Goal: Task Accomplishment & Management: Manage account settings

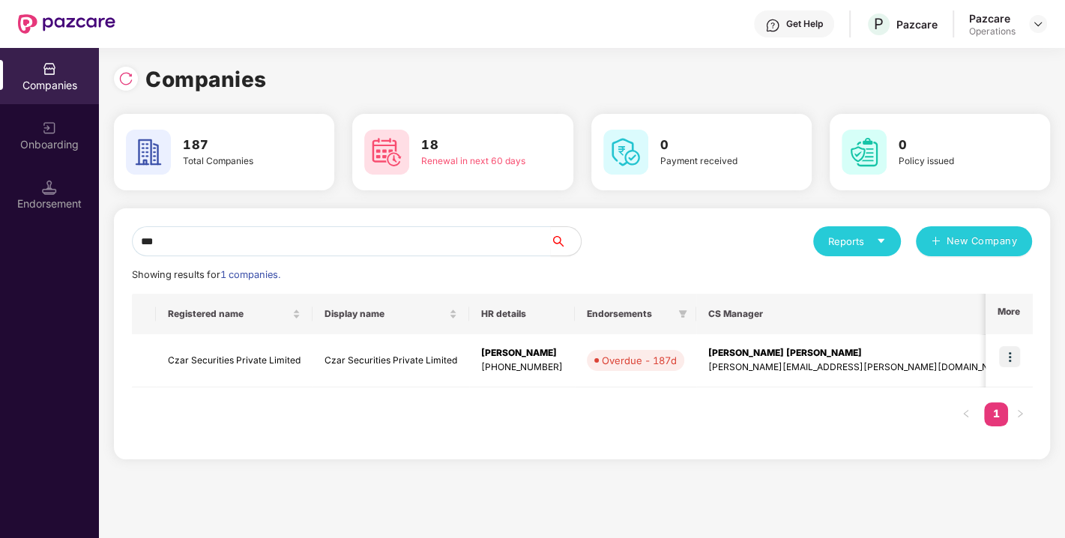
type input "***"
click at [231, 356] on td "Czar Securities Private Limited" at bounding box center [234, 360] width 157 height 53
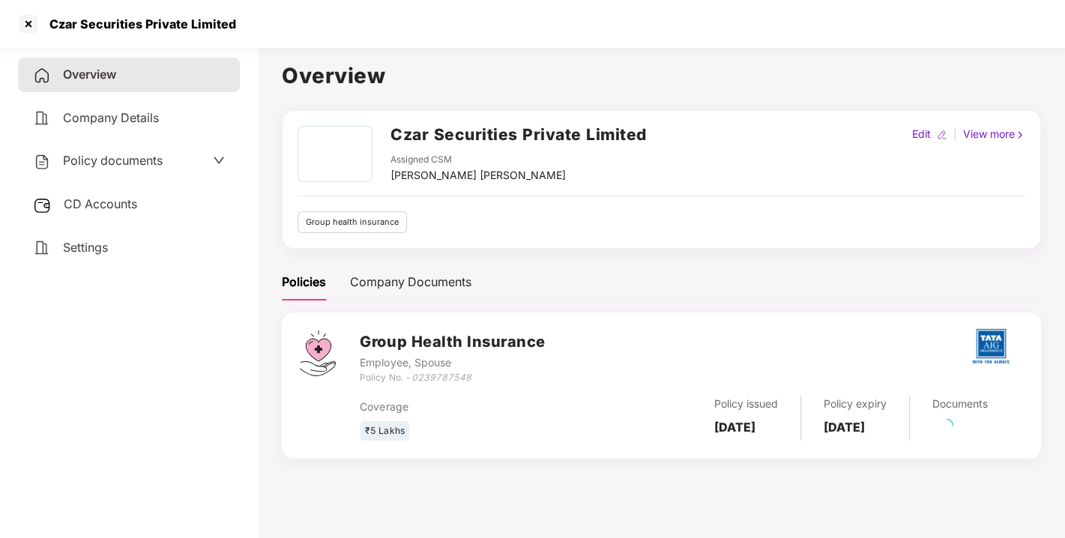
click at [112, 150] on div "Policy documents" at bounding box center [129, 161] width 222 height 34
click at [135, 161] on span "Policy documents" at bounding box center [113, 160] width 100 height 15
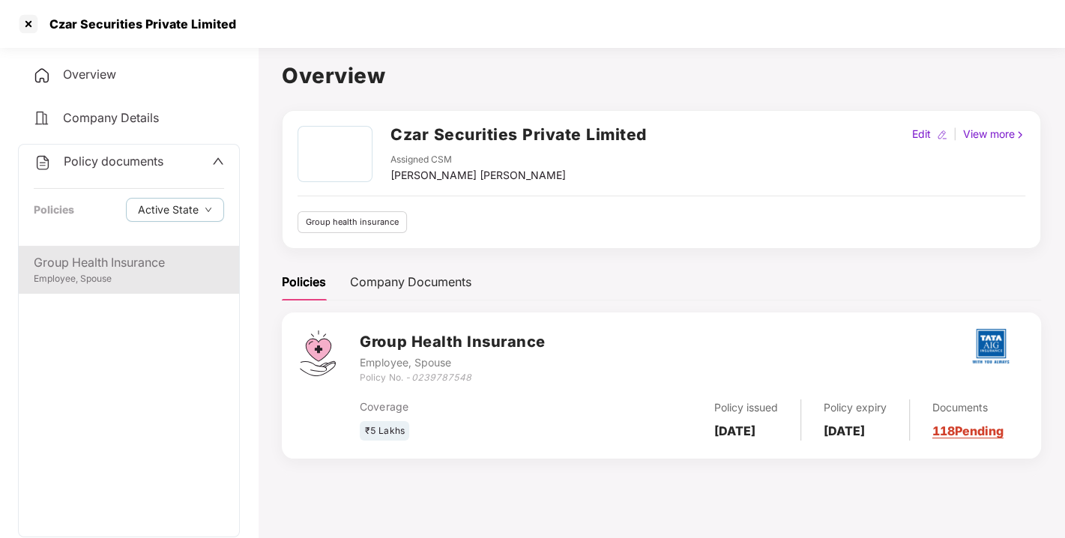
click at [111, 258] on div "Group Health Insurance" at bounding box center [129, 262] width 190 height 19
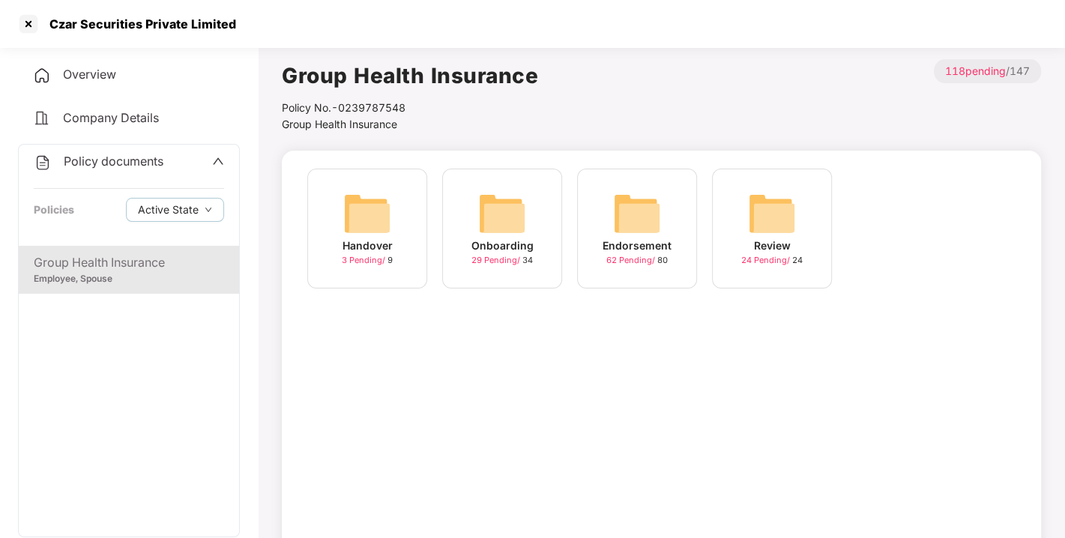
click at [592, 218] on div "Endorsement 62 Pending / 80" at bounding box center [637, 229] width 120 height 120
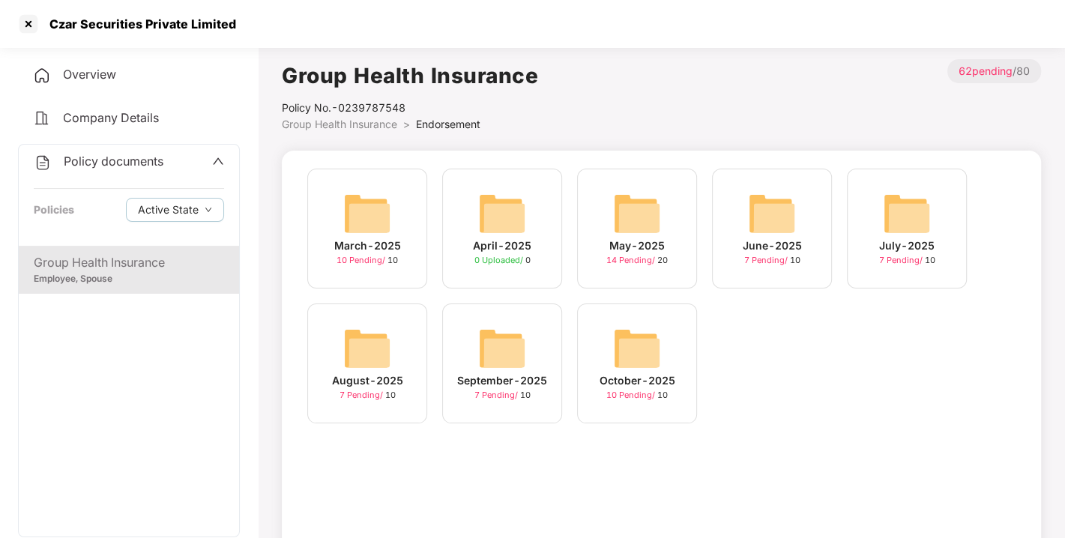
click at [641, 336] on img at bounding box center [637, 348] width 48 height 48
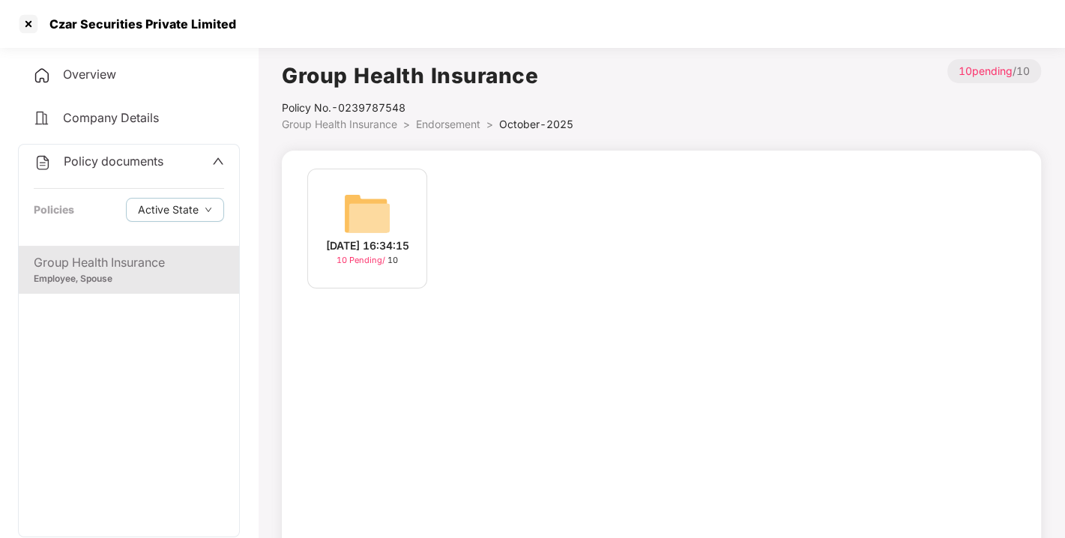
click at [380, 190] on img at bounding box center [367, 214] width 48 height 48
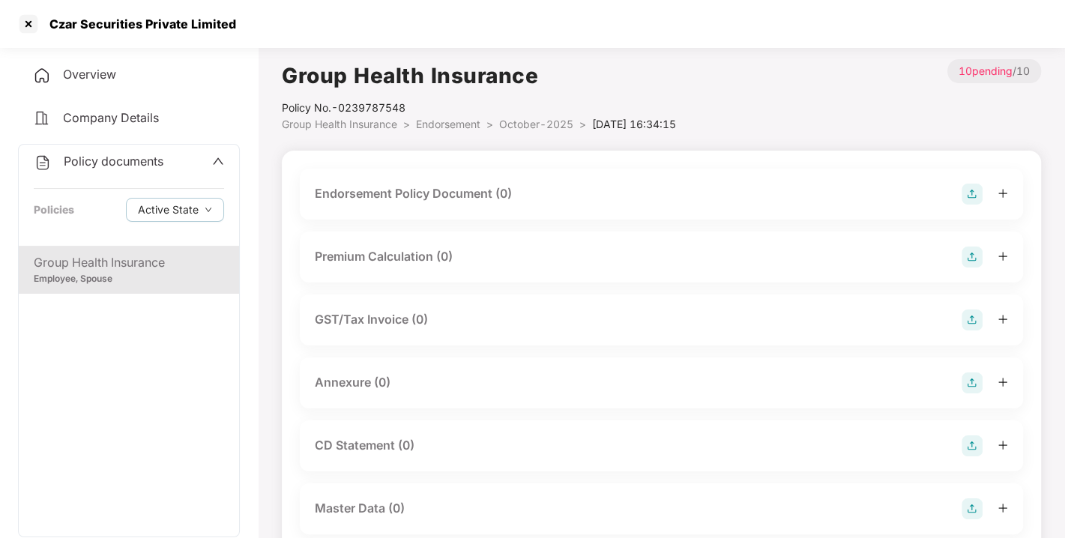
click at [965, 191] on img at bounding box center [971, 194] width 21 height 21
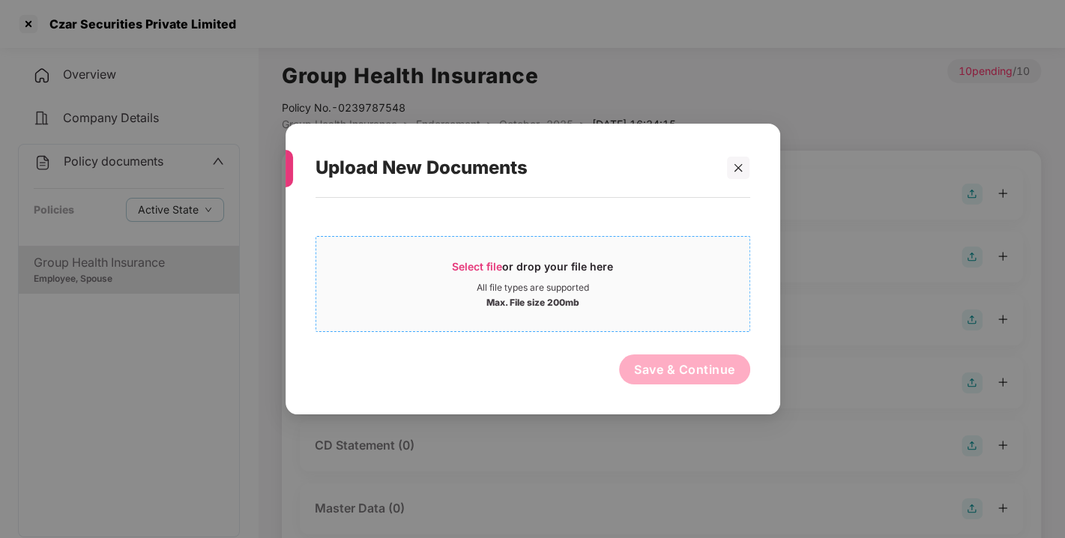
click at [467, 260] on span "Select file" at bounding box center [477, 266] width 50 height 13
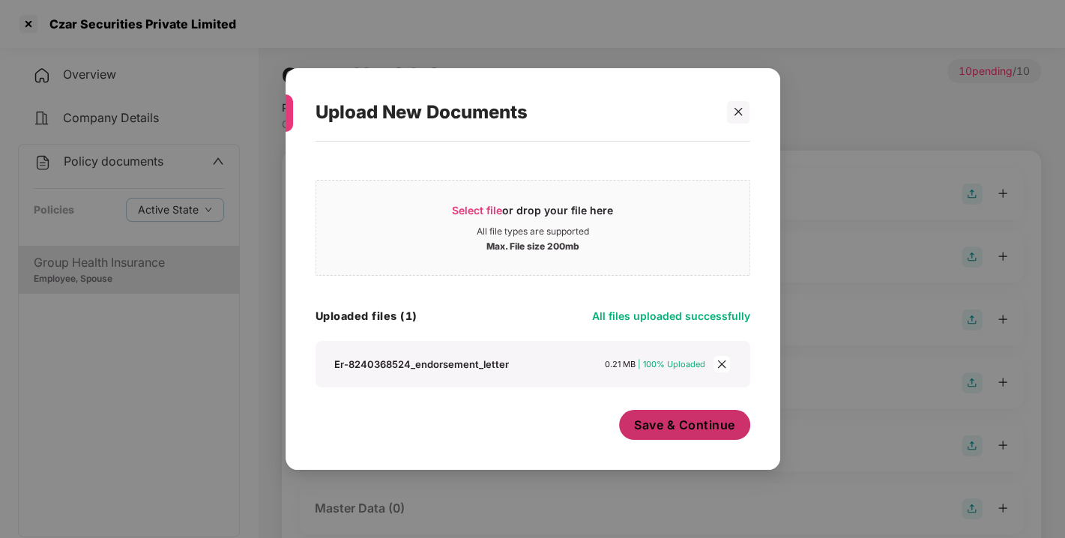
click at [702, 428] on span "Save & Continue" at bounding box center [684, 425] width 101 height 16
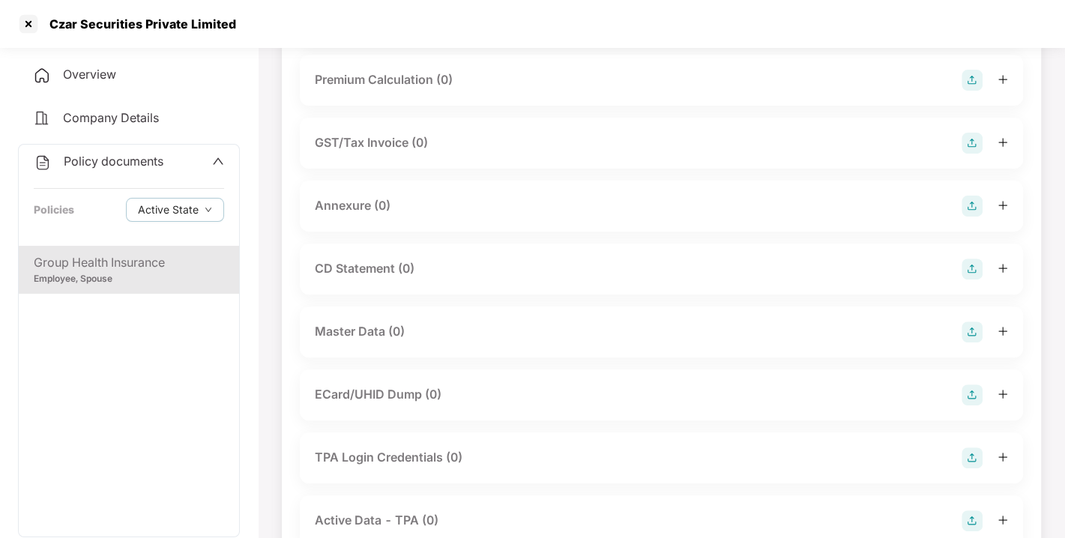
scroll to position [286, 0]
click at [972, 215] on img at bounding box center [971, 204] width 21 height 21
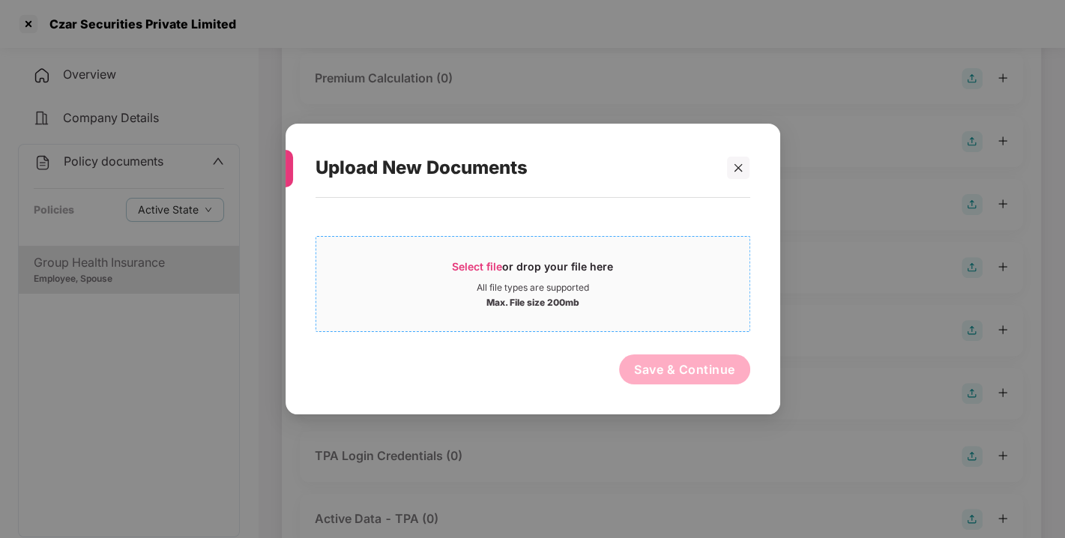
click at [467, 260] on span "Select file" at bounding box center [477, 266] width 50 height 13
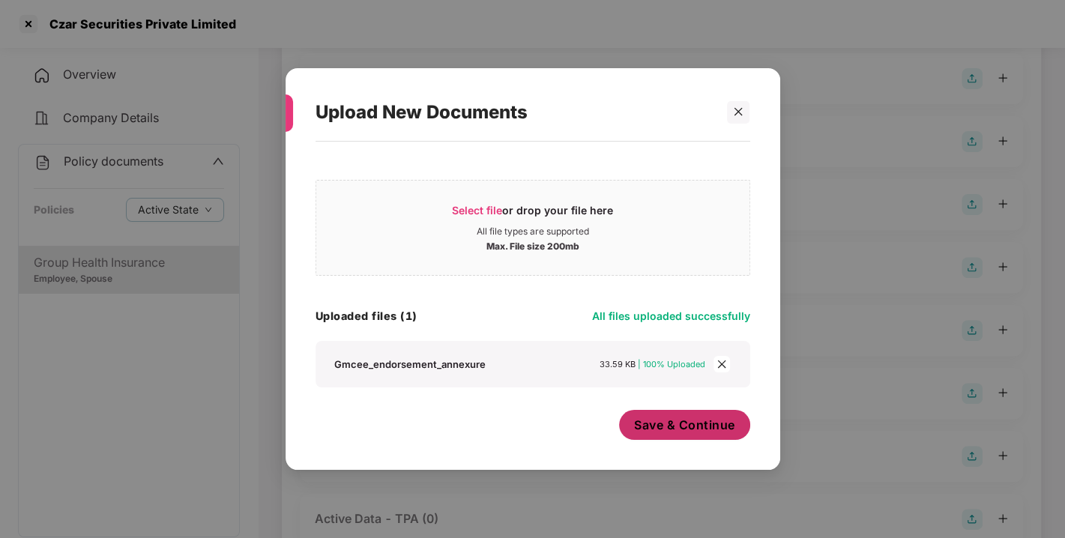
click at [671, 426] on span "Save & Continue" at bounding box center [684, 425] width 101 height 16
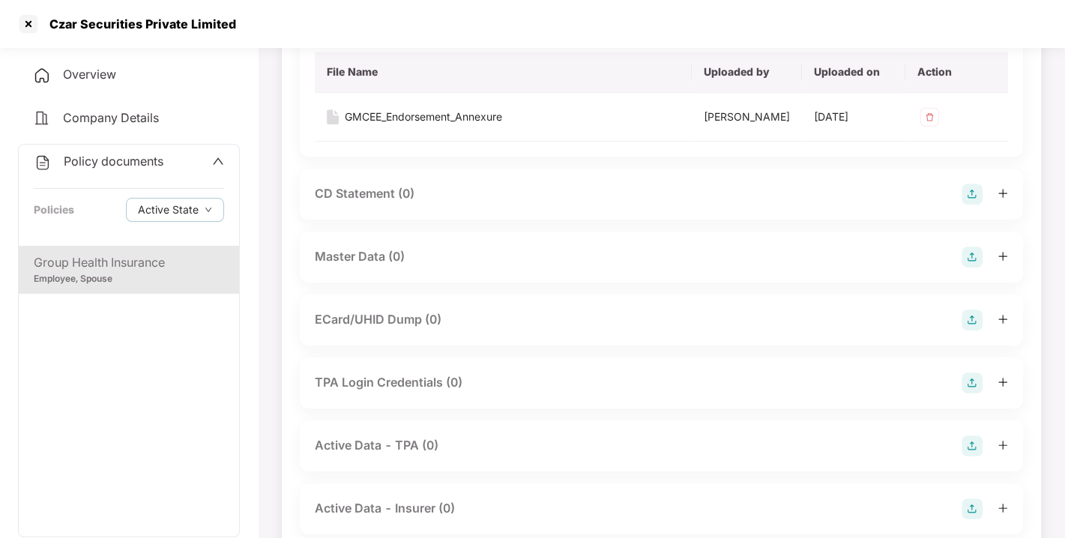
scroll to position [476, 0]
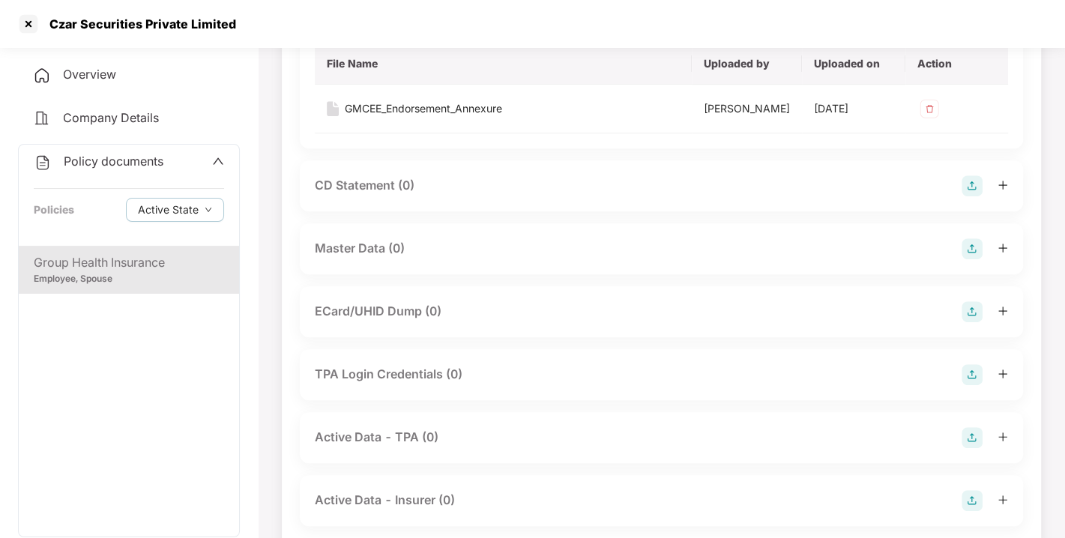
click at [976, 259] on img at bounding box center [971, 248] width 21 height 21
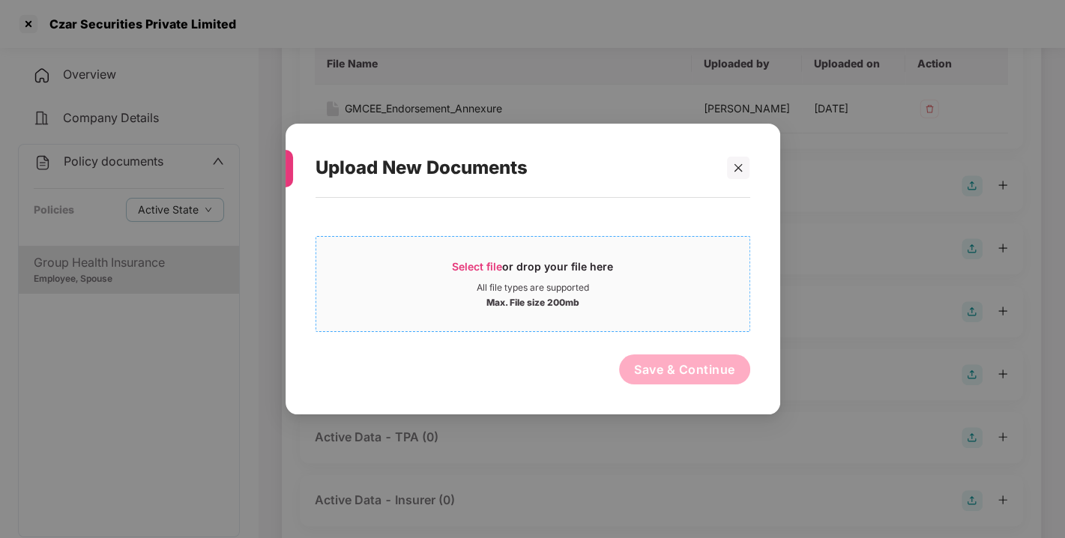
click at [490, 257] on span "Select file or drop your file here All file types are supported Max. File size …" at bounding box center [532, 284] width 433 height 72
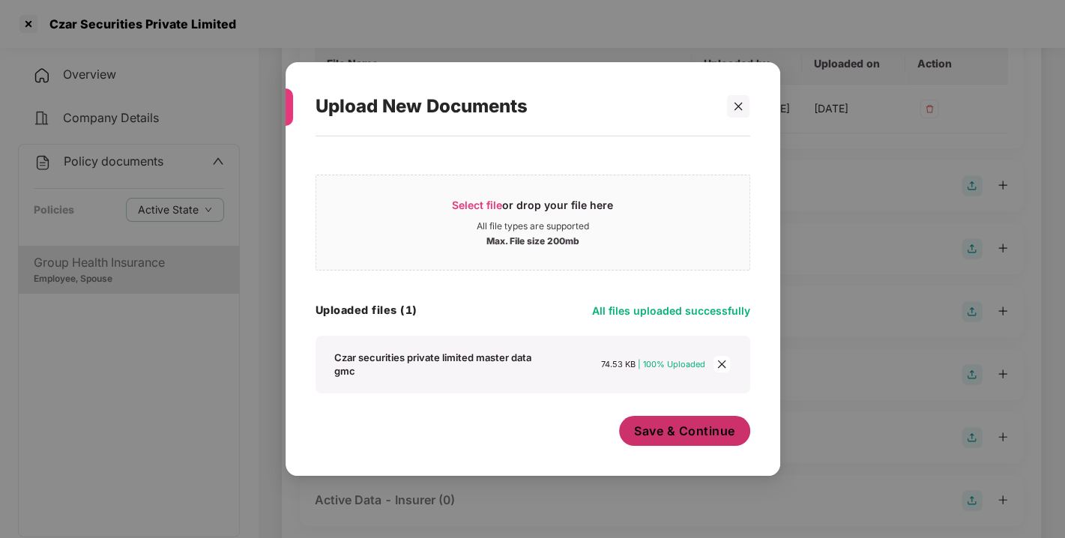
click at [697, 425] on span "Save & Continue" at bounding box center [684, 431] width 101 height 16
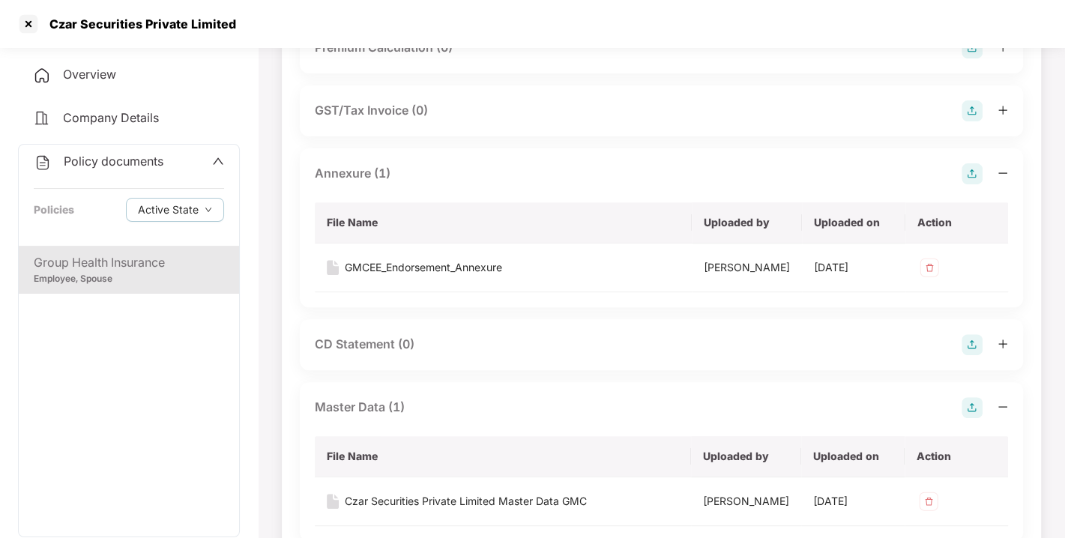
scroll to position [0, 0]
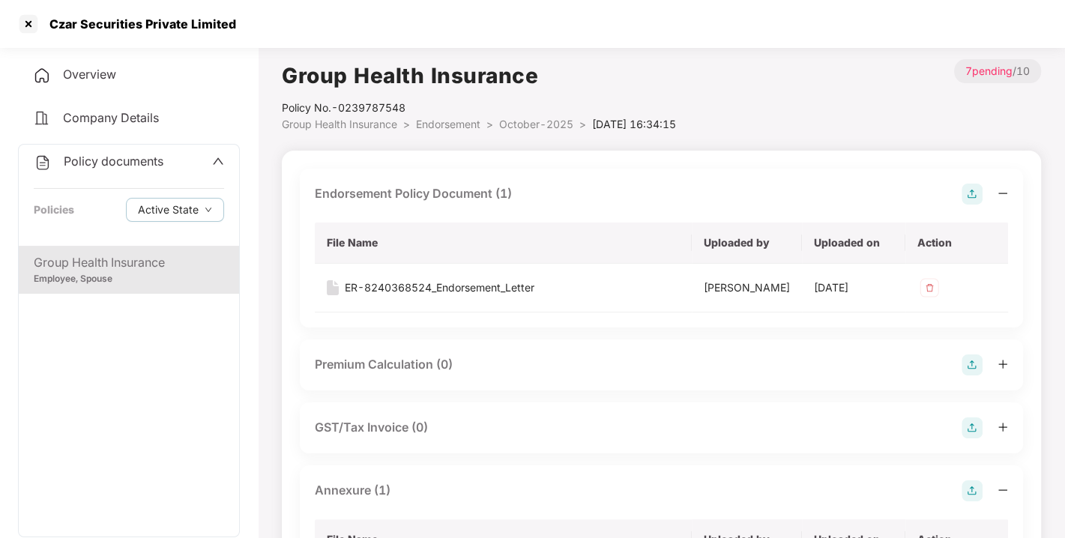
click at [460, 123] on span "Endorsement" at bounding box center [448, 124] width 64 height 13
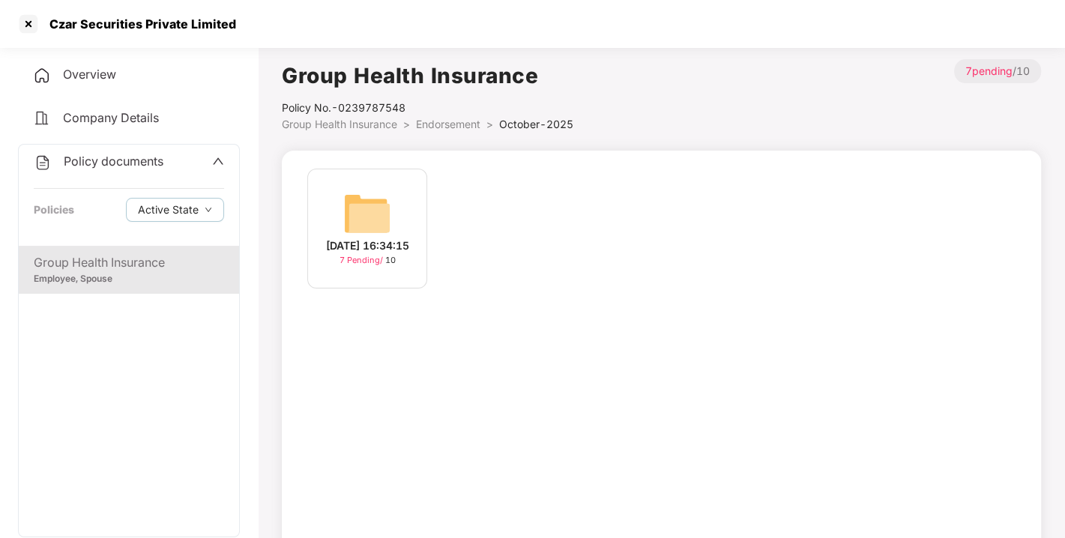
click at [457, 122] on span "Endorsement" at bounding box center [448, 124] width 64 height 13
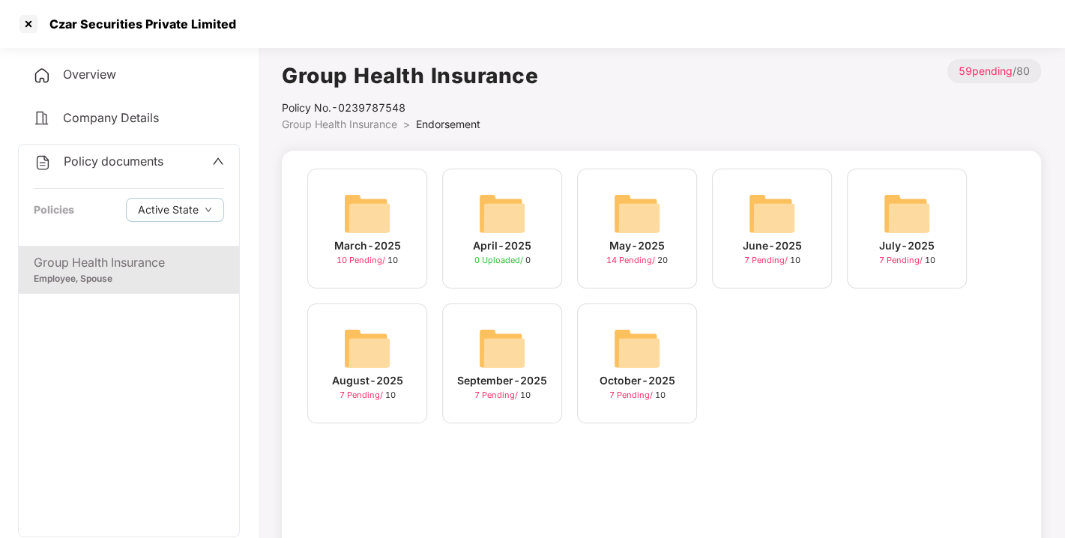
click at [85, 156] on span "Policy documents" at bounding box center [114, 161] width 100 height 15
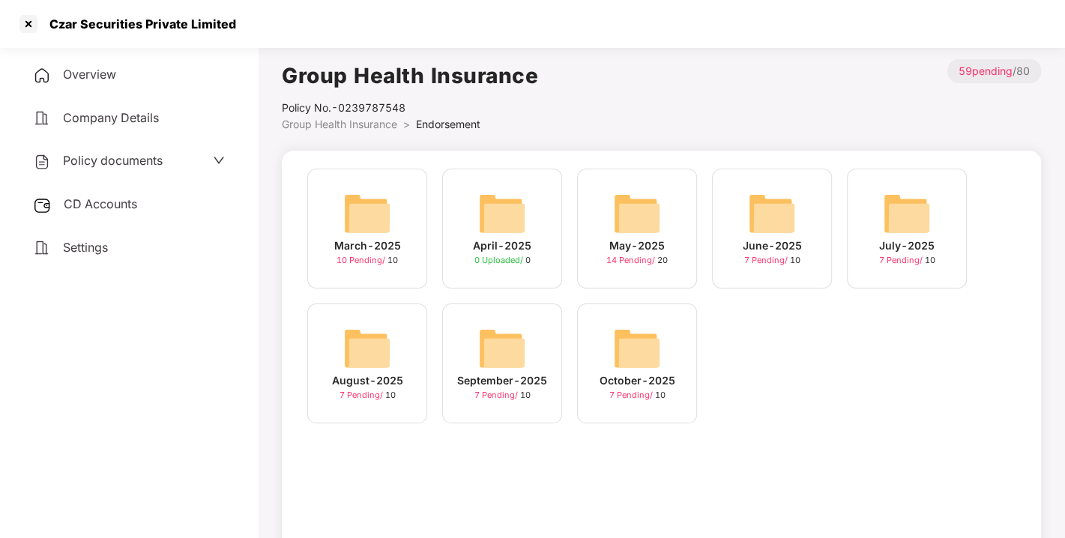
click at [113, 217] on div "CD Accounts" at bounding box center [129, 204] width 222 height 34
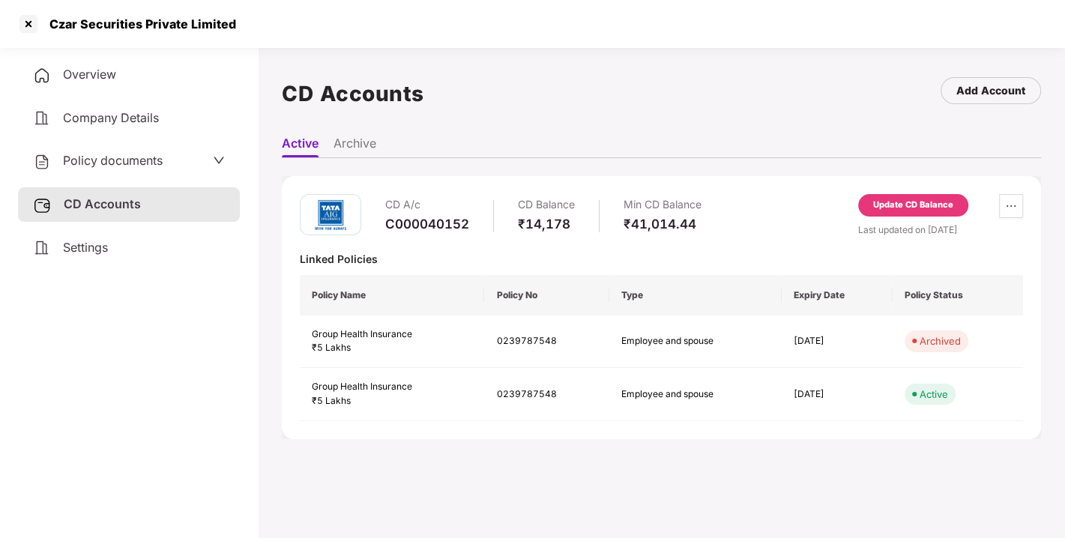
click at [921, 209] on div "Update CD Balance" at bounding box center [913, 205] width 80 height 13
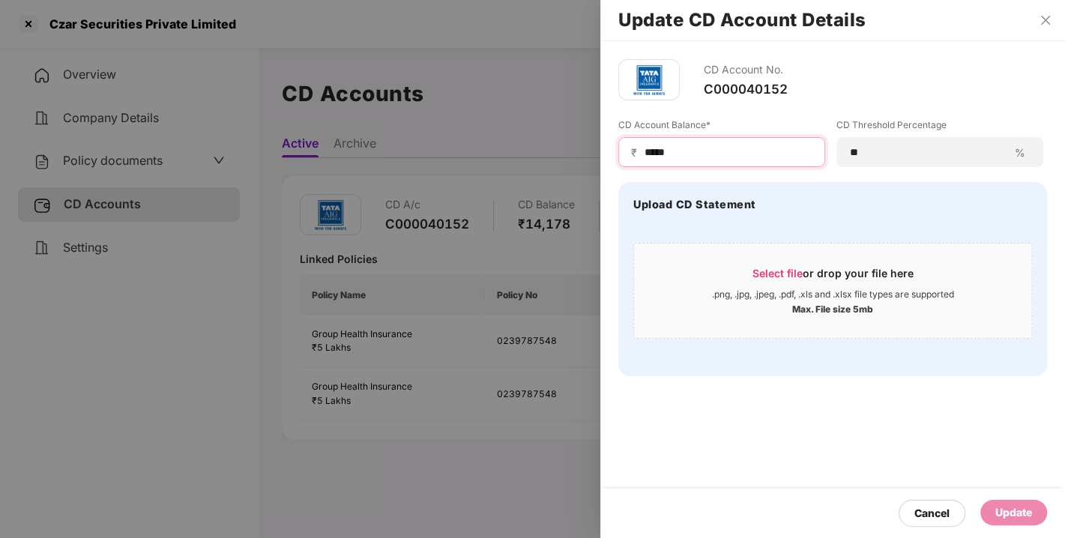
drag, startPoint x: 717, startPoint y: 152, endPoint x: 618, endPoint y: 166, distance: 99.8
click at [618, 166] on div "₹ *****" at bounding box center [721, 152] width 207 height 30
type input "****"
click at [1007, 513] on div "Update" at bounding box center [1013, 512] width 37 height 16
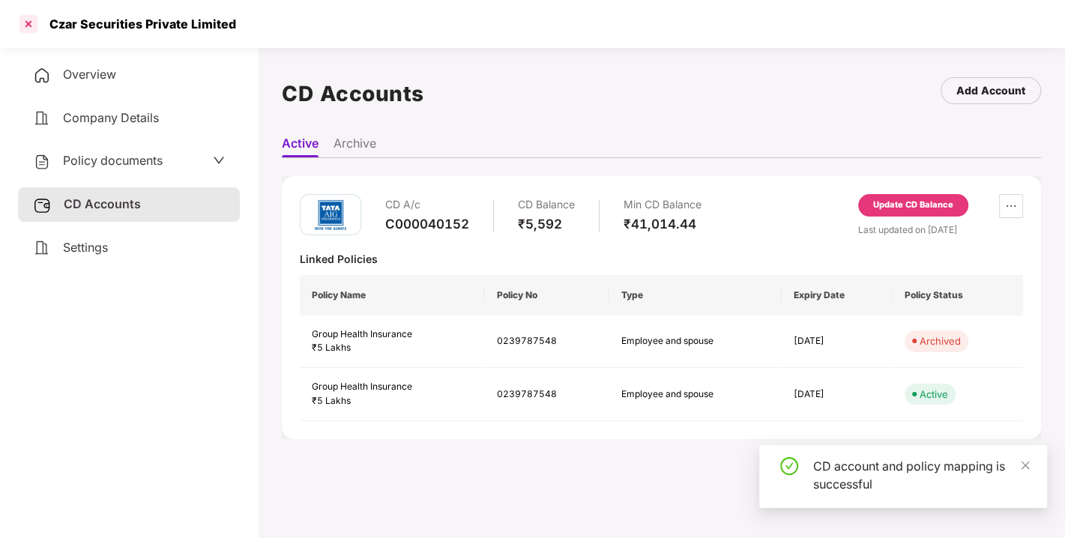
click at [25, 23] on div at bounding box center [28, 24] width 24 height 24
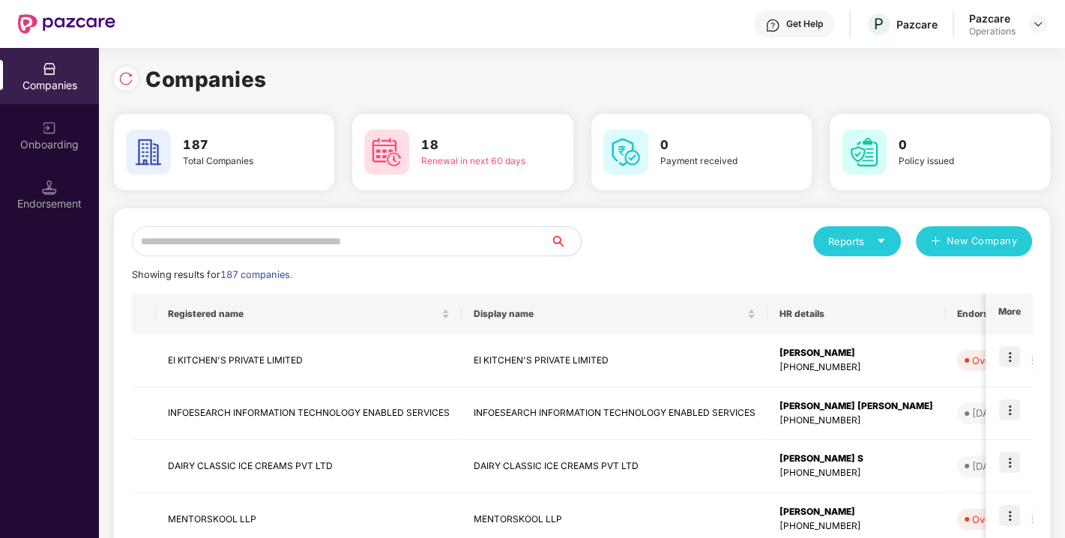
click at [373, 241] on input "text" at bounding box center [341, 241] width 419 height 30
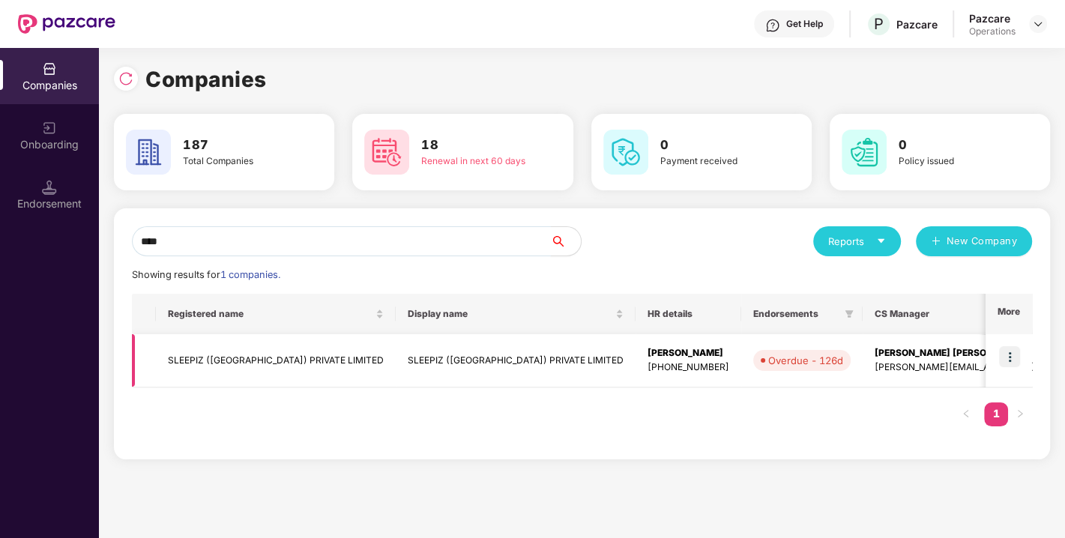
type input "****"
click at [213, 352] on td "SLEEPIZ ([GEOGRAPHIC_DATA]) PRIVATE LIMITED" at bounding box center [276, 360] width 240 height 53
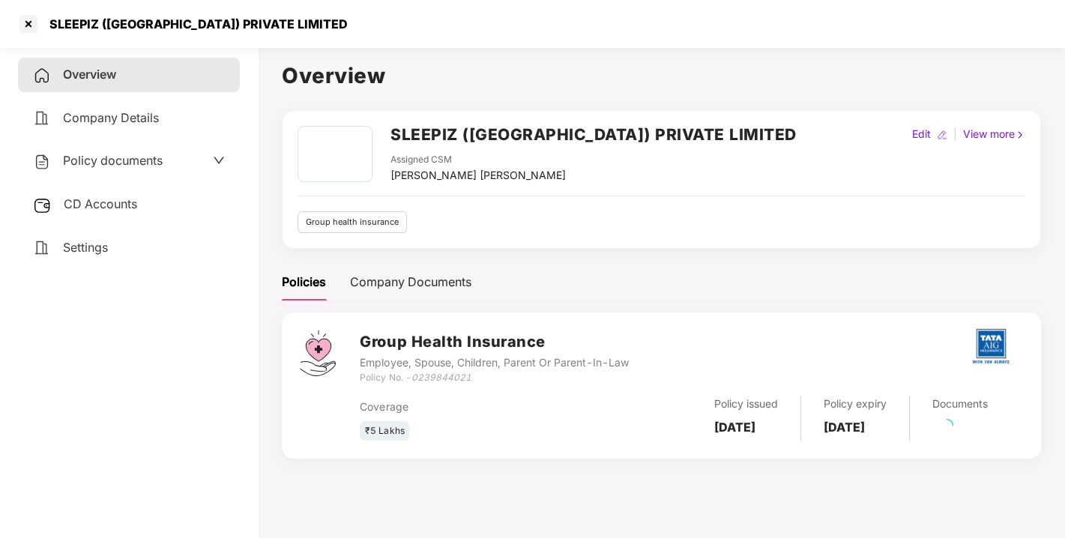
click at [141, 160] on span "Policy documents" at bounding box center [113, 160] width 100 height 15
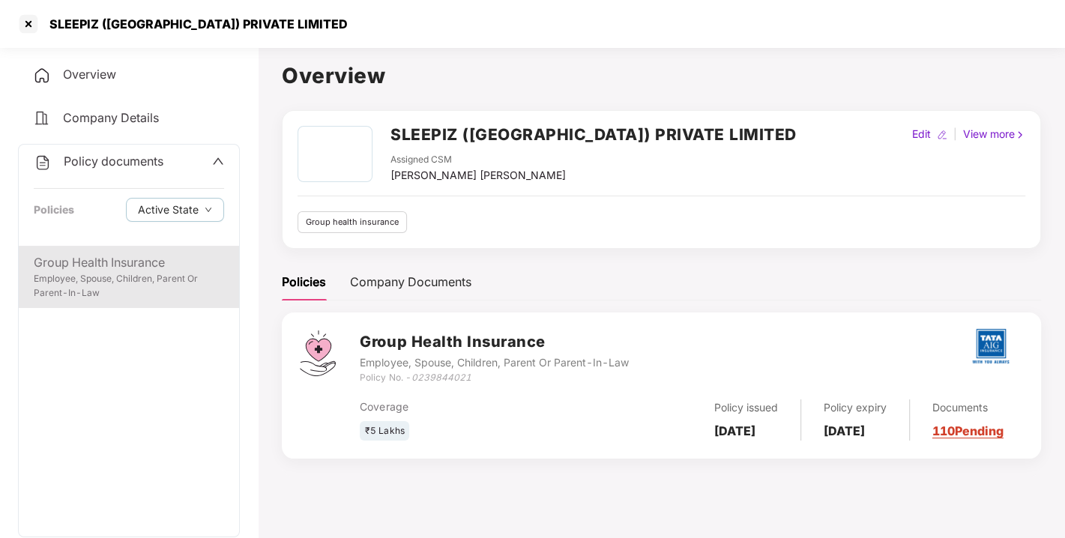
click at [114, 279] on div "Employee, Spouse, Children, Parent Or Parent-In-Law" at bounding box center [129, 286] width 190 height 28
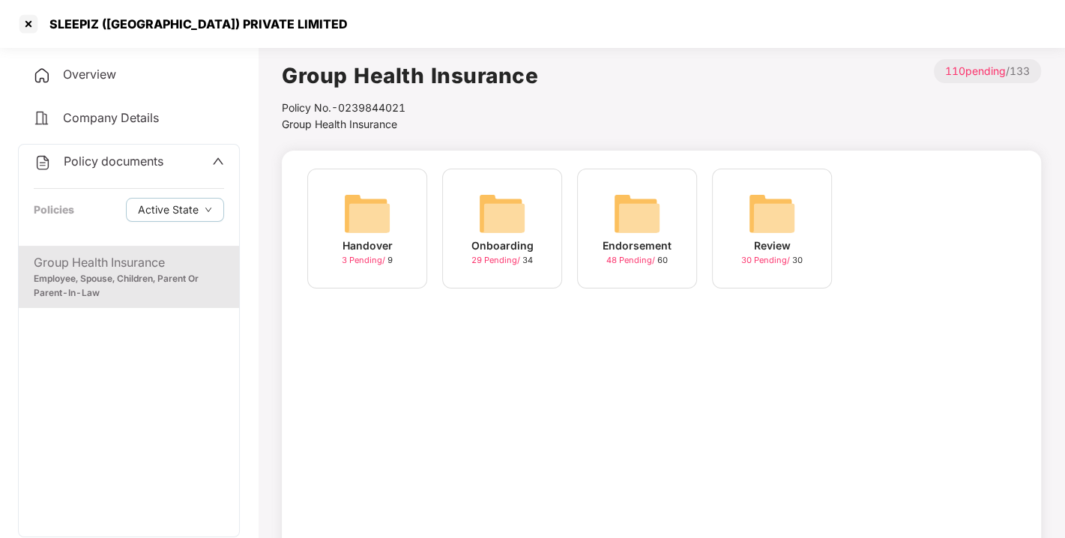
click at [623, 229] on img at bounding box center [637, 214] width 48 height 48
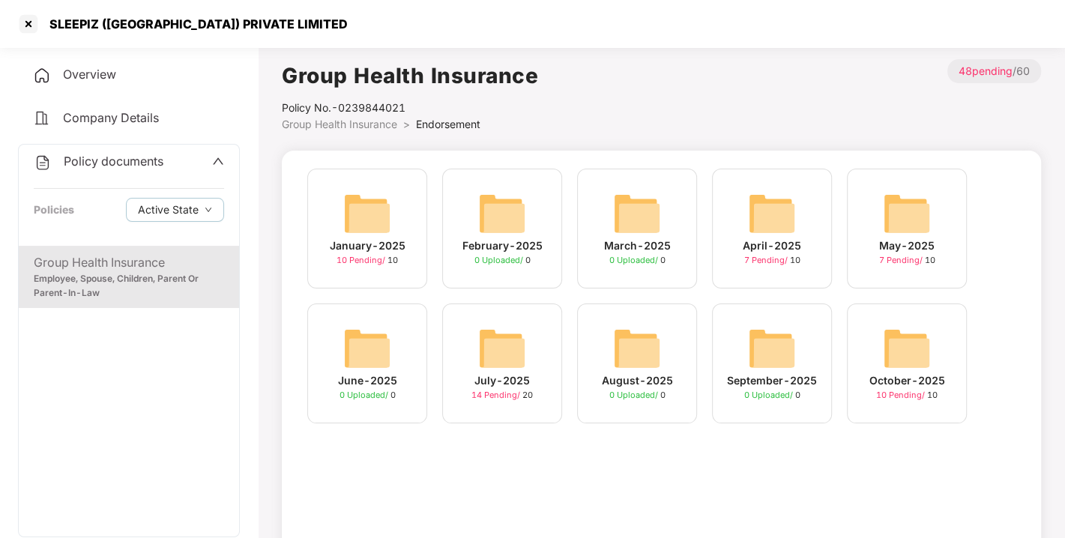
click at [879, 354] on div "October-2025 10 Pending / 10" at bounding box center [907, 363] width 120 height 120
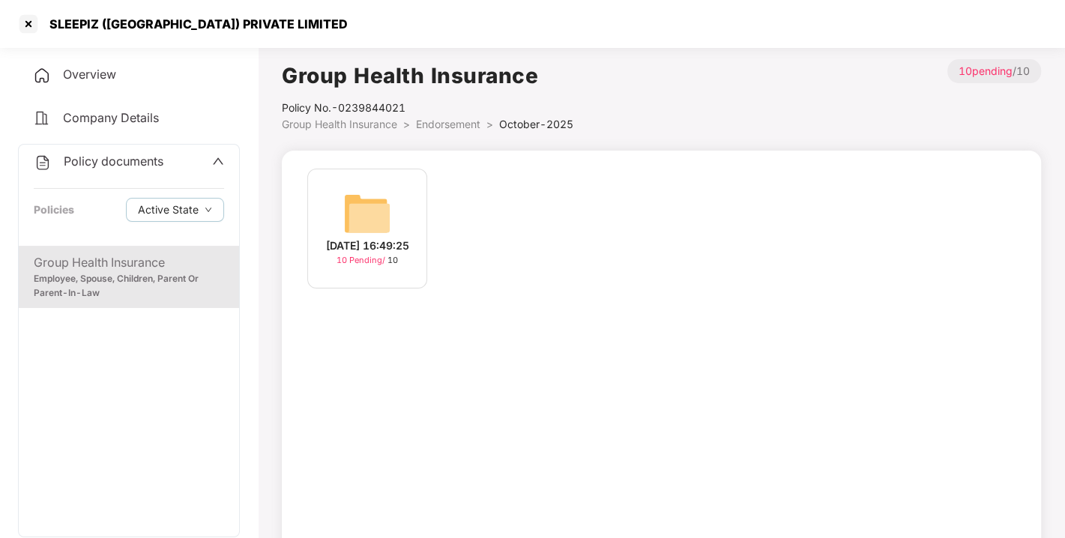
click at [391, 218] on div "[DATE] 16:49:25 10 Pending / 10" at bounding box center [367, 229] width 120 height 120
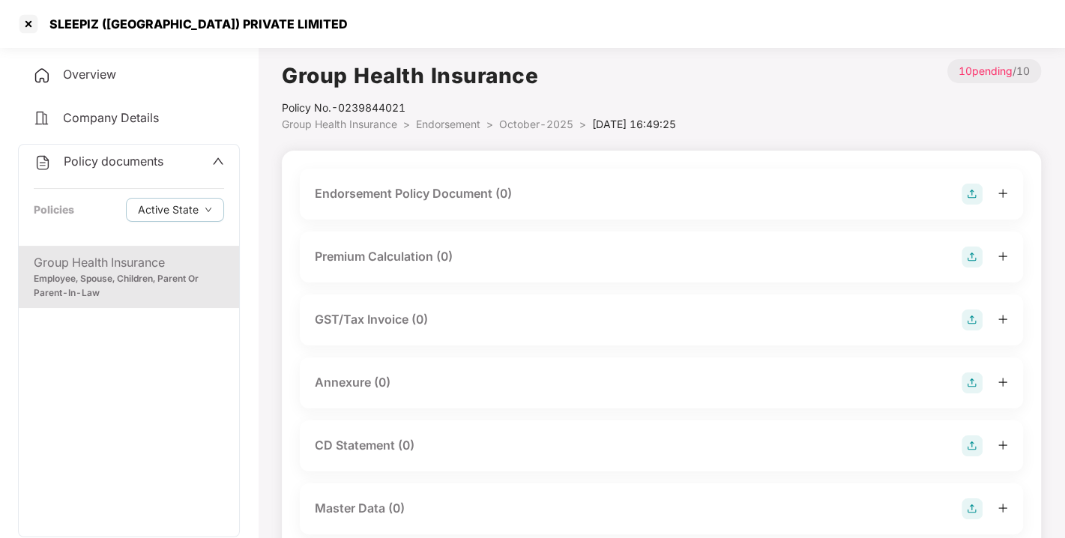
click at [971, 186] on img at bounding box center [971, 194] width 21 height 21
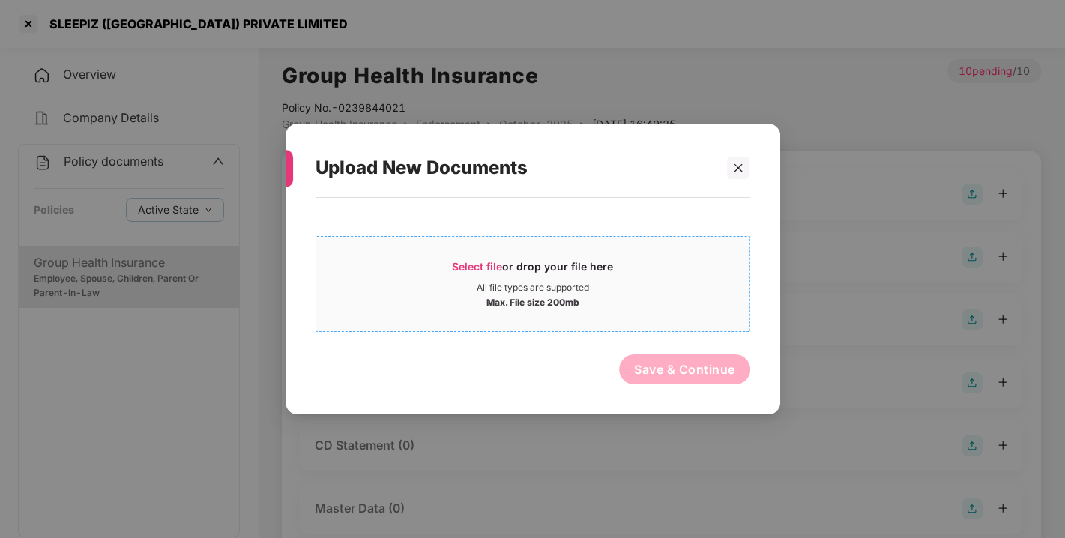
click at [497, 276] on div "Select file or drop your file here" at bounding box center [532, 270] width 161 height 22
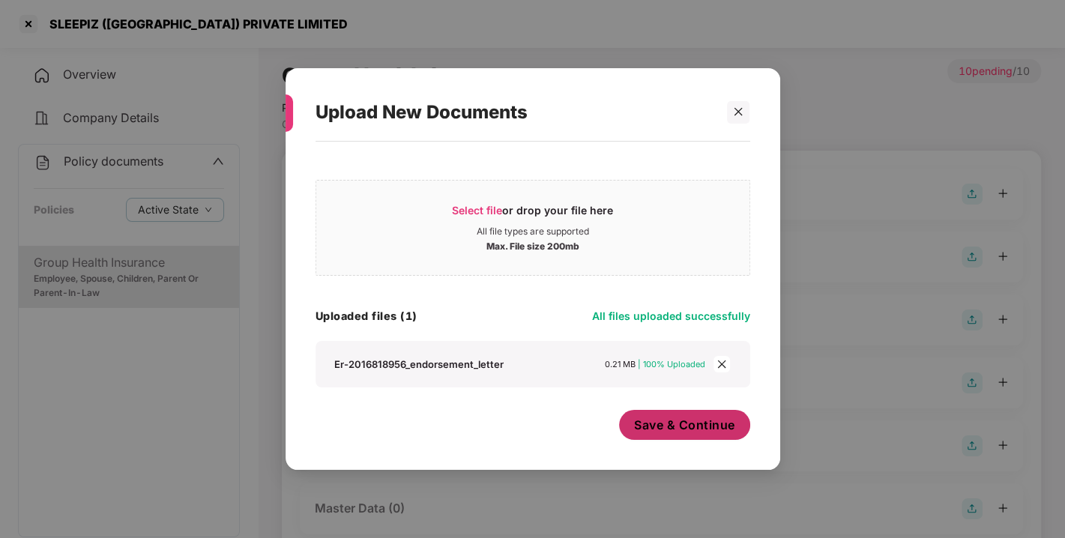
click at [667, 422] on span "Save & Continue" at bounding box center [684, 425] width 101 height 16
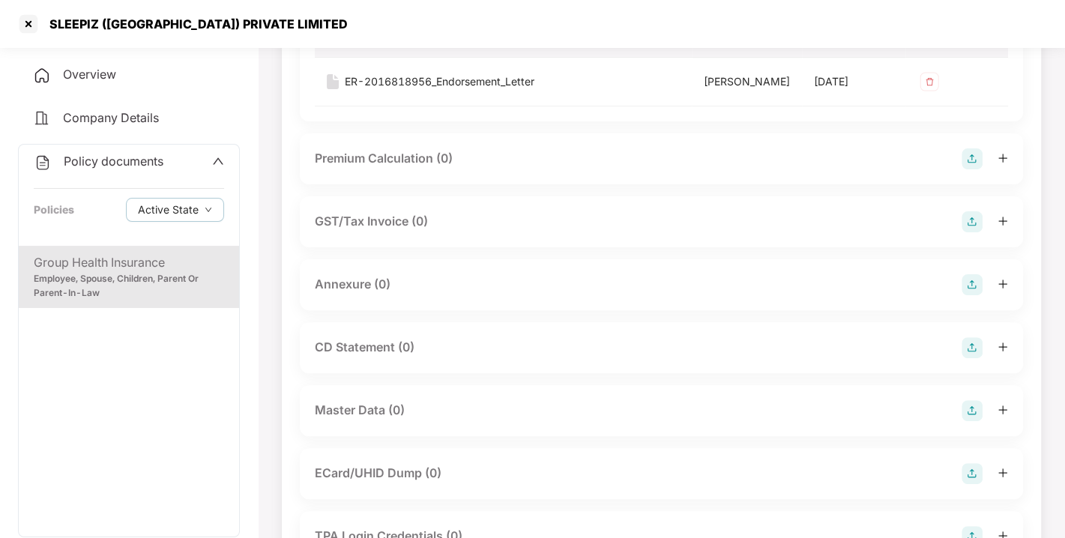
scroll to position [209, 0]
click at [967, 292] on img at bounding box center [971, 281] width 21 height 21
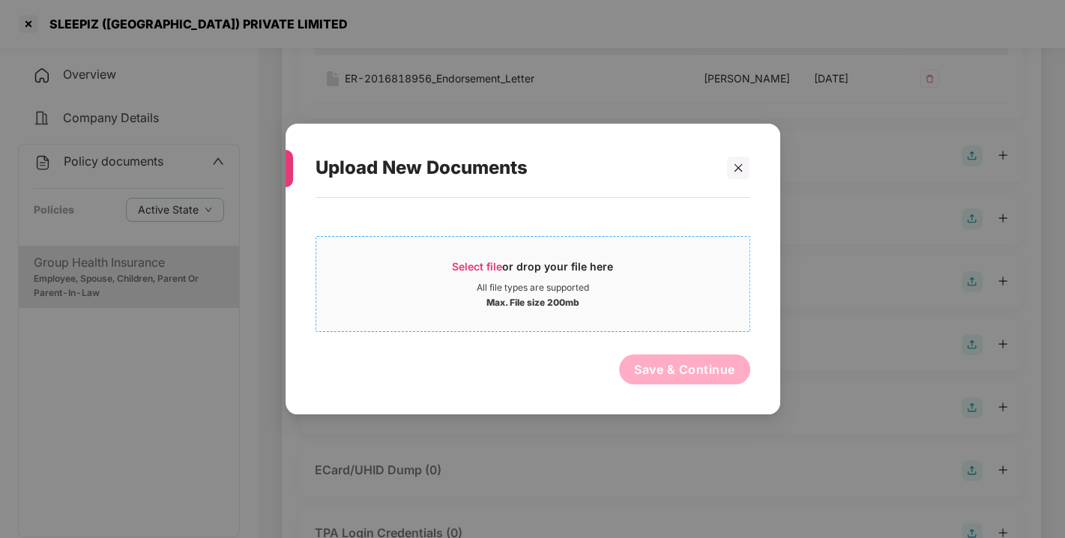
click at [512, 269] on div "Select file or drop your file here" at bounding box center [532, 270] width 161 height 22
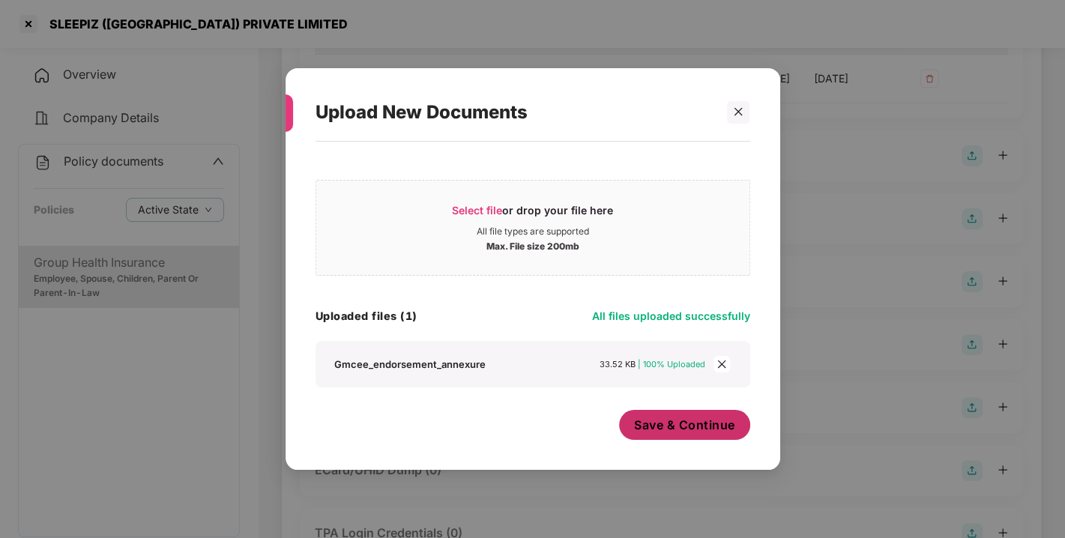
click at [689, 412] on button "Save & Continue" at bounding box center [684, 425] width 131 height 30
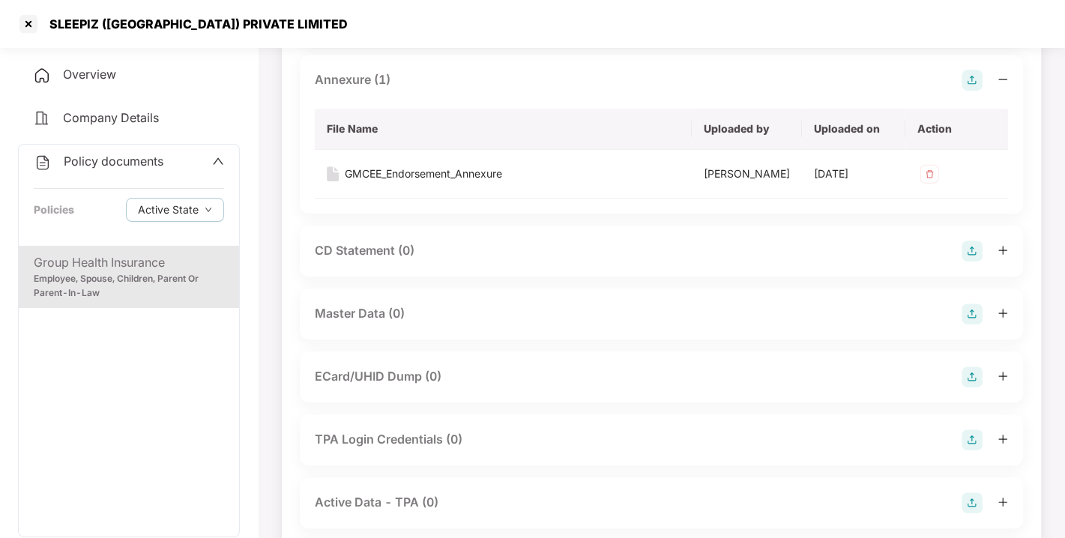
scroll to position [518, 0]
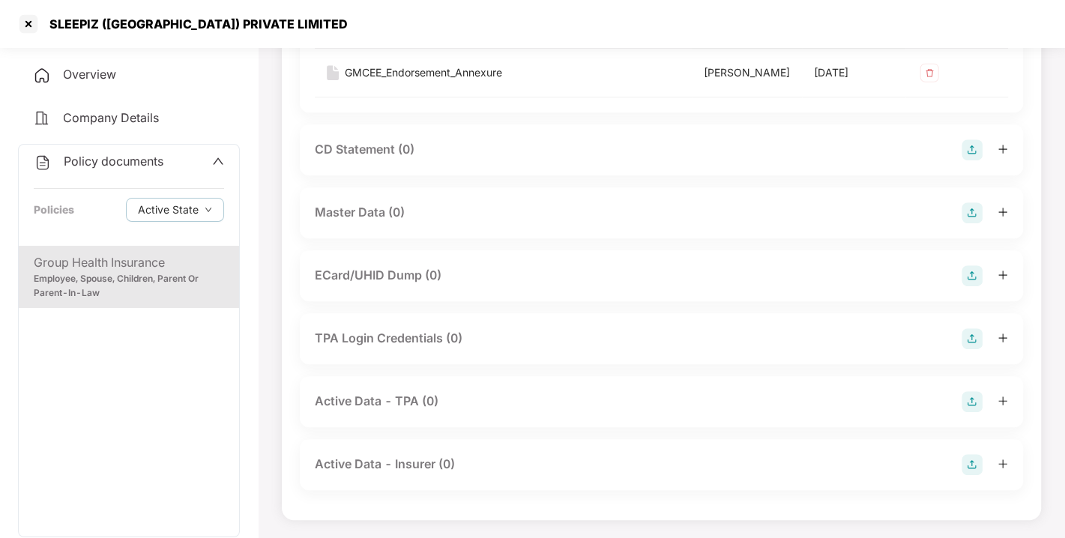
click at [975, 223] on img at bounding box center [971, 212] width 21 height 21
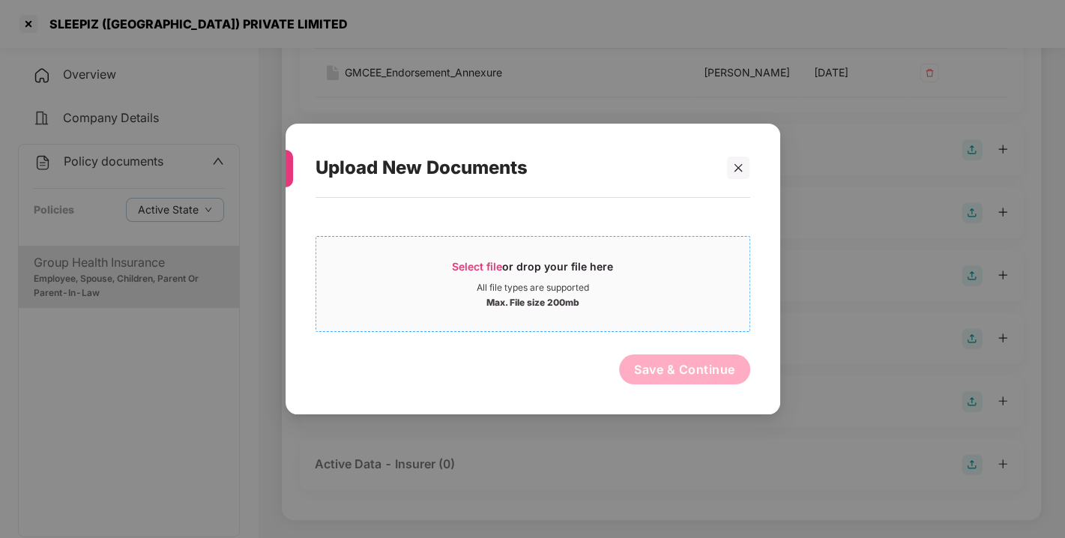
click at [470, 267] on span "Select file" at bounding box center [477, 266] width 50 height 13
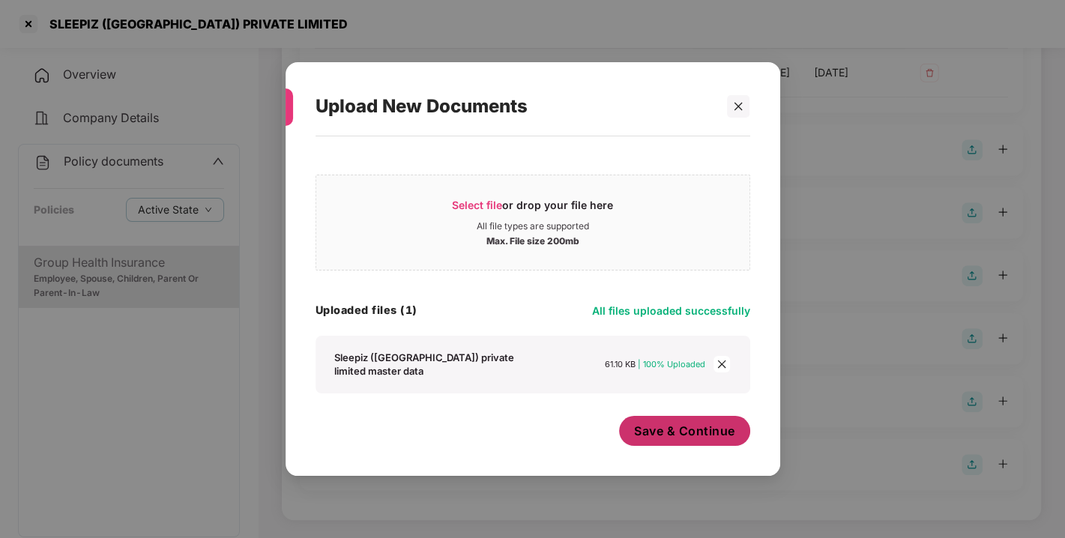
click at [675, 431] on span "Save & Continue" at bounding box center [684, 431] width 101 height 16
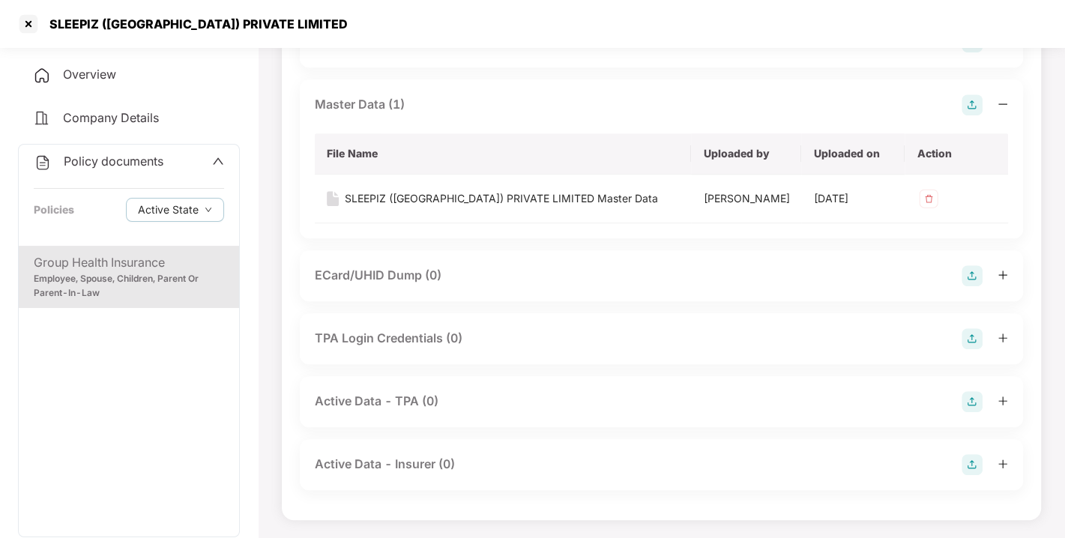
scroll to position [0, 0]
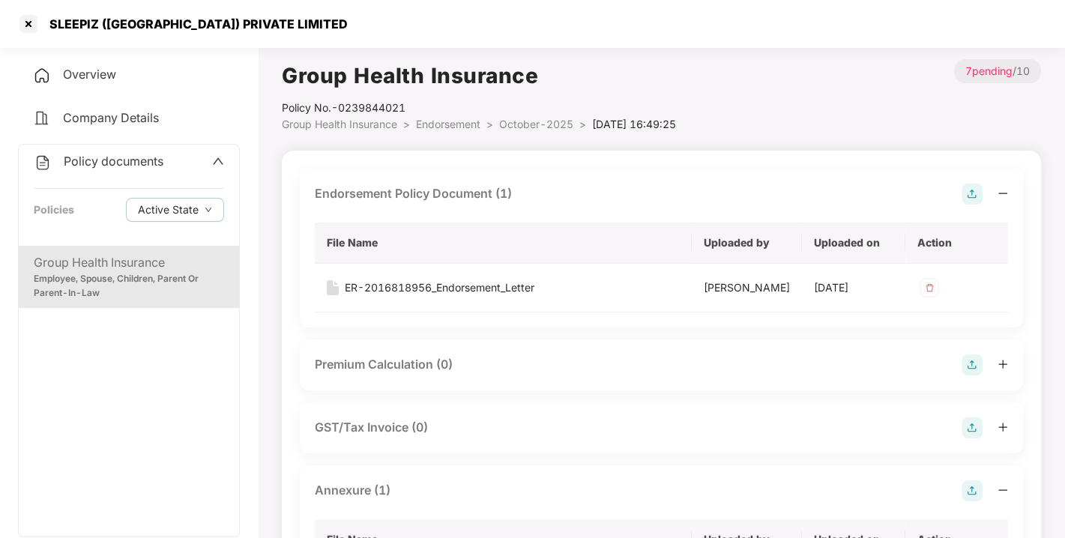
click at [97, 157] on span "Policy documents" at bounding box center [114, 161] width 100 height 15
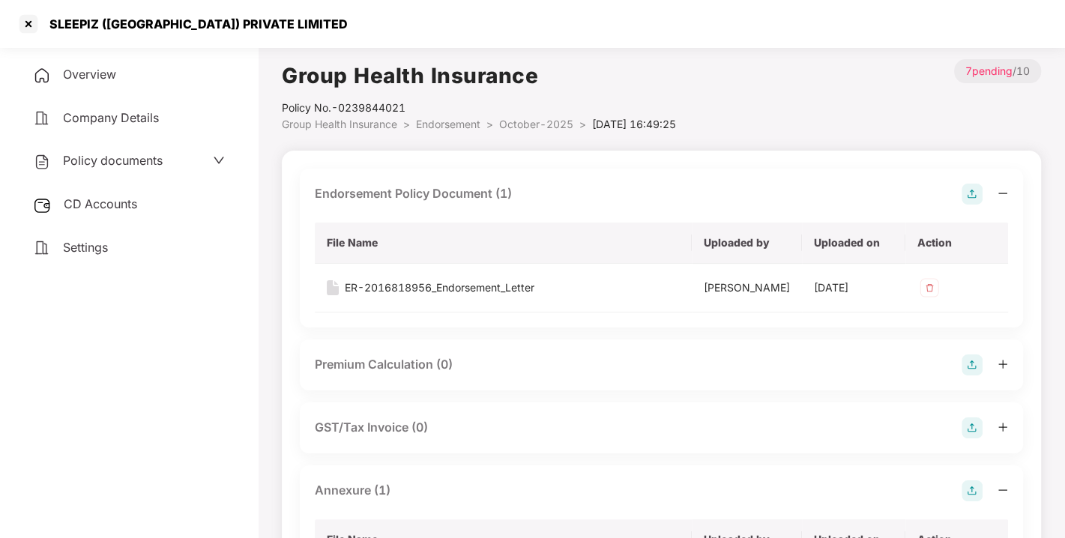
click at [103, 188] on div "CD Accounts" at bounding box center [129, 204] width 222 height 34
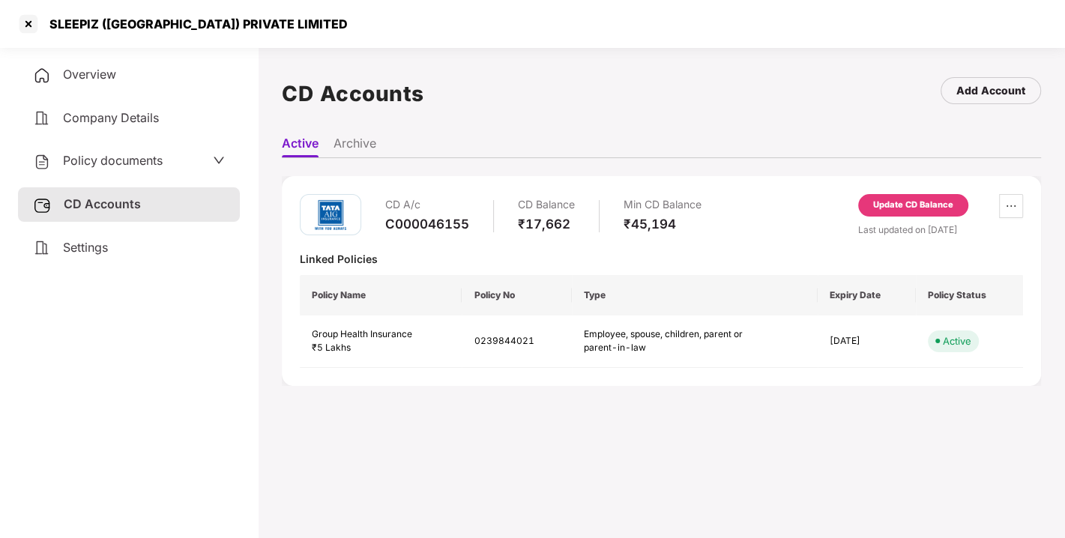
click at [906, 199] on div "Update CD Balance" at bounding box center [913, 205] width 80 height 13
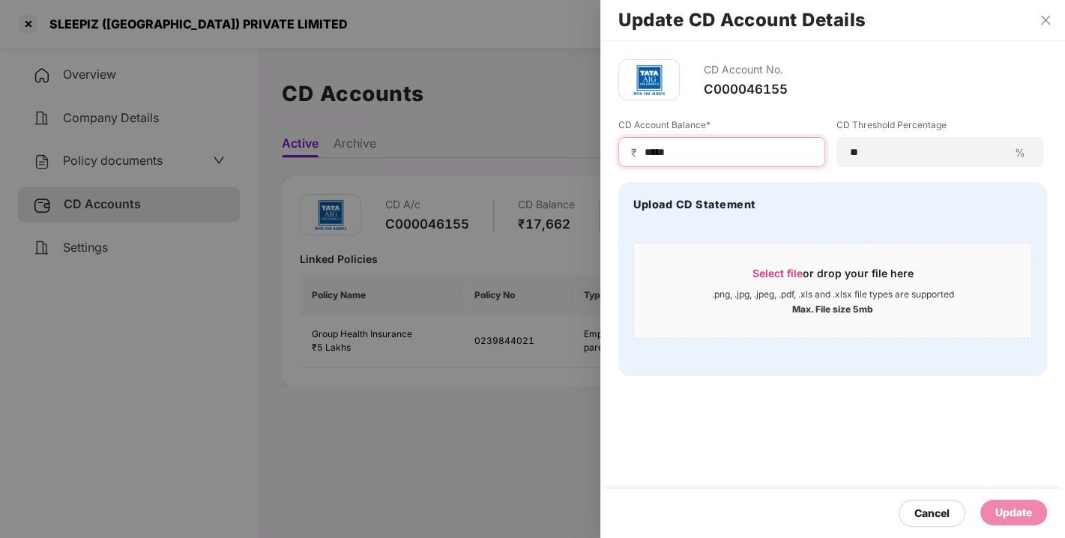
drag, startPoint x: 703, startPoint y: 150, endPoint x: 460, endPoint y: 204, distance: 249.4
click at [460, 204] on div "Update CD Account Details CD Account No. C000046155 CD Account Balance* ₹ *****…" at bounding box center [532, 269] width 1065 height 538
type input "*****"
click at [1016, 510] on div "Update" at bounding box center [1013, 512] width 37 height 16
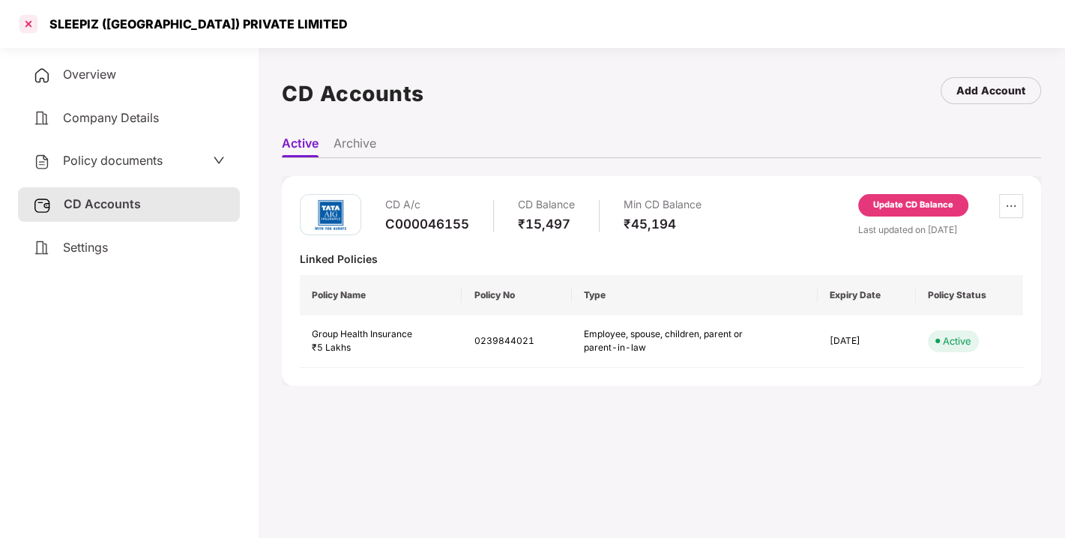
click at [28, 25] on div at bounding box center [28, 24] width 24 height 24
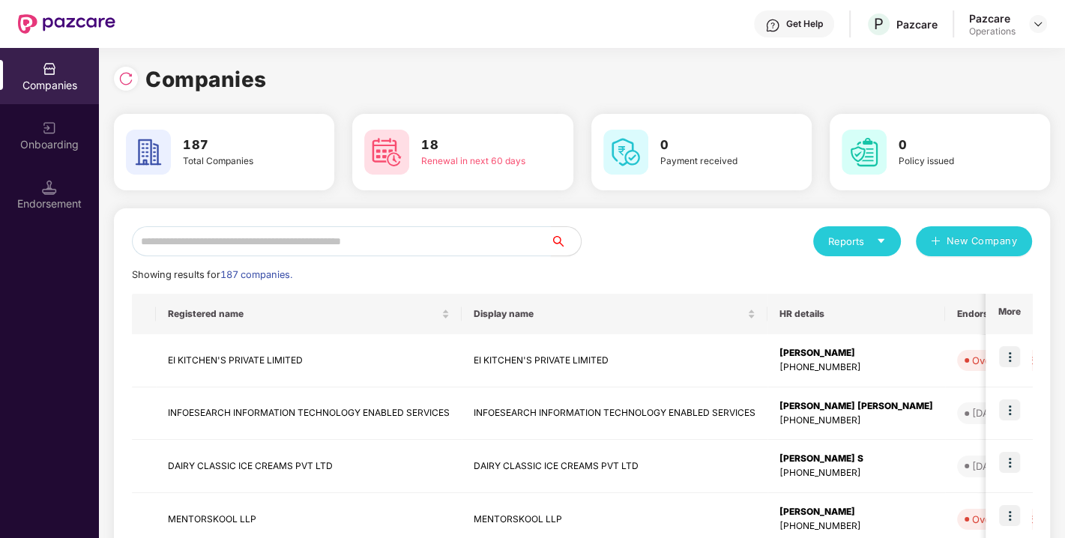
click at [357, 248] on input "text" at bounding box center [341, 241] width 419 height 30
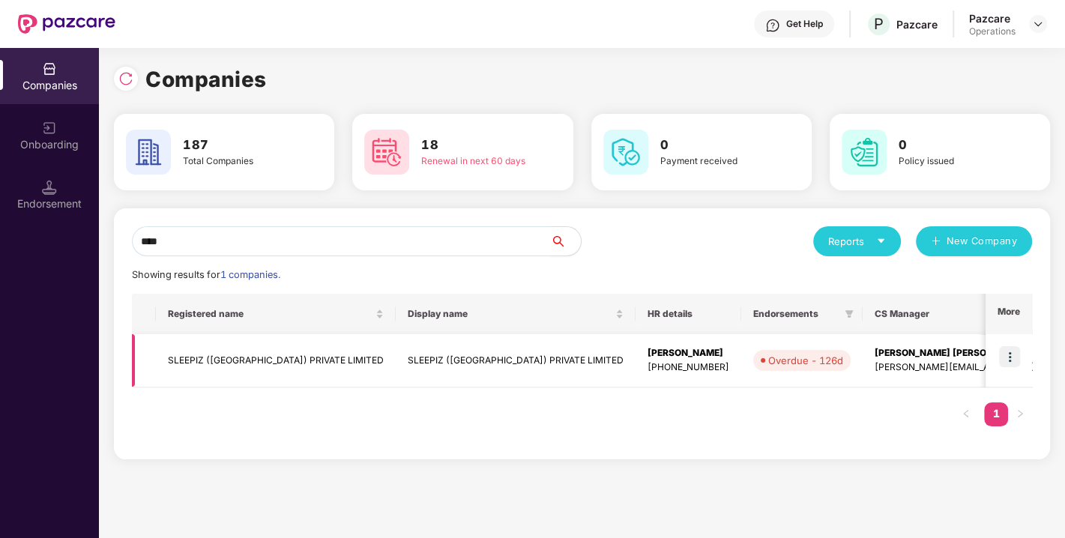
type input "****"
click at [249, 355] on td "SLEEPIZ ([GEOGRAPHIC_DATA]) PRIVATE LIMITED" at bounding box center [276, 360] width 240 height 53
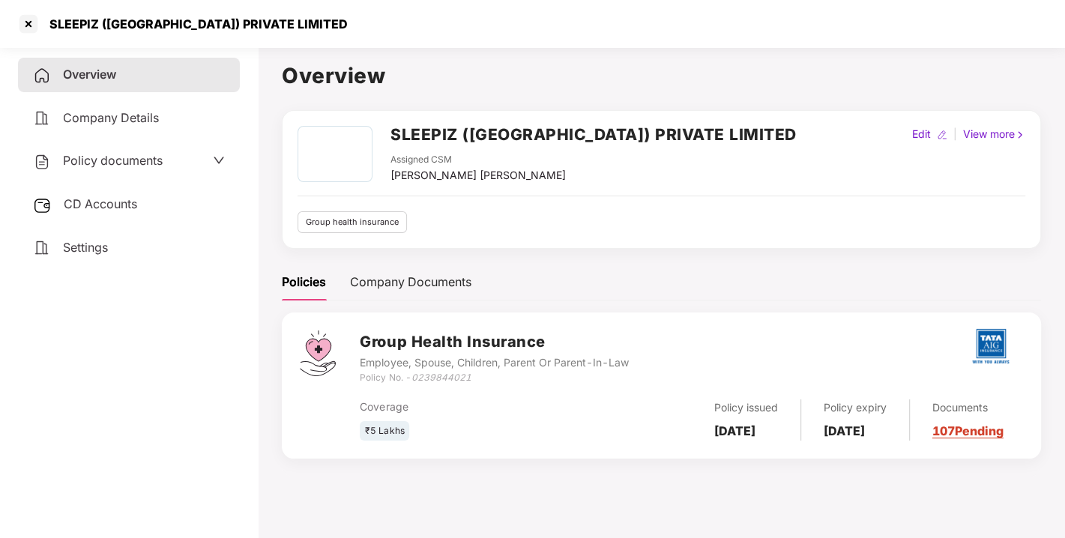
click at [91, 193] on div "CD Accounts" at bounding box center [129, 204] width 222 height 34
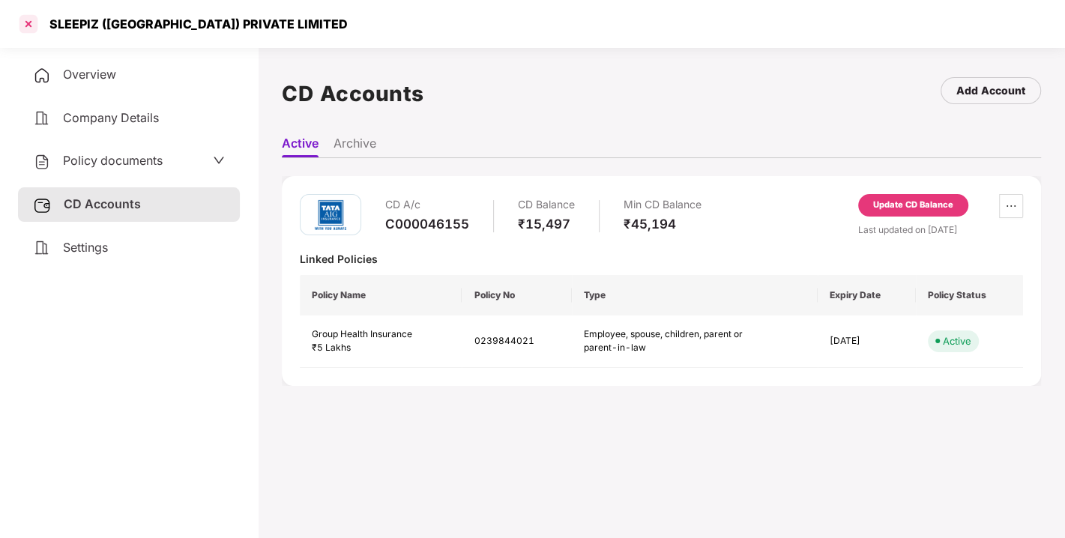
click at [31, 28] on div at bounding box center [28, 24] width 24 height 24
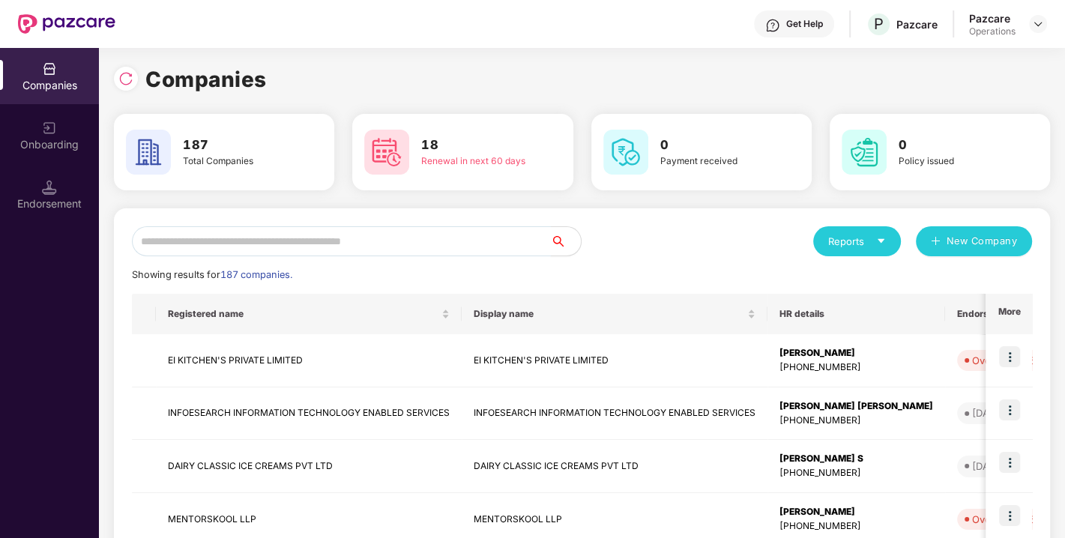
click at [312, 251] on input "text" at bounding box center [341, 241] width 419 height 30
click at [355, 279] on div "Showing results for 187 companies." at bounding box center [582, 274] width 900 height 15
click at [306, 236] on input "text" at bounding box center [341, 241] width 419 height 30
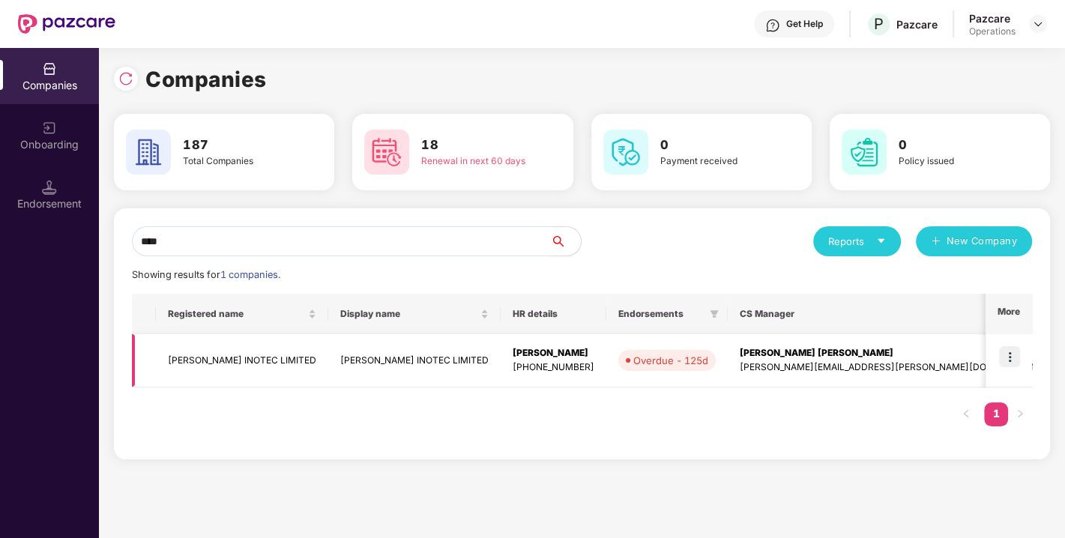
type input "****"
click at [218, 363] on td "[PERSON_NAME] INOTEC LIMITED" at bounding box center [242, 360] width 172 height 53
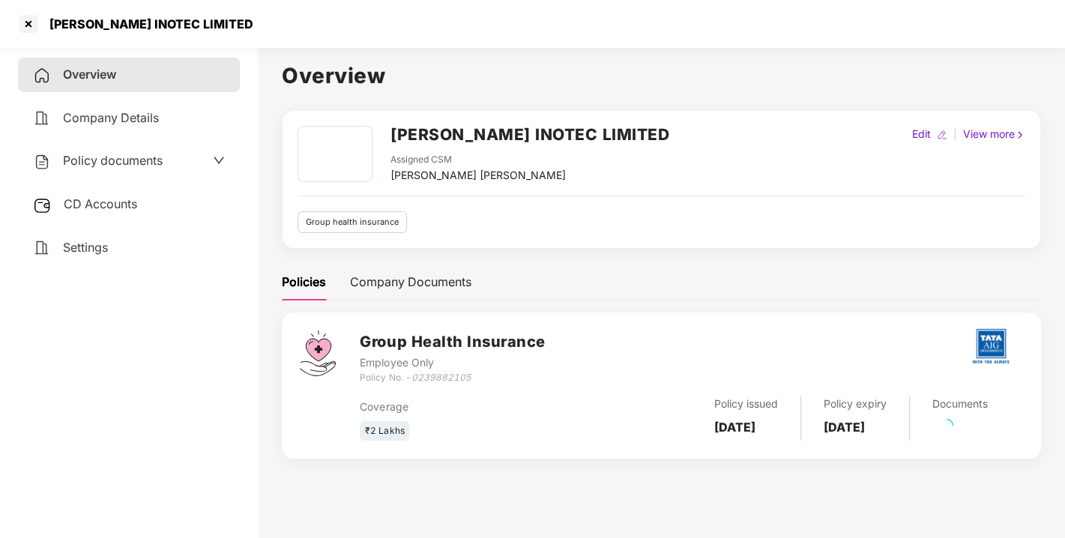
click at [93, 156] on span "Policy documents" at bounding box center [113, 160] width 100 height 15
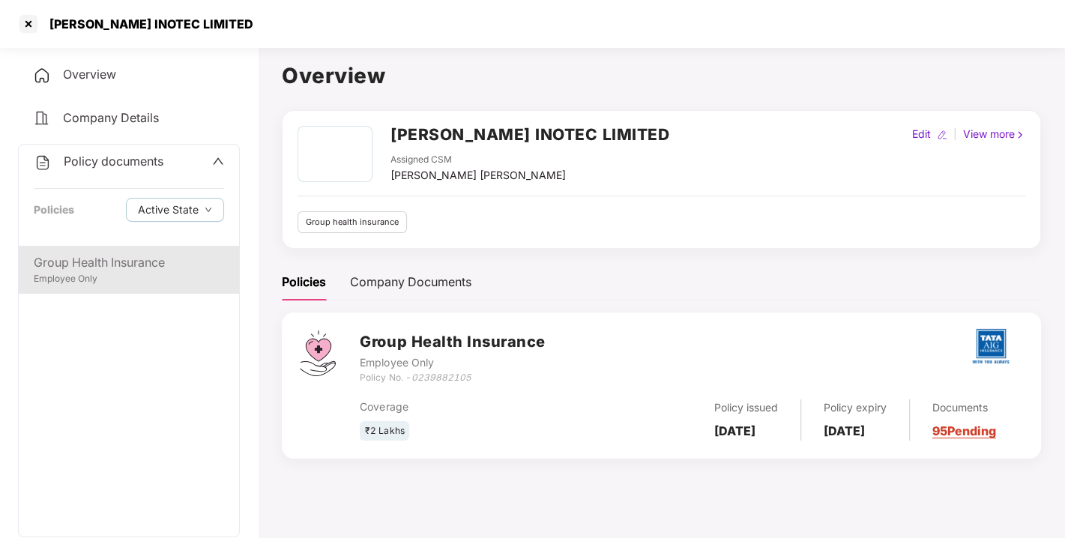
click at [130, 253] on div "Group Health Insurance" at bounding box center [129, 262] width 190 height 19
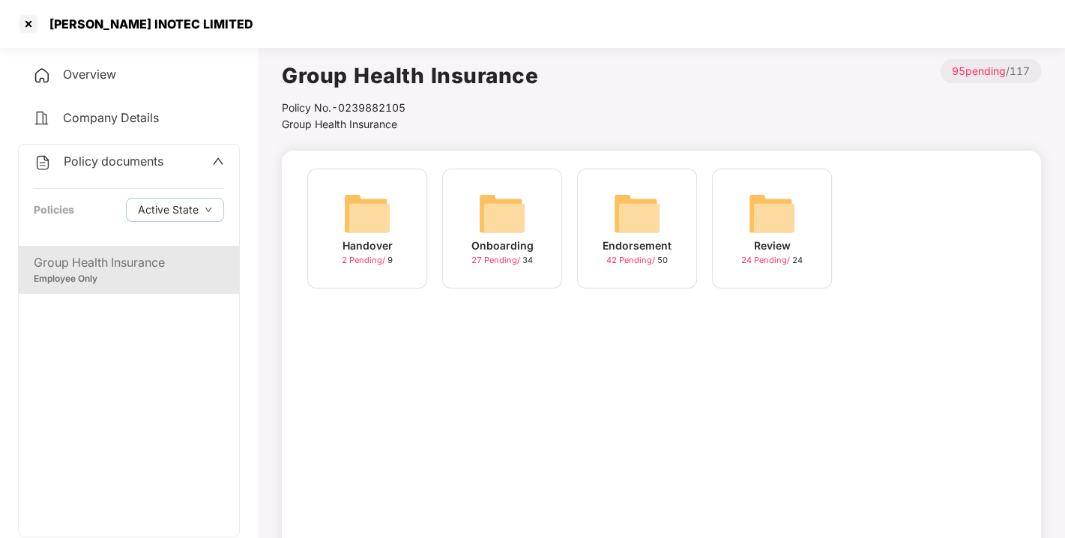
click at [665, 195] on div "Endorsement 42 Pending / 50" at bounding box center [637, 229] width 120 height 120
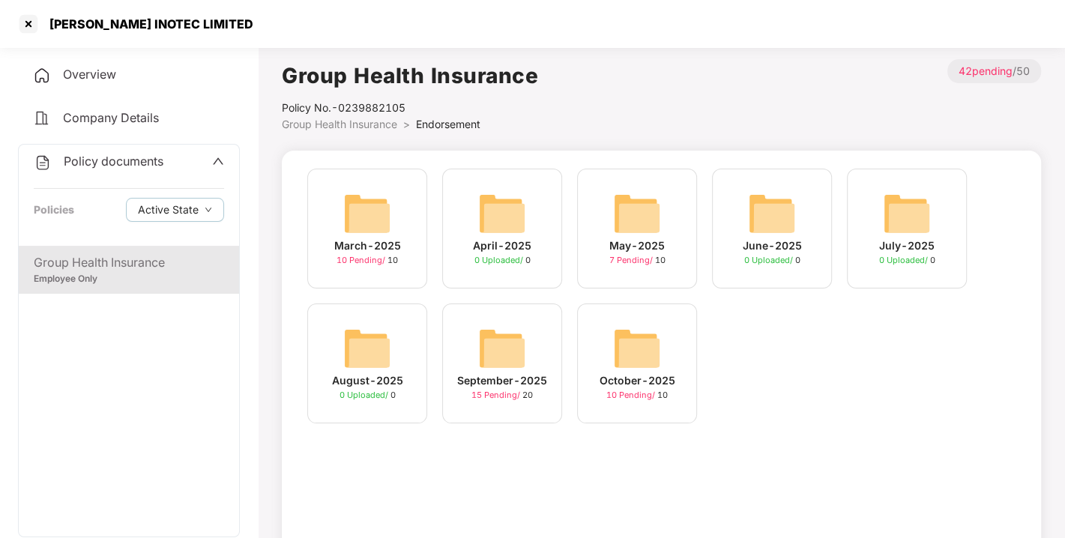
click at [646, 349] on img at bounding box center [637, 348] width 48 height 48
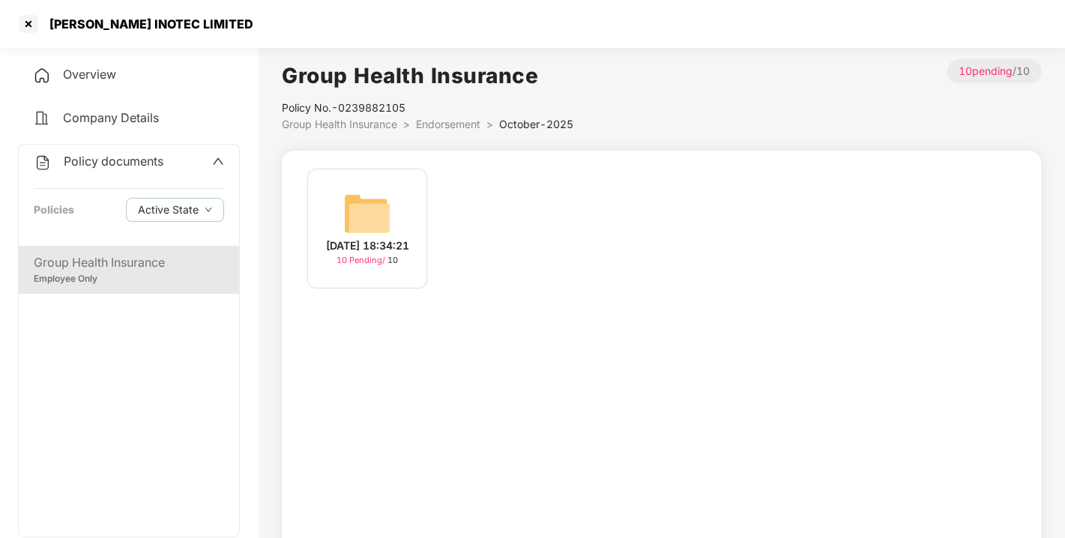
click at [361, 193] on img at bounding box center [367, 214] width 48 height 48
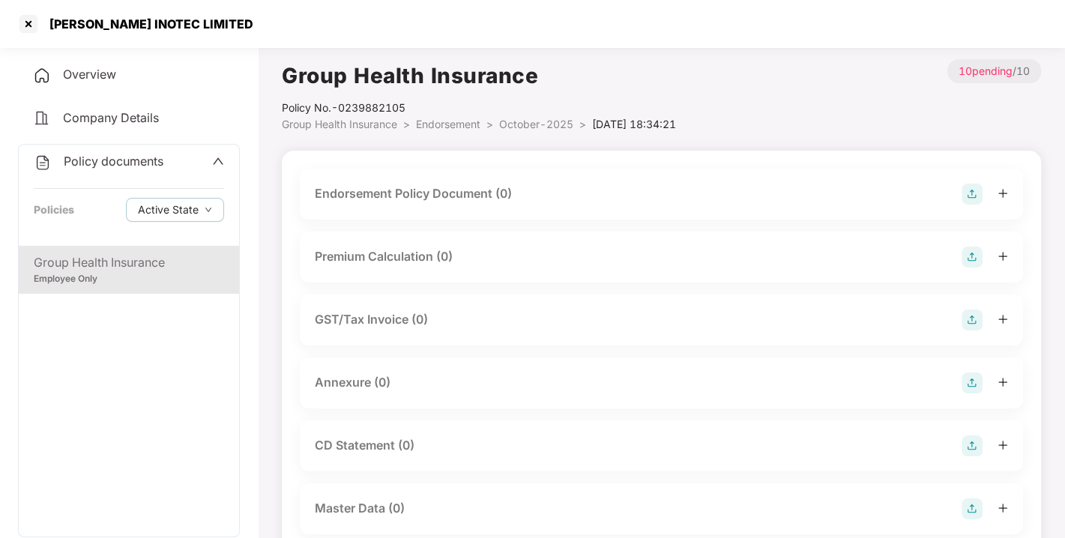
click at [967, 189] on img at bounding box center [971, 194] width 21 height 21
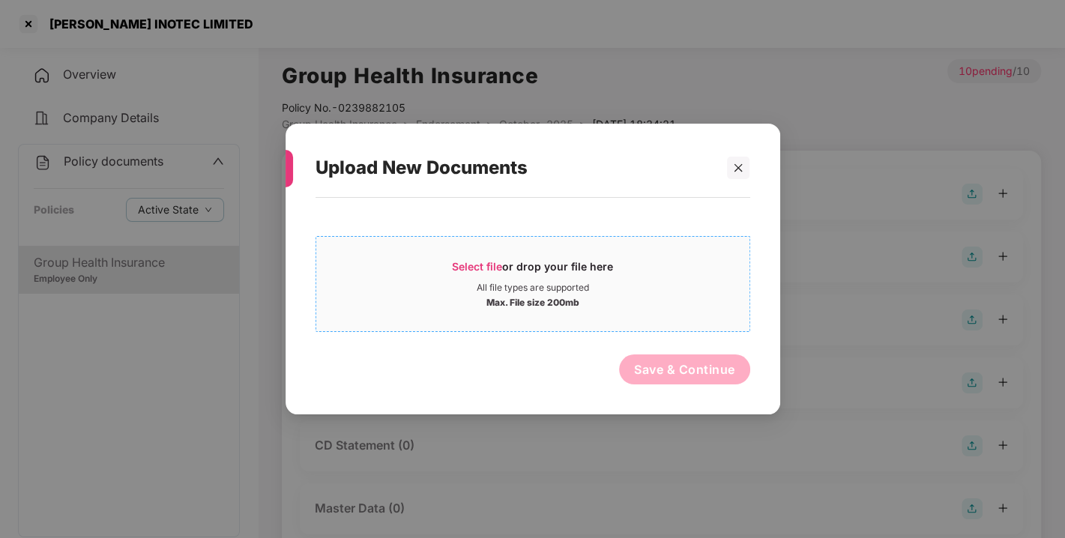
click at [482, 255] on span "Select file or drop your file here All file types are supported Max. File size …" at bounding box center [532, 284] width 433 height 72
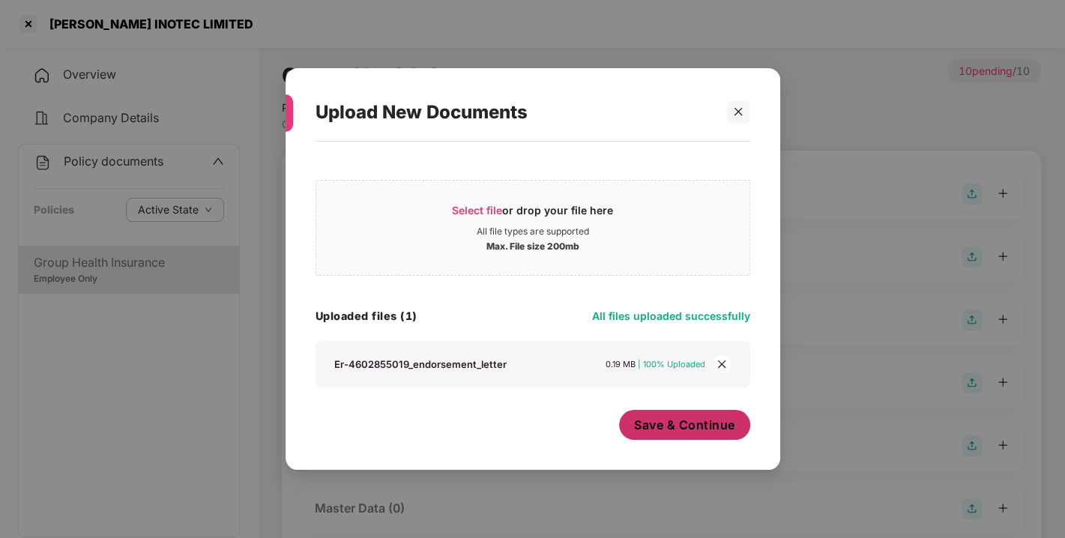
click at [661, 432] on span "Save & Continue" at bounding box center [684, 425] width 101 height 16
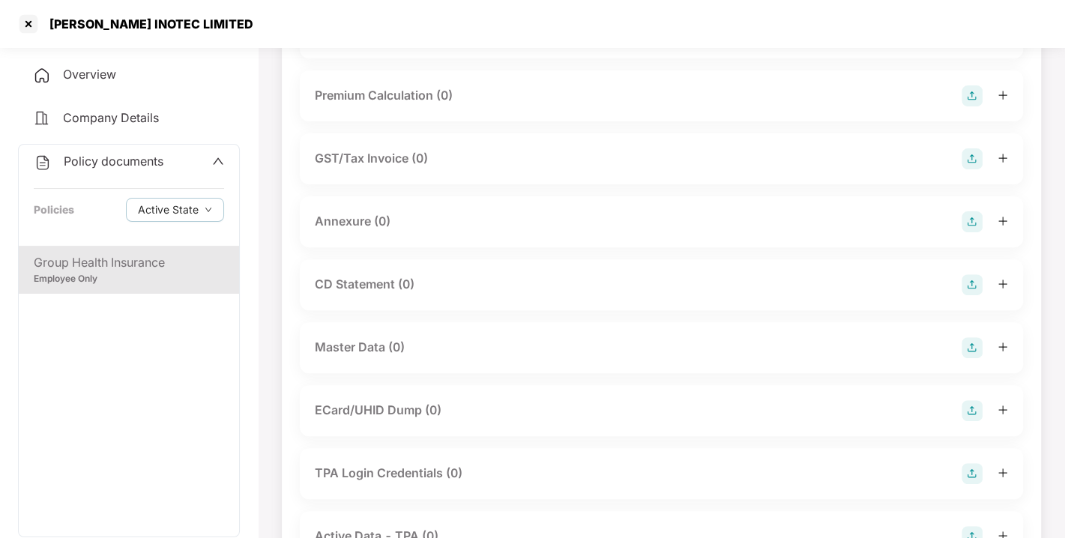
scroll to position [330, 0]
click at [968, 171] on img at bounding box center [971, 160] width 21 height 21
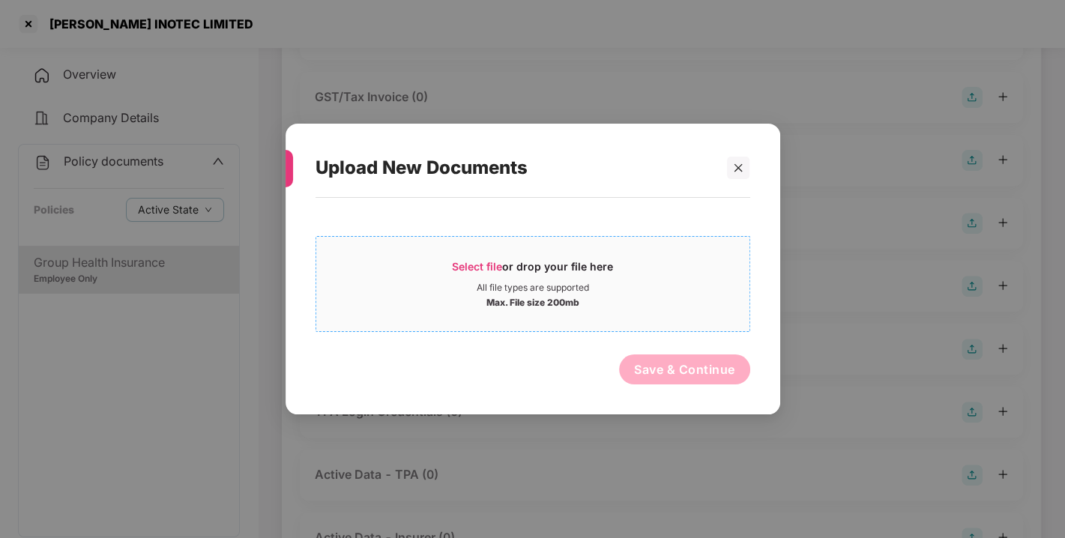
click at [479, 258] on span "Select file or drop your file here All file types are supported Max. File size …" at bounding box center [532, 284] width 433 height 72
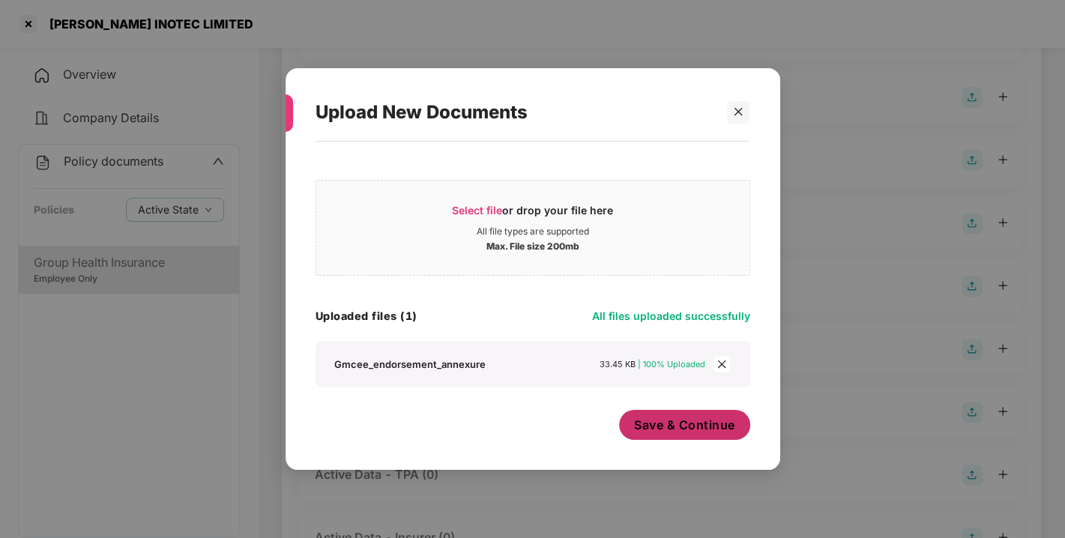
click at [663, 435] on button "Save & Continue" at bounding box center [684, 425] width 131 height 30
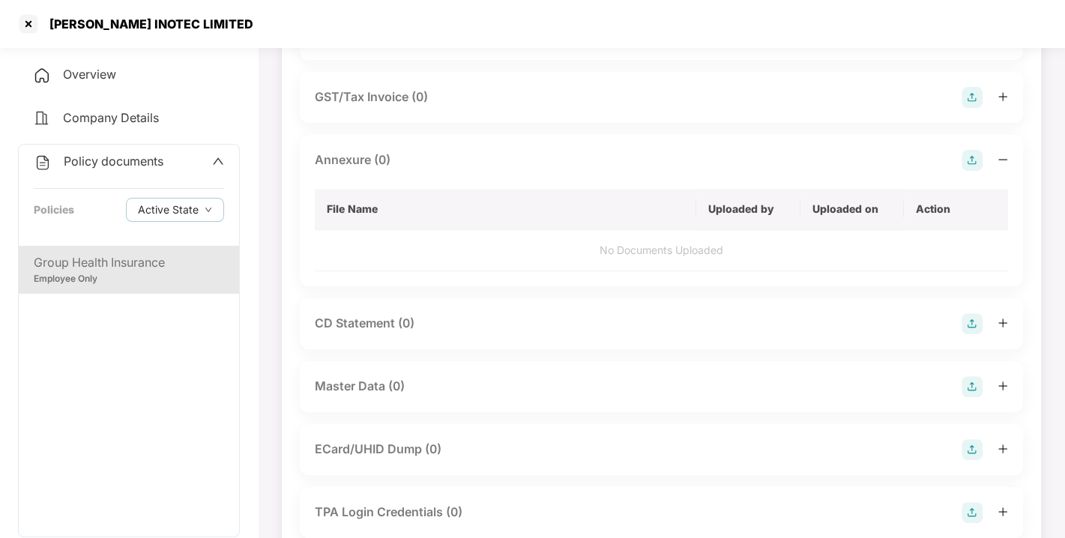
click at [663, 435] on div "Upload New Documents Select file or drop your file here All file types are supp…" at bounding box center [532, 269] width 1065 height 538
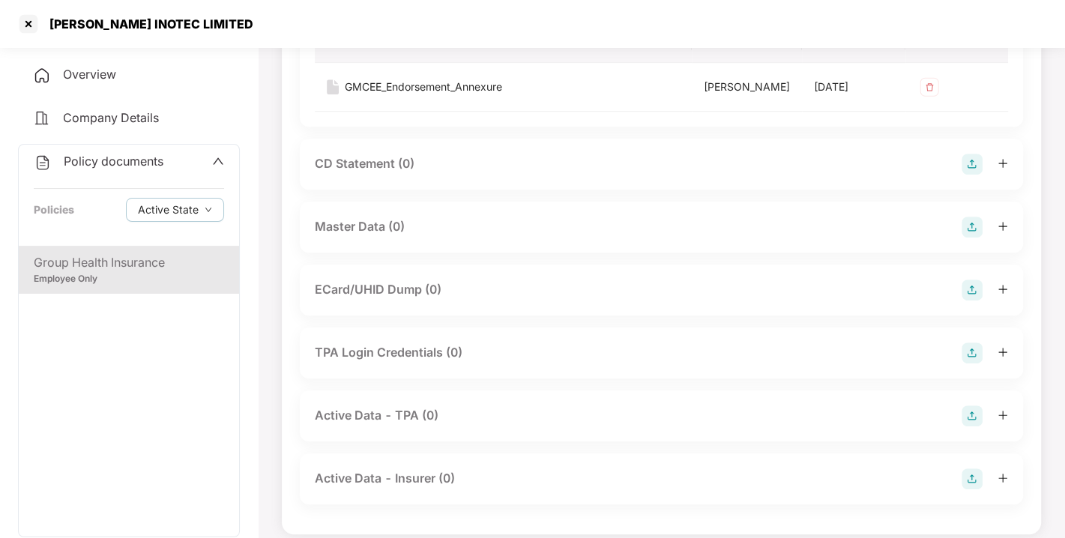
scroll to position [507, 0]
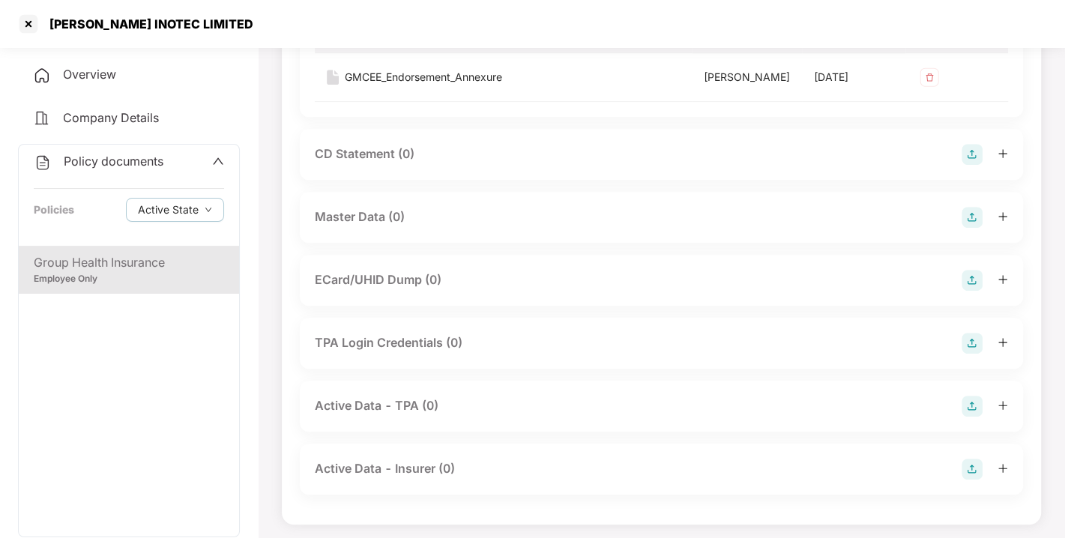
click at [971, 228] on img at bounding box center [971, 217] width 21 height 21
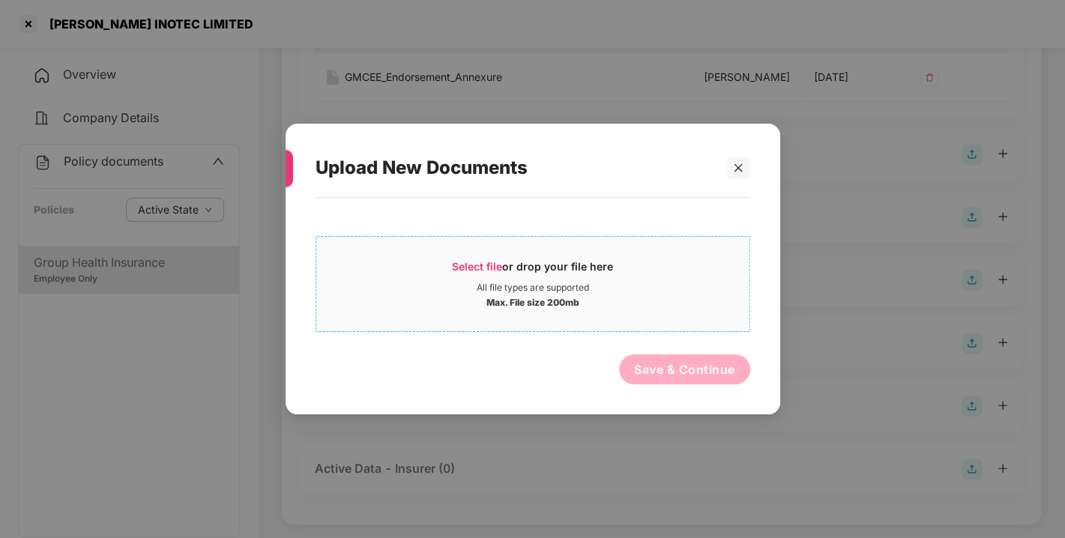
click at [470, 260] on span "Select file" at bounding box center [477, 266] width 50 height 13
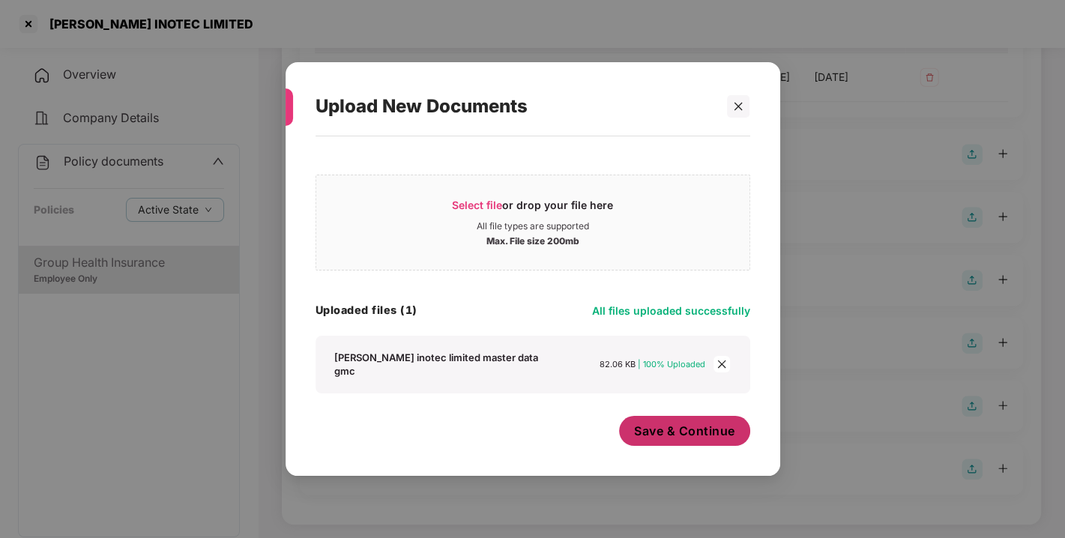
click at [643, 423] on span "Save & Continue" at bounding box center [684, 431] width 101 height 16
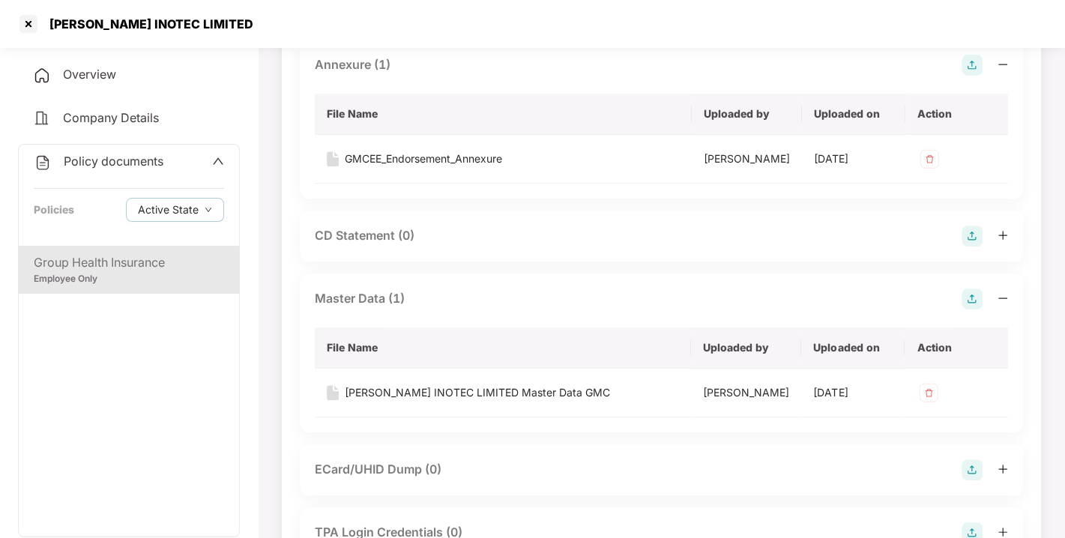
scroll to position [0, 0]
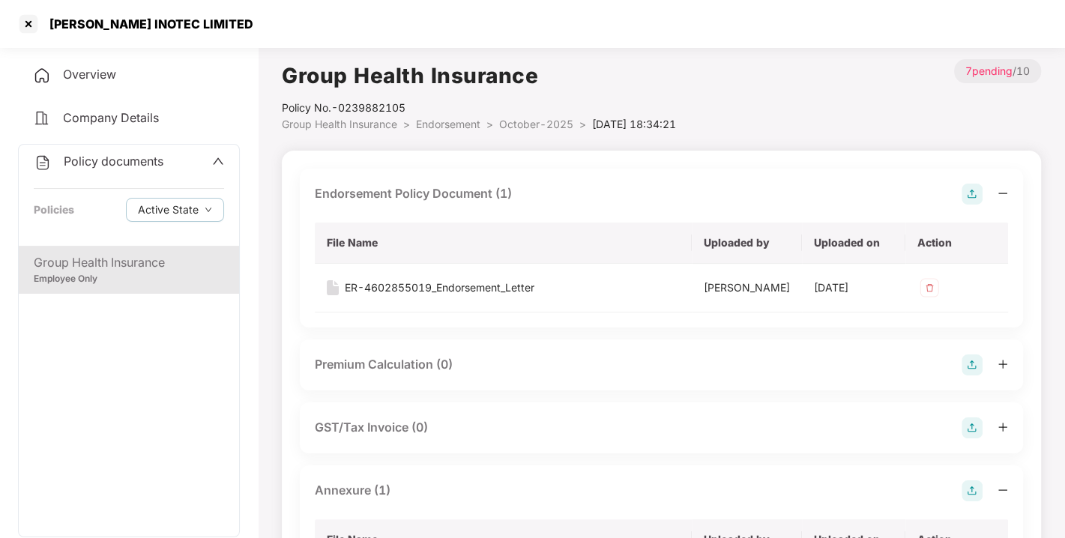
click at [452, 119] on span "Endorsement" at bounding box center [448, 124] width 64 height 13
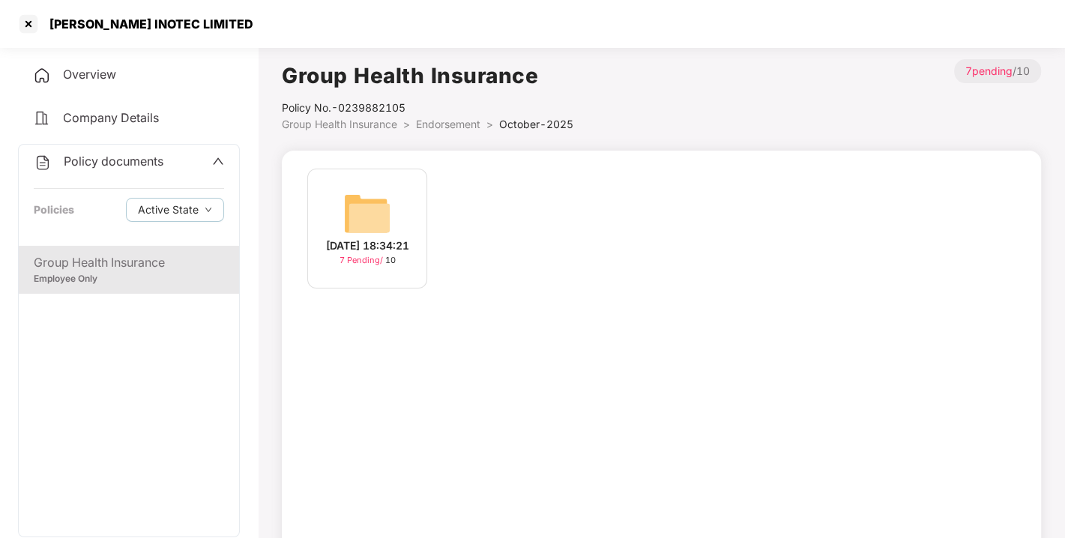
click at [452, 119] on span "Endorsement" at bounding box center [448, 124] width 64 height 13
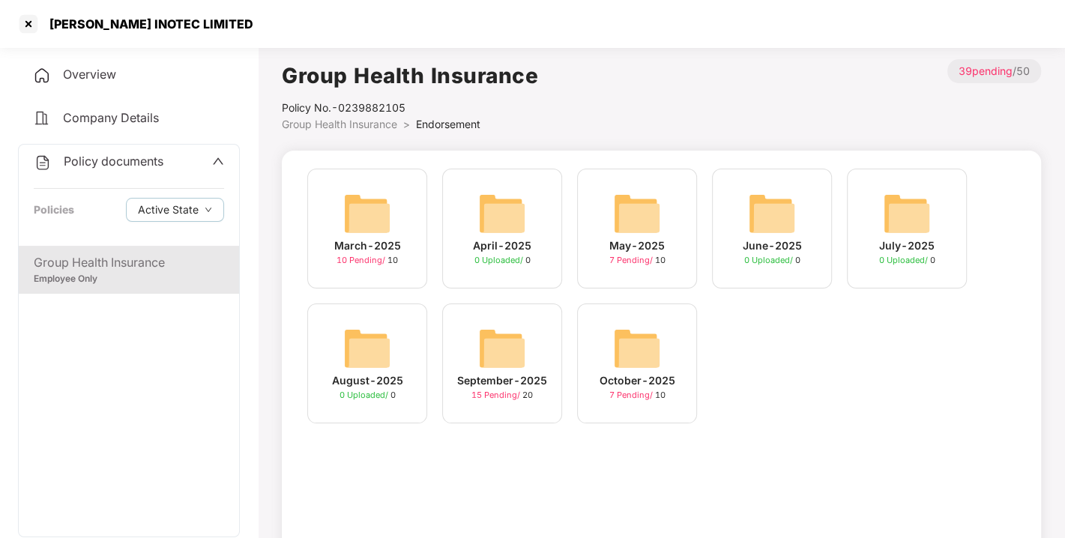
click at [115, 160] on span "Policy documents" at bounding box center [114, 161] width 100 height 15
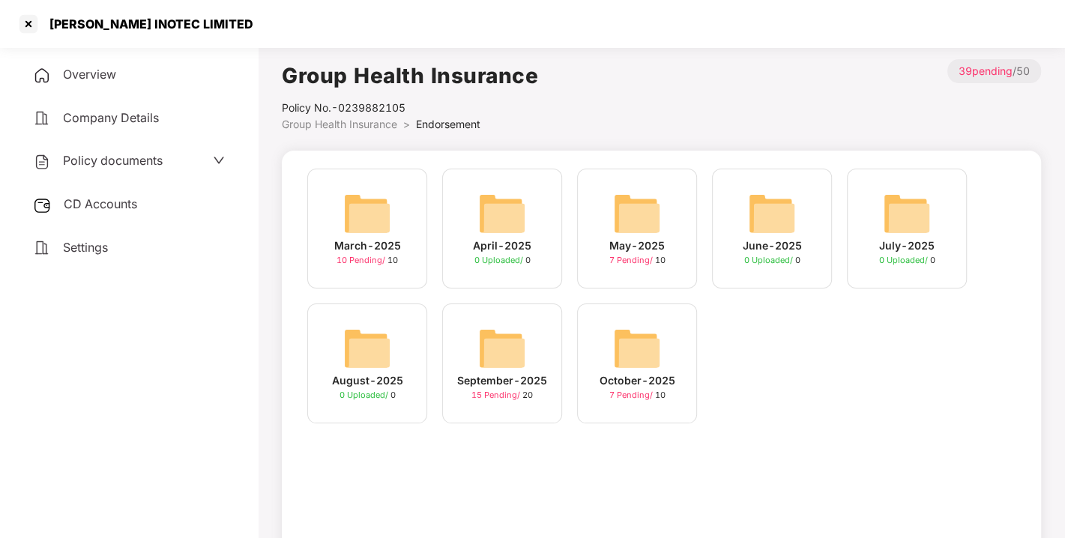
click at [101, 196] on span "CD Accounts" at bounding box center [100, 203] width 73 height 15
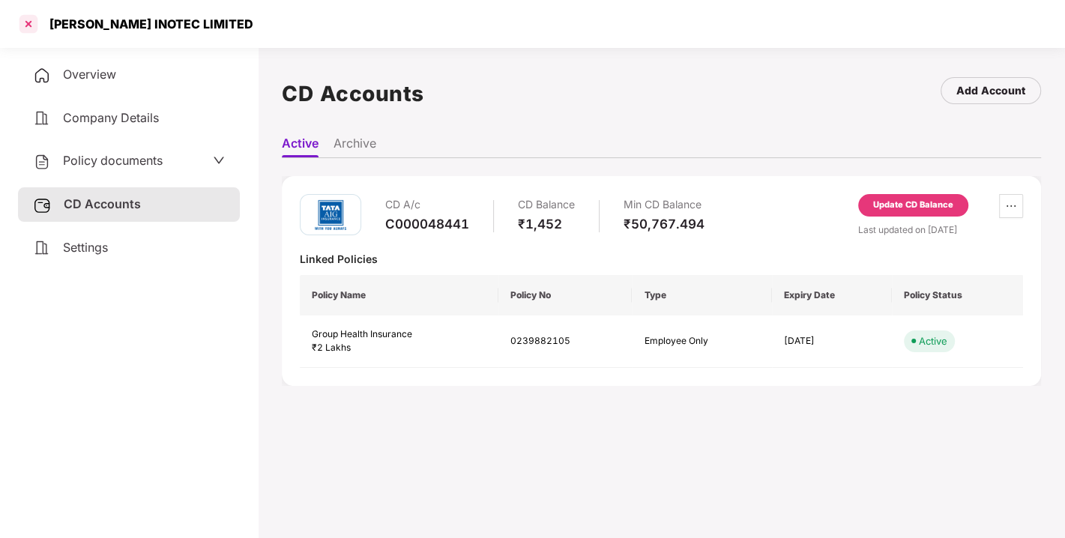
click at [34, 16] on div at bounding box center [28, 24] width 24 height 24
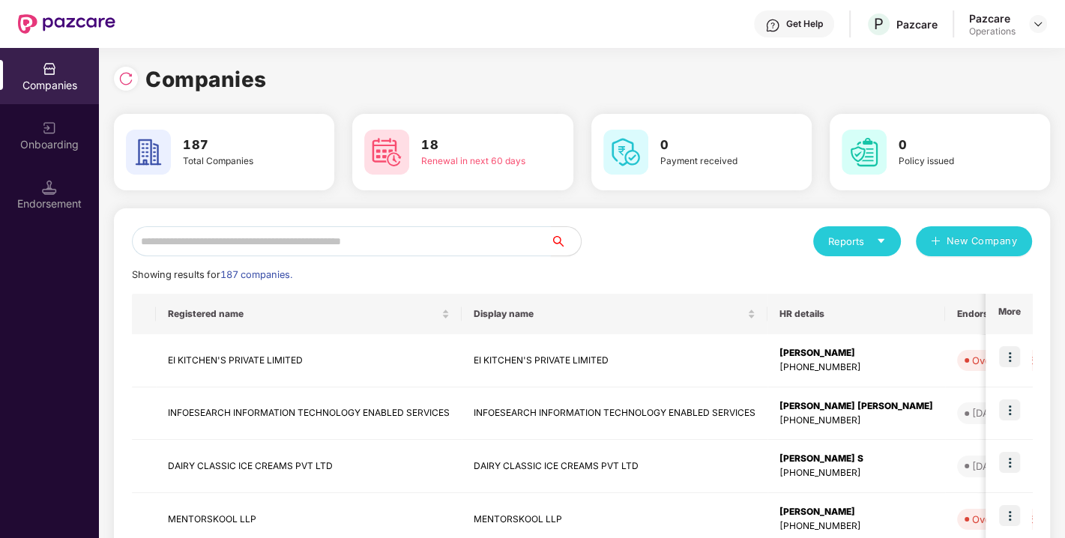
click at [336, 247] on input "text" at bounding box center [341, 241] width 419 height 30
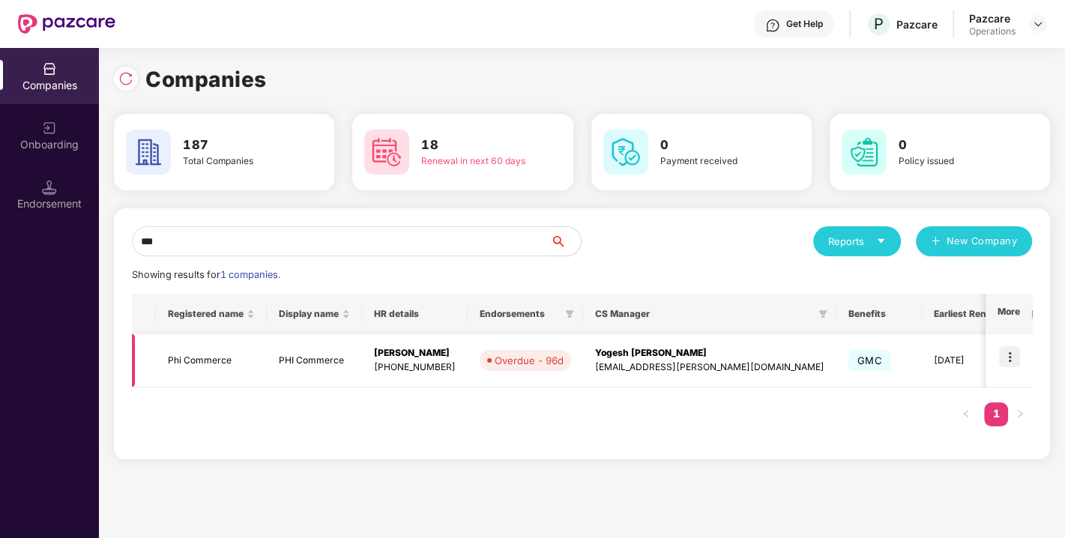
type input "***"
click at [1012, 357] on img at bounding box center [1009, 356] width 21 height 21
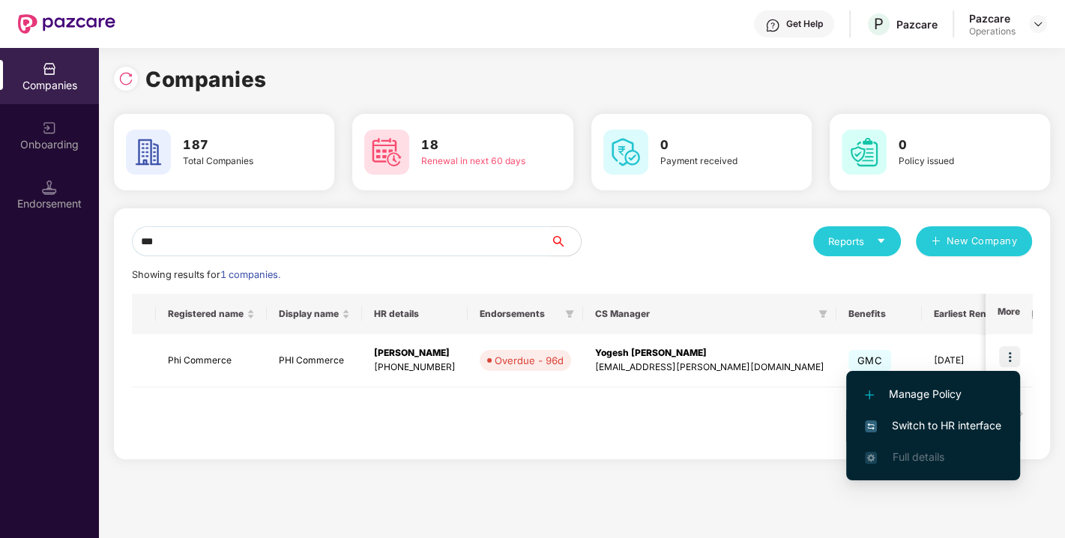
click at [944, 420] on span "Switch to HR interface" at bounding box center [933, 425] width 136 height 16
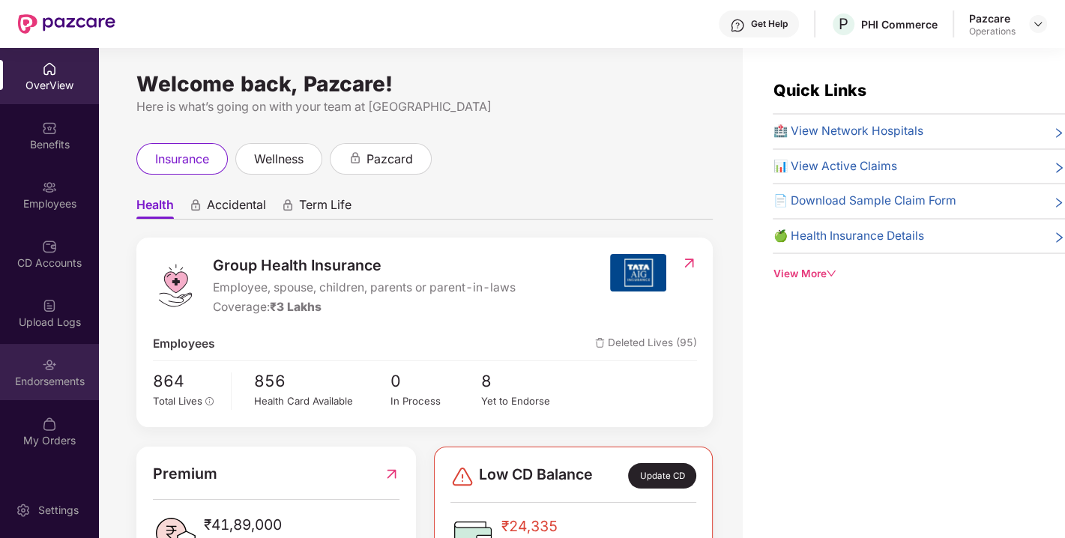
click at [47, 381] on div "Endorsements" at bounding box center [49, 381] width 99 height 15
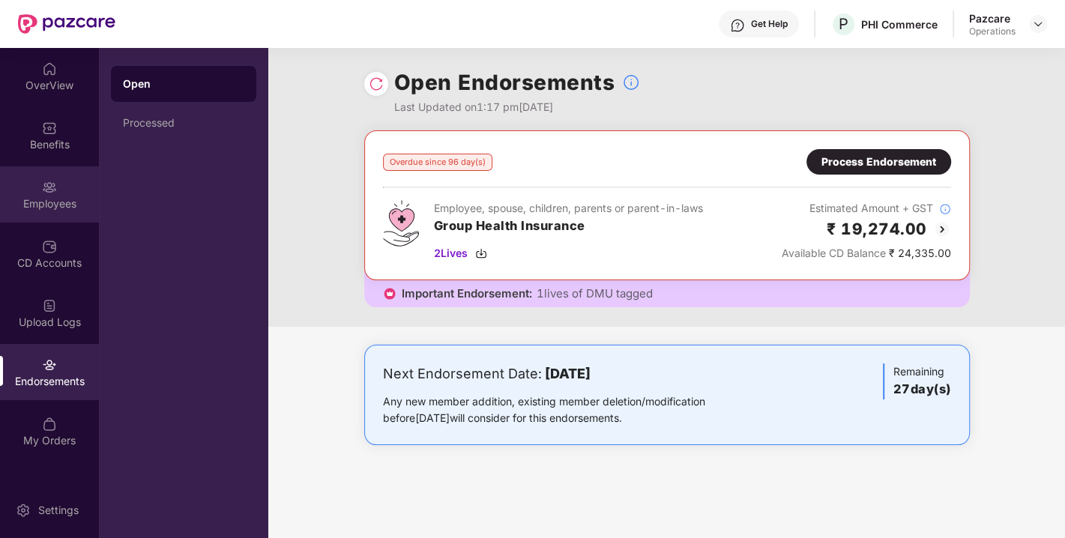
click at [40, 205] on div "Employees" at bounding box center [49, 203] width 99 height 15
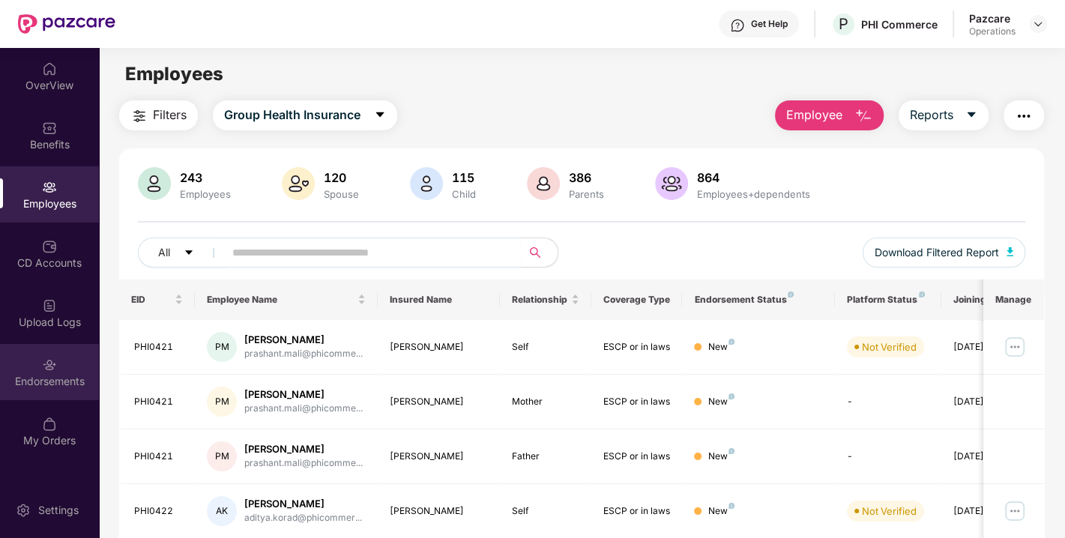
click at [54, 375] on div "Endorsements" at bounding box center [49, 381] width 99 height 15
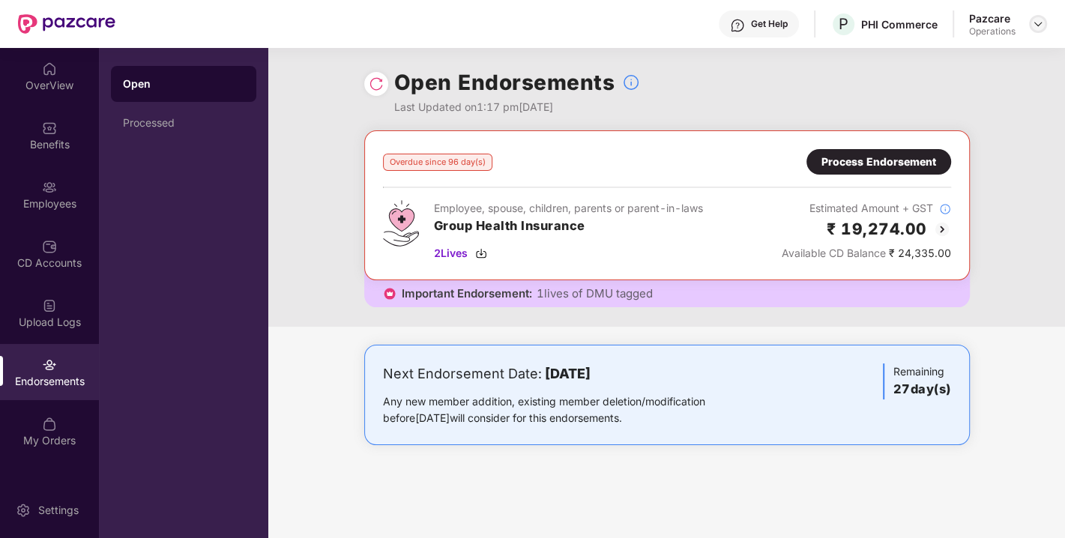
click at [1030, 25] on div at bounding box center [1038, 24] width 18 height 18
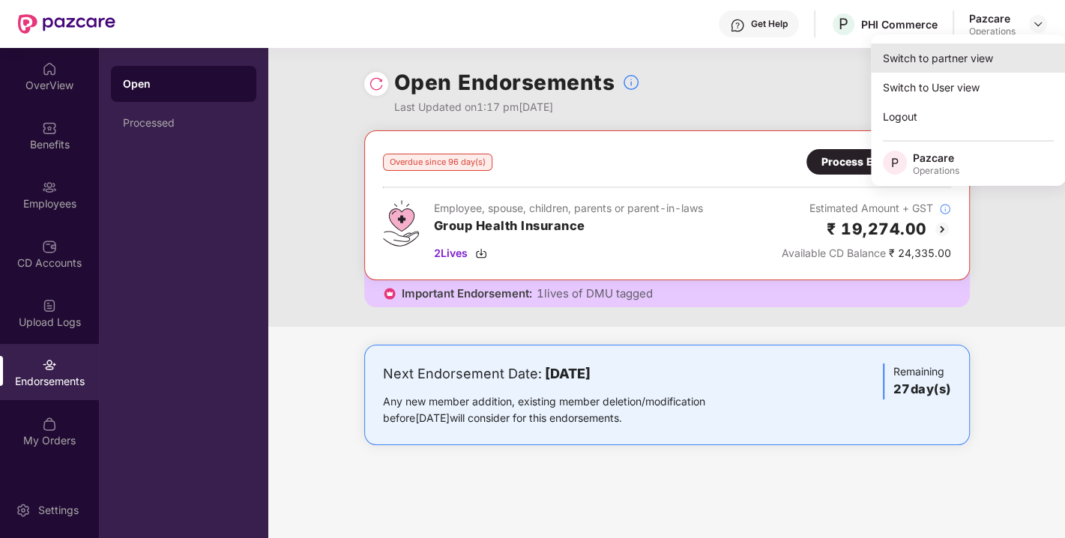
click at [968, 66] on div "Switch to partner view" at bounding box center [968, 57] width 195 height 29
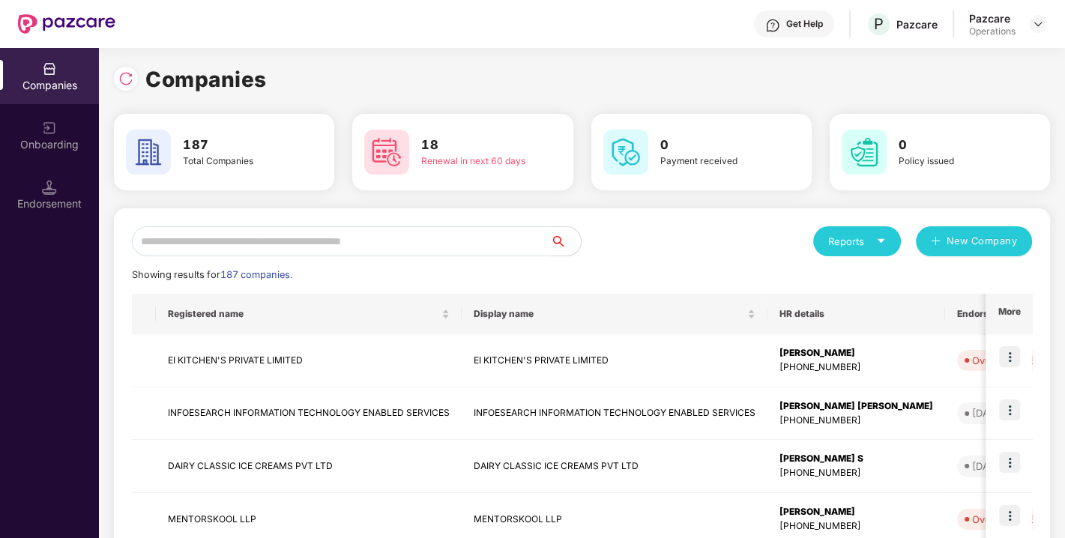
click at [311, 233] on input "text" at bounding box center [341, 241] width 419 height 30
click at [300, 232] on input "text" at bounding box center [341, 241] width 419 height 30
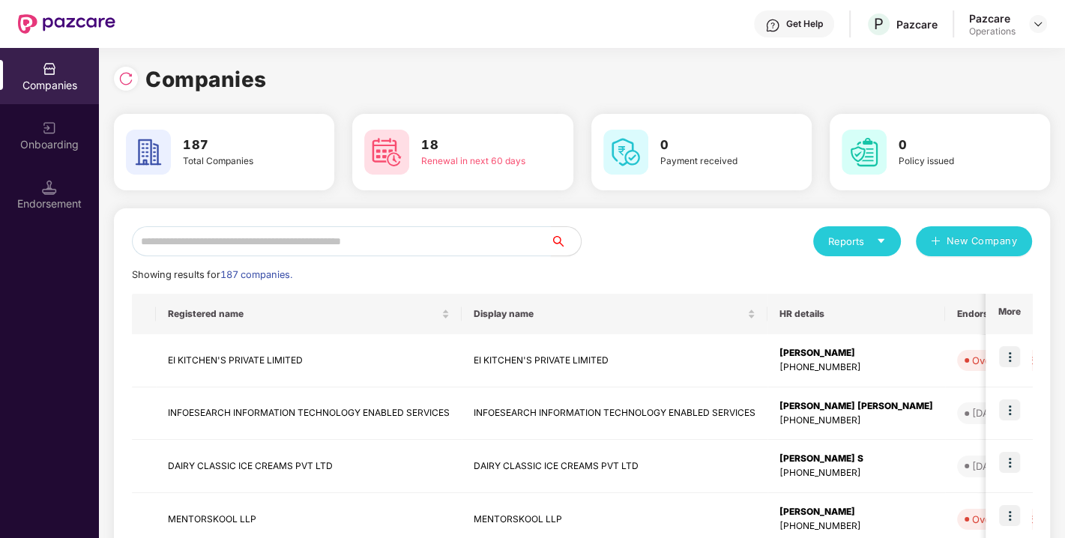
click at [300, 232] on input "text" at bounding box center [341, 241] width 419 height 30
click at [295, 238] on input "text" at bounding box center [341, 241] width 419 height 30
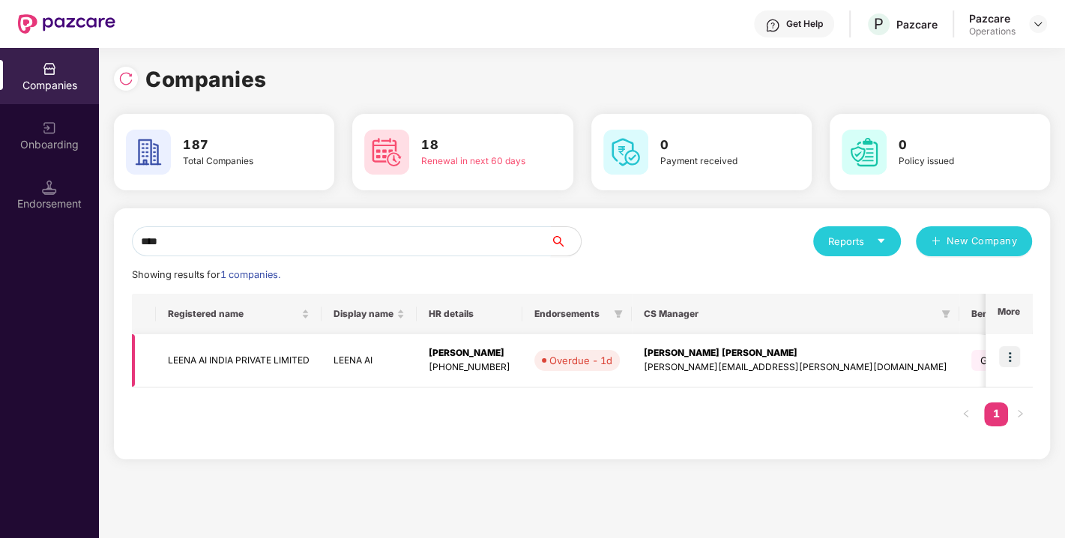
type input "****"
click at [220, 346] on td "LEENA AI INDIA PRIVATE LIMITED" at bounding box center [239, 360] width 166 height 53
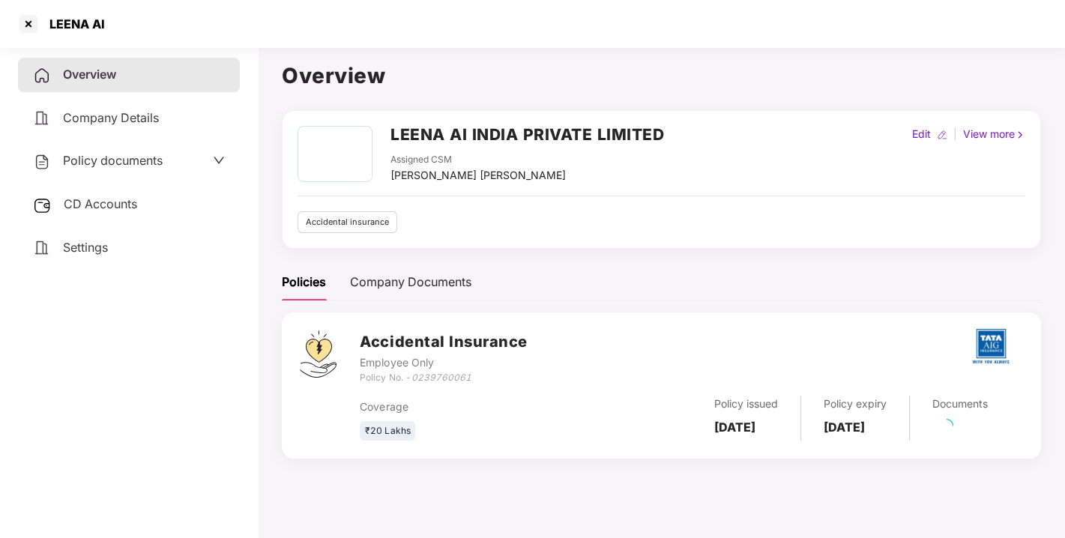
click at [121, 157] on span "Policy documents" at bounding box center [113, 160] width 100 height 15
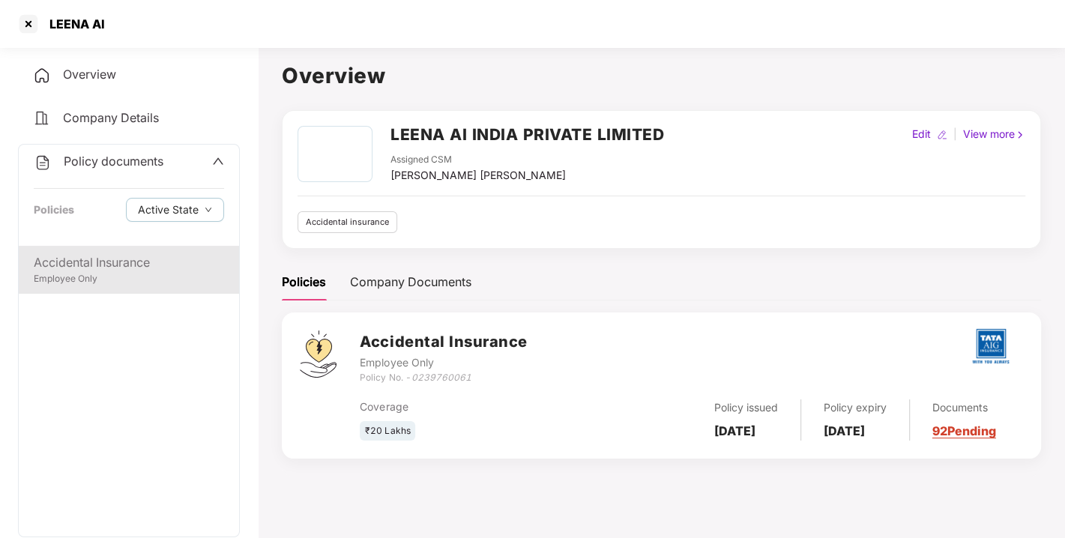
click at [115, 260] on div "Accidental Insurance" at bounding box center [129, 262] width 190 height 19
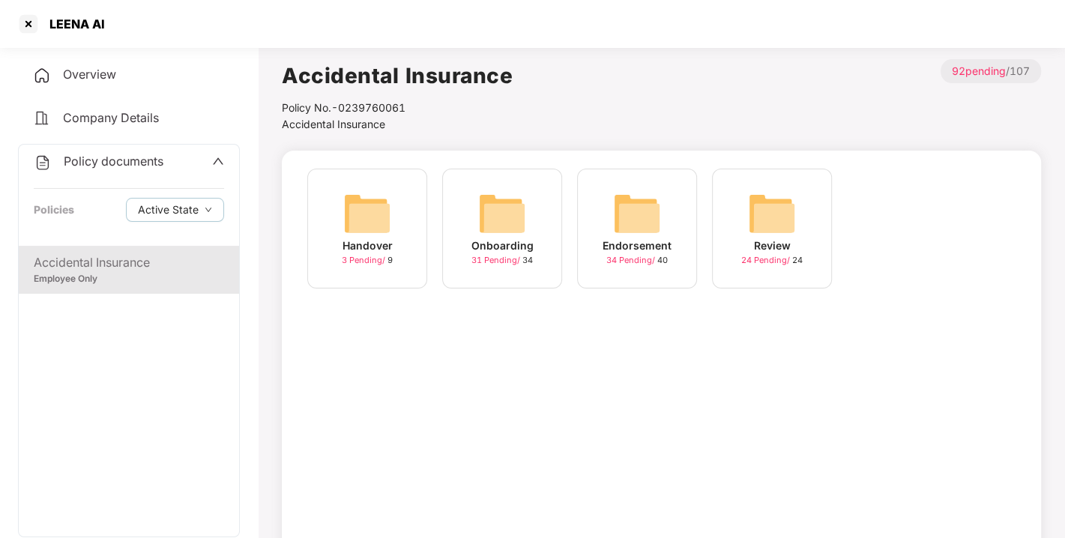
click at [629, 230] on img at bounding box center [637, 214] width 48 height 48
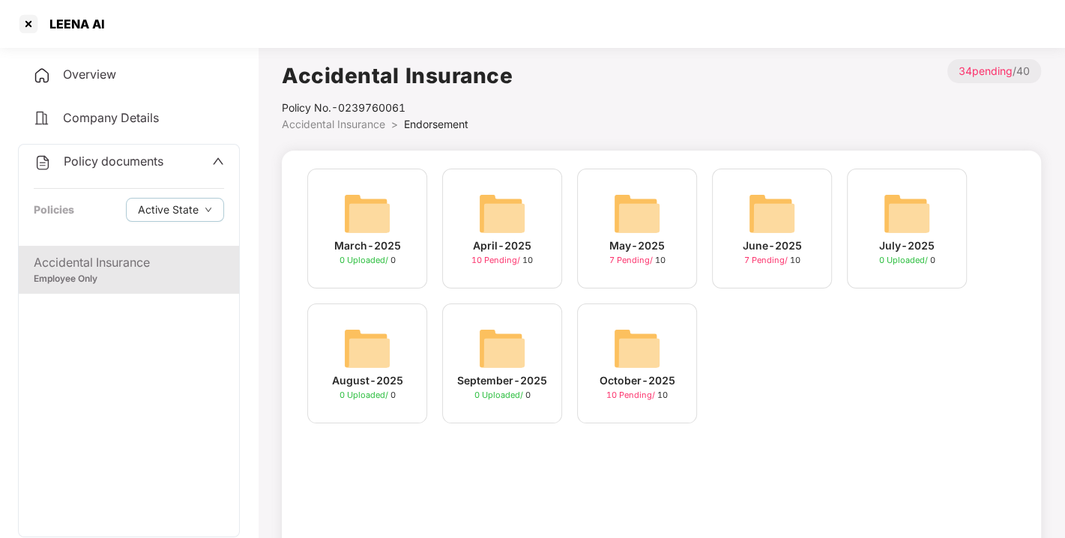
click at [641, 350] on img at bounding box center [637, 348] width 48 height 48
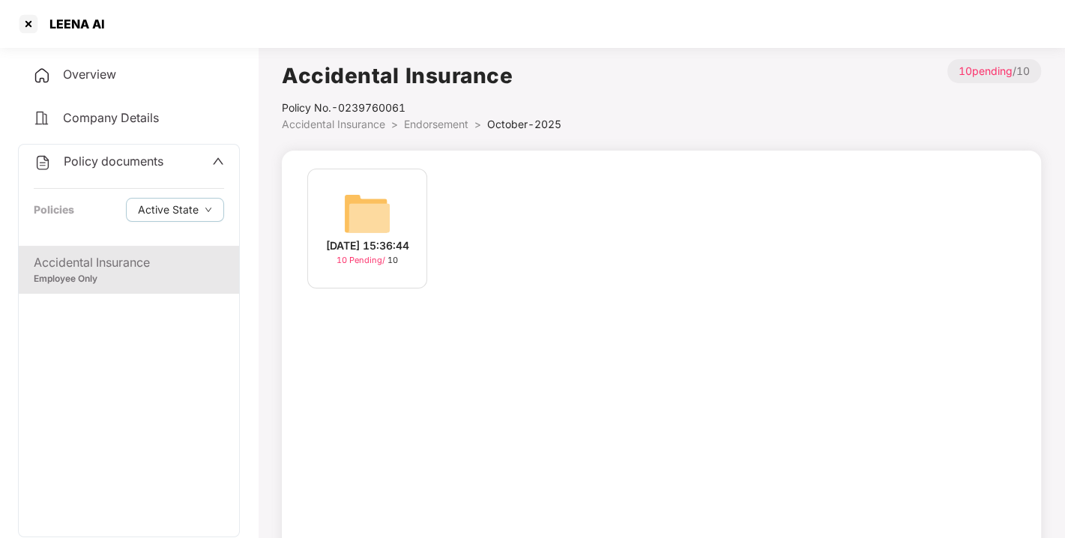
click at [383, 193] on img at bounding box center [367, 214] width 48 height 48
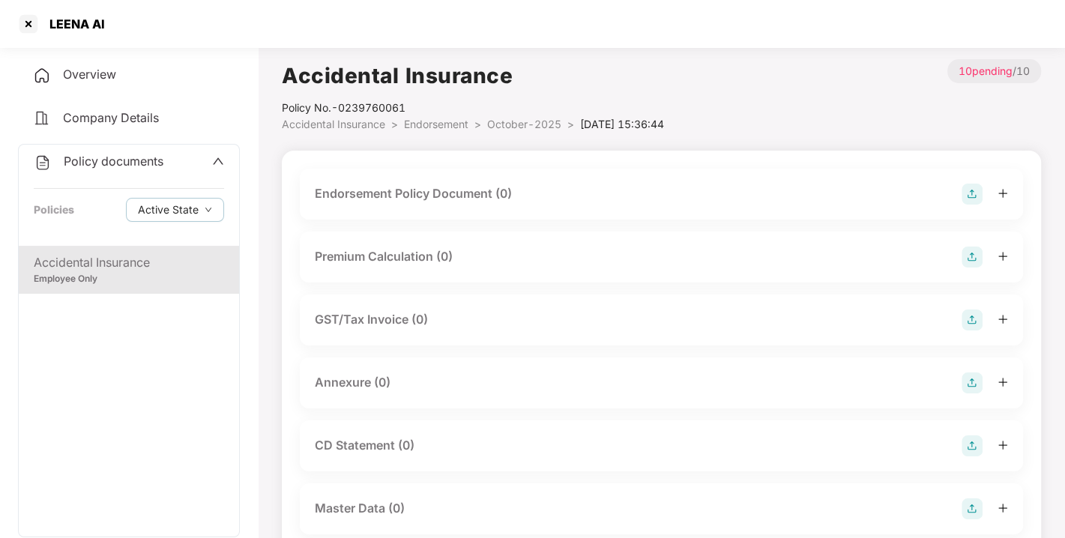
click at [967, 189] on img at bounding box center [971, 194] width 21 height 21
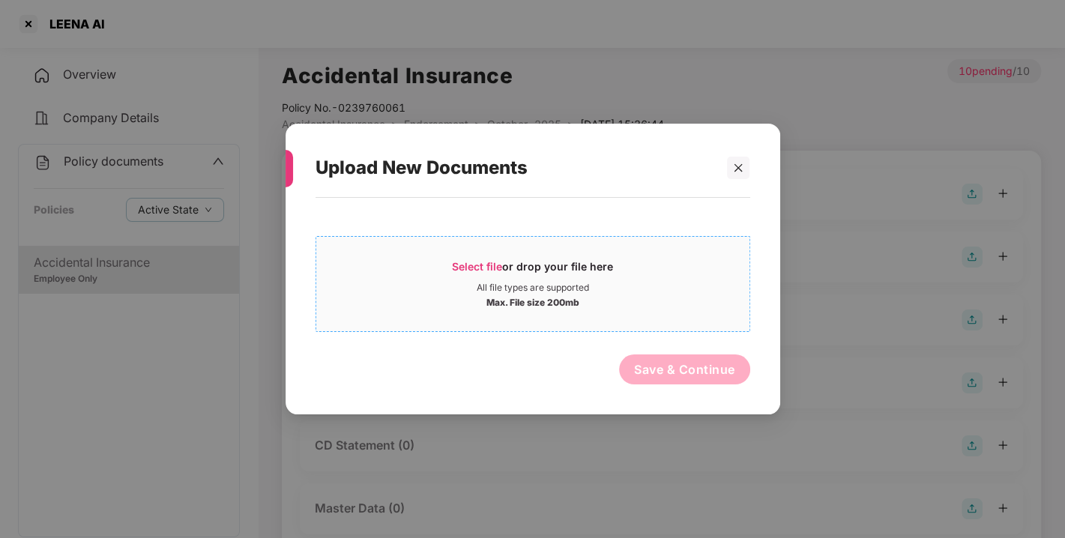
click at [488, 264] on span "Select file" at bounding box center [477, 266] width 50 height 13
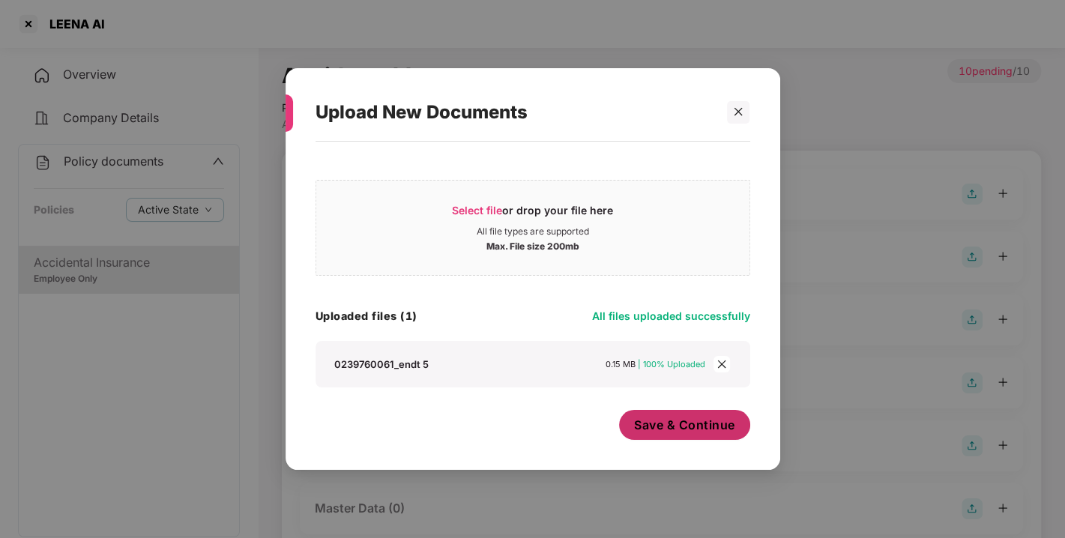
click at [691, 420] on span "Save & Continue" at bounding box center [684, 425] width 101 height 16
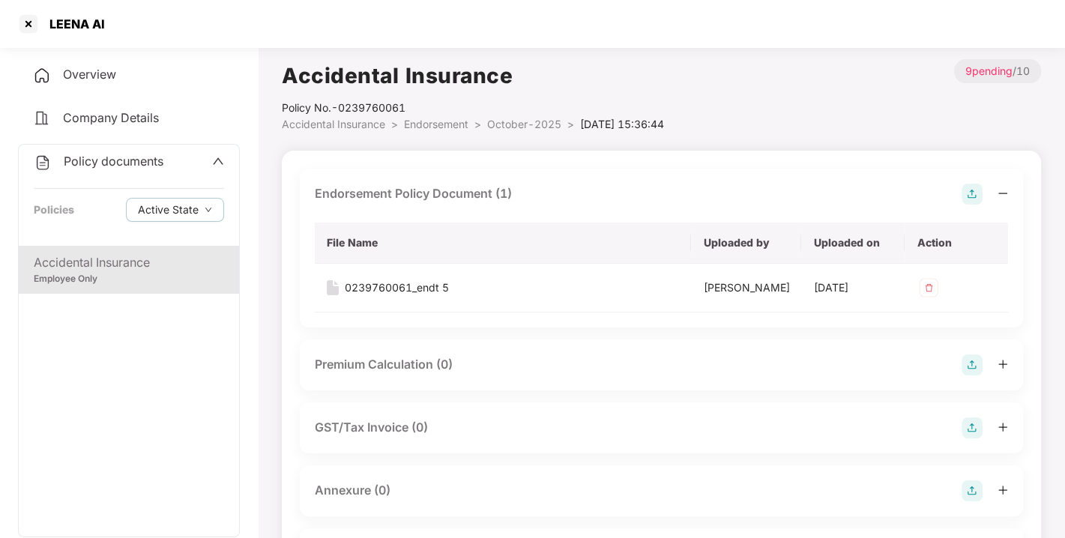
click at [973, 197] on img at bounding box center [971, 194] width 21 height 21
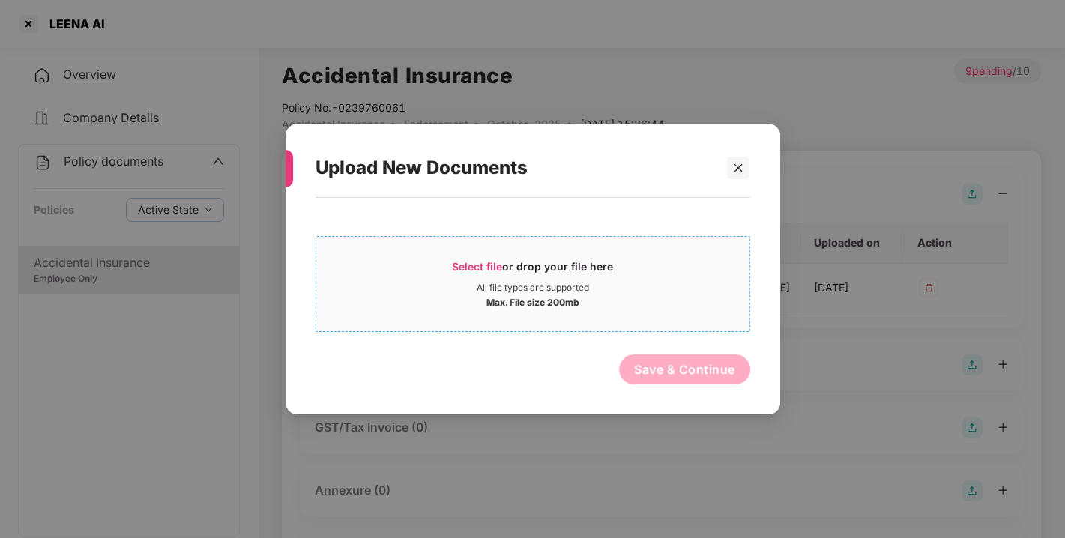
click at [481, 255] on span "Select file or drop your file here All file types are supported Max. File size …" at bounding box center [532, 284] width 433 height 72
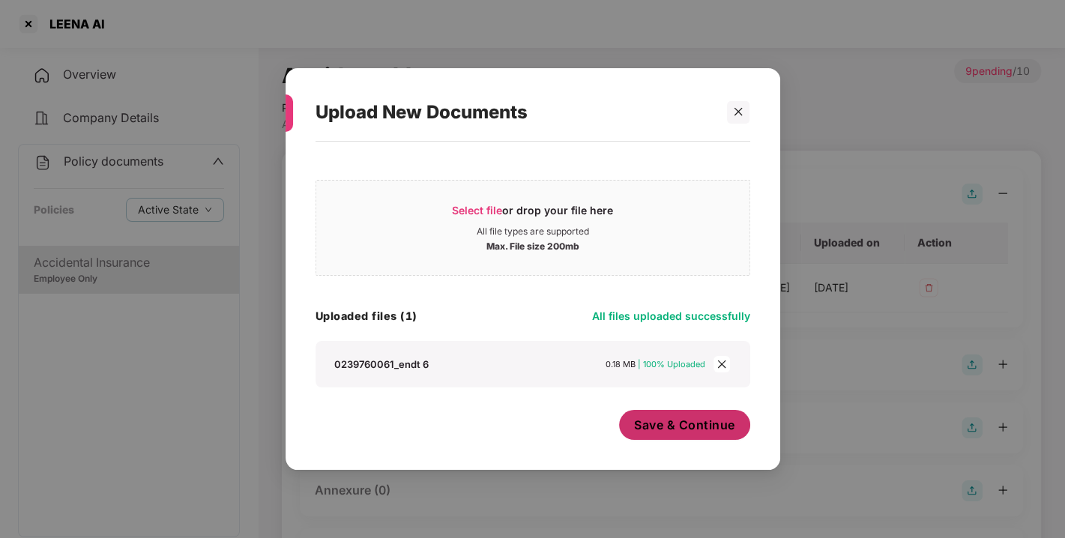
click at [674, 438] on button "Save & Continue" at bounding box center [684, 425] width 131 height 30
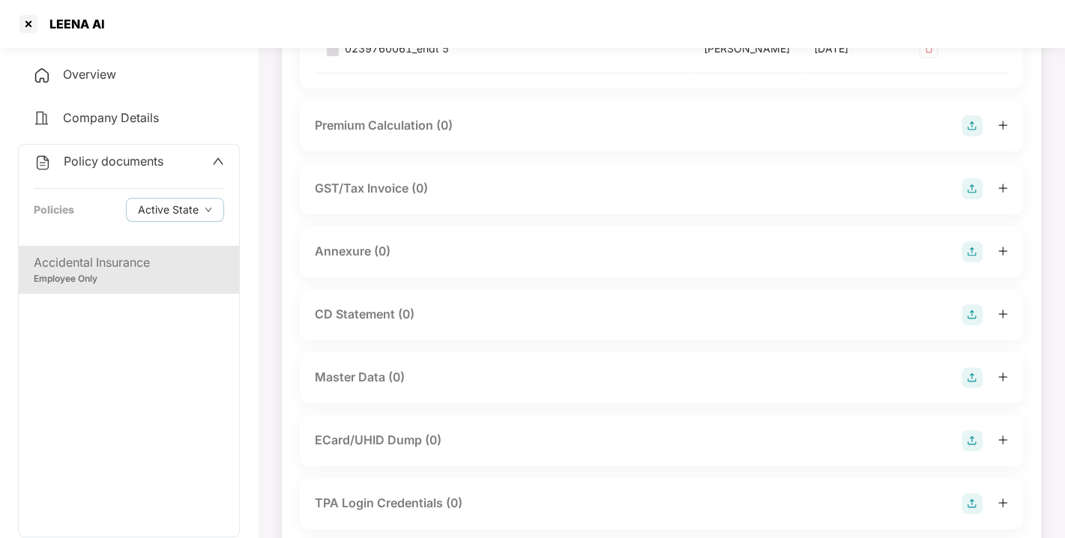
scroll to position [345, 0]
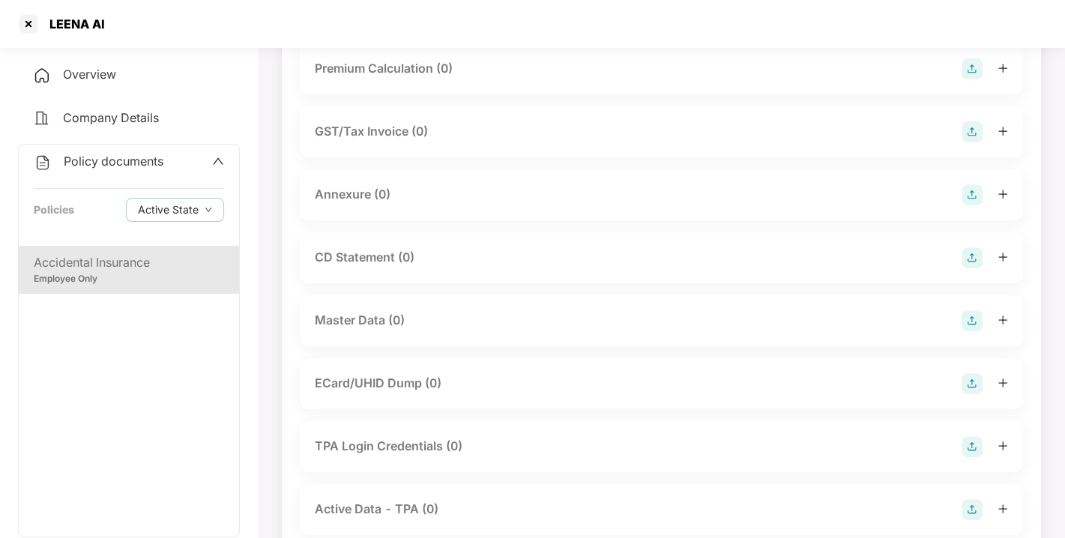
click at [972, 205] on img at bounding box center [971, 194] width 21 height 21
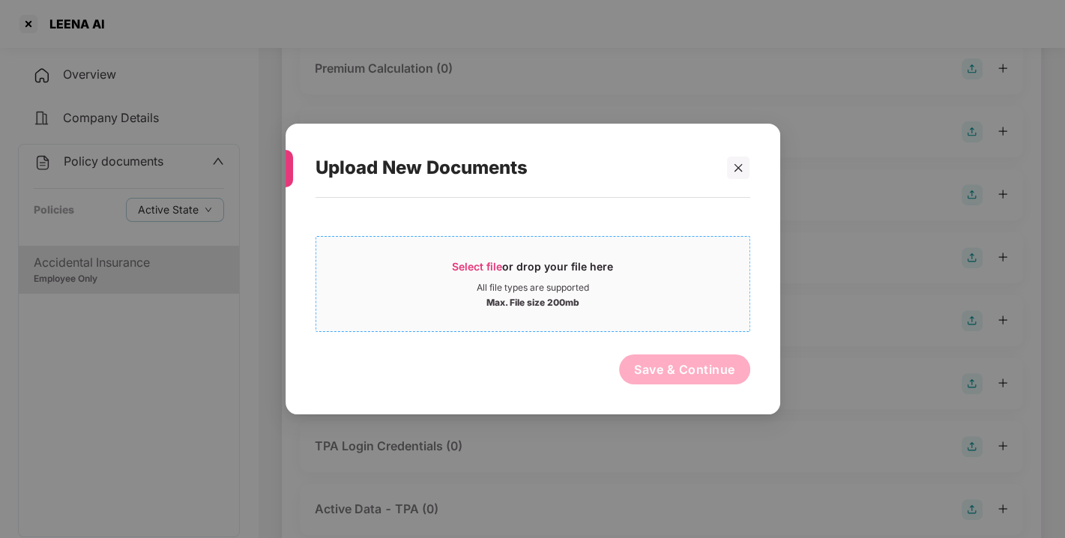
click at [460, 268] on span "Select file" at bounding box center [477, 266] width 50 height 13
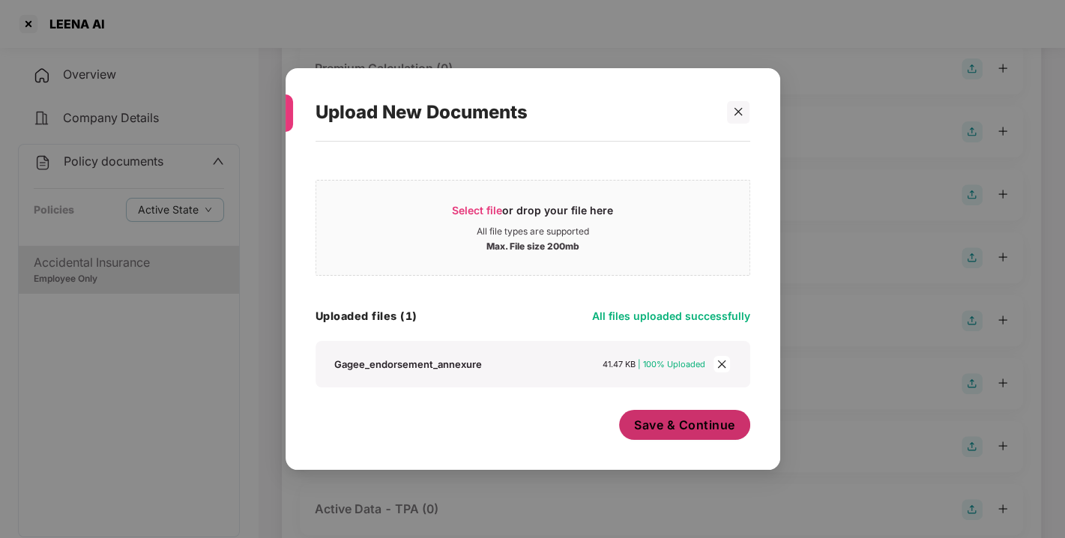
click at [682, 423] on span "Save & Continue" at bounding box center [684, 425] width 101 height 16
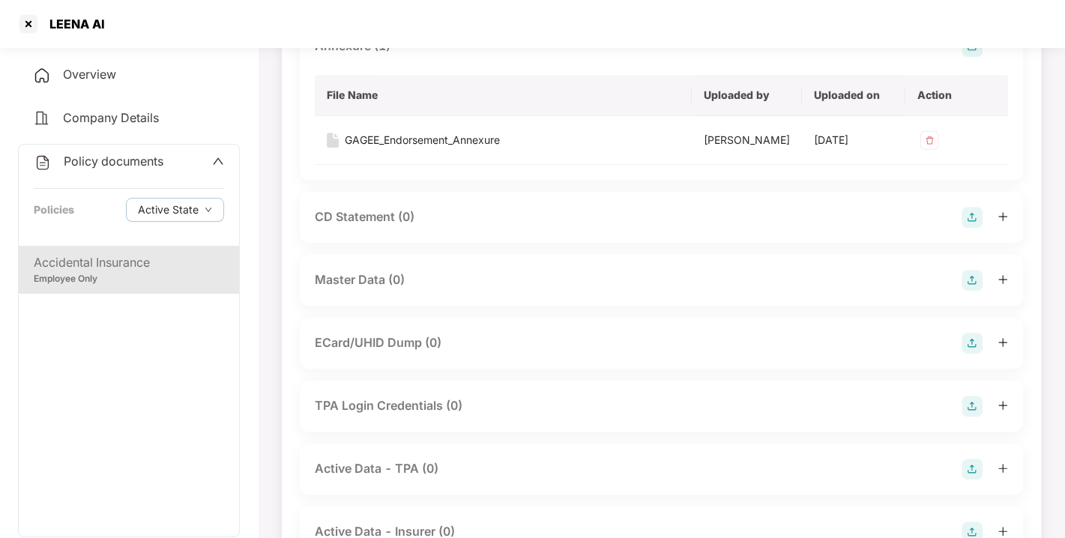
scroll to position [494, 0]
click at [972, 289] on img at bounding box center [971, 278] width 21 height 21
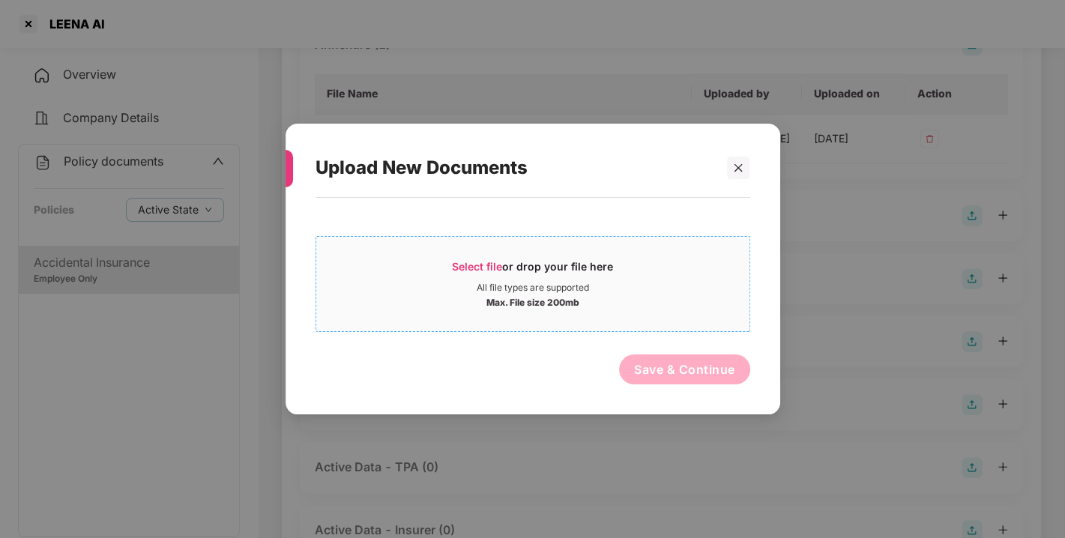
click at [479, 262] on span "Select file" at bounding box center [477, 266] width 50 height 13
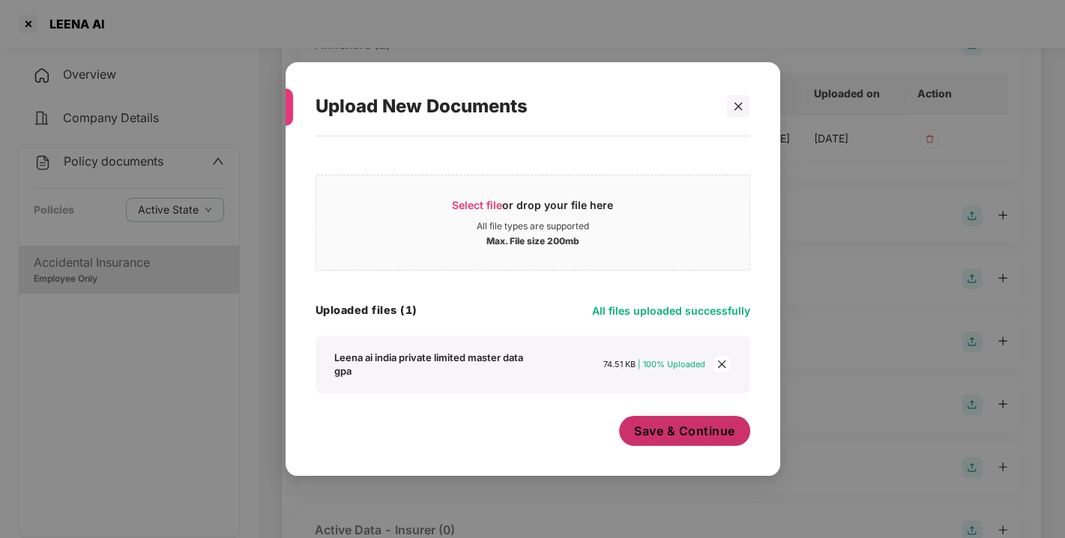
click at [693, 447] on div "Save & Continue" at bounding box center [684, 434] width 131 height 37
click at [691, 448] on div "Select file or drop your file here All file types are supported Max. File size …" at bounding box center [532, 298] width 494 height 324
click at [691, 448] on div "Save & Continue" at bounding box center [684, 434] width 131 height 37
click at [672, 429] on span "Save & Continue" at bounding box center [684, 431] width 101 height 16
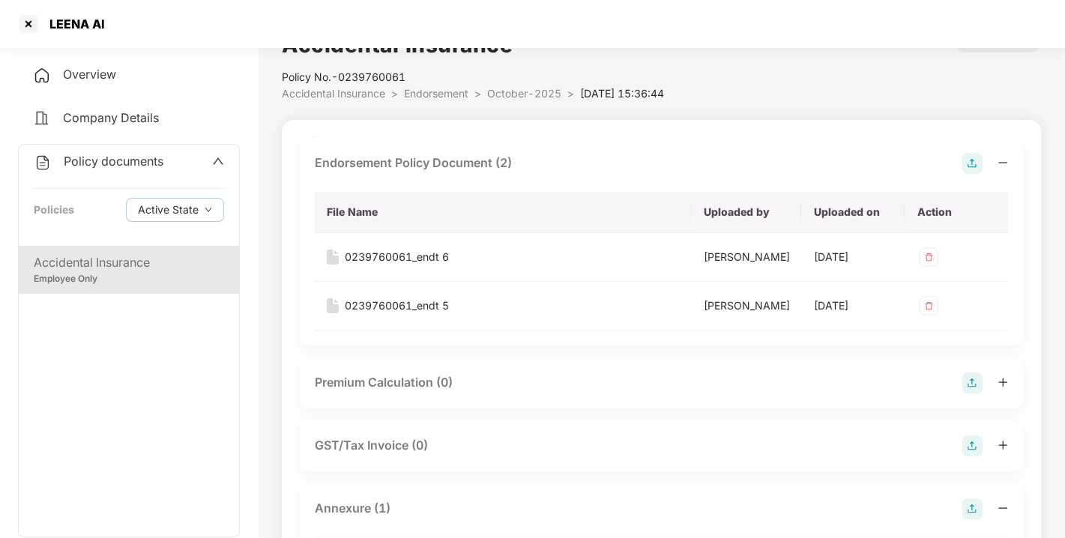
scroll to position [0, 0]
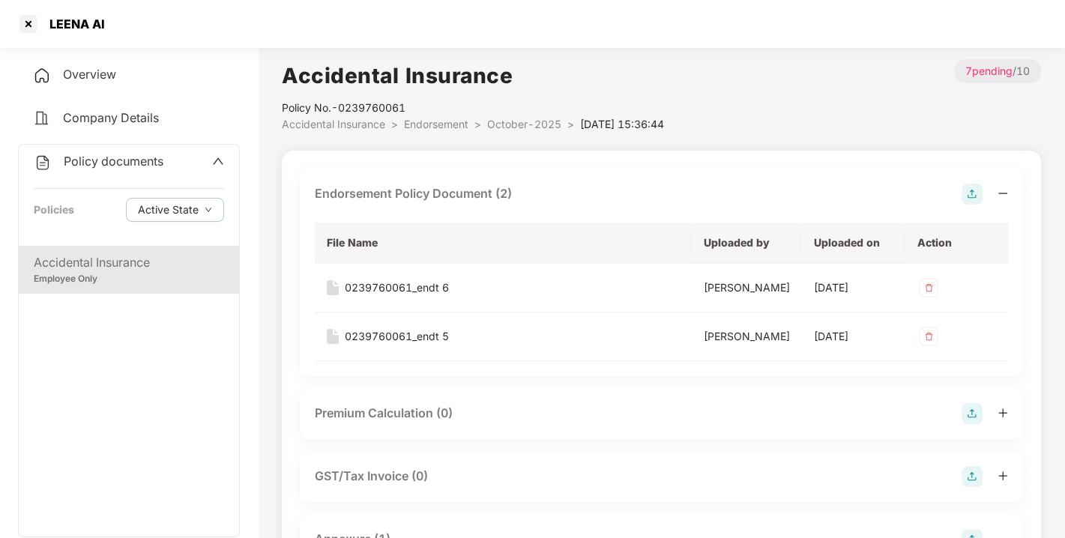
click at [464, 116] on li "Endorsement >" at bounding box center [445, 124] width 83 height 16
click at [445, 122] on span "Endorsement" at bounding box center [436, 124] width 64 height 13
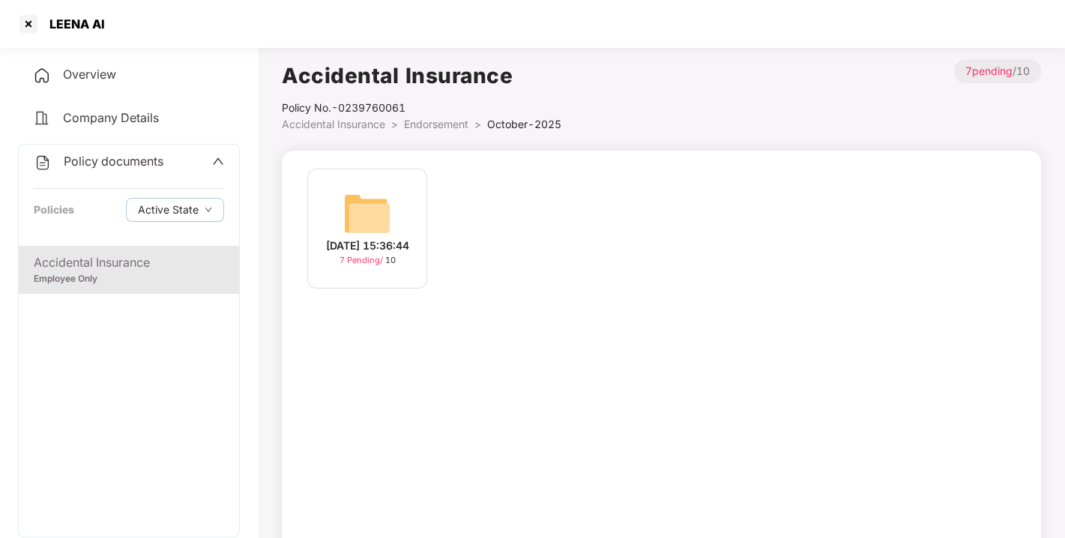
click at [432, 121] on span "Endorsement" at bounding box center [436, 124] width 64 height 13
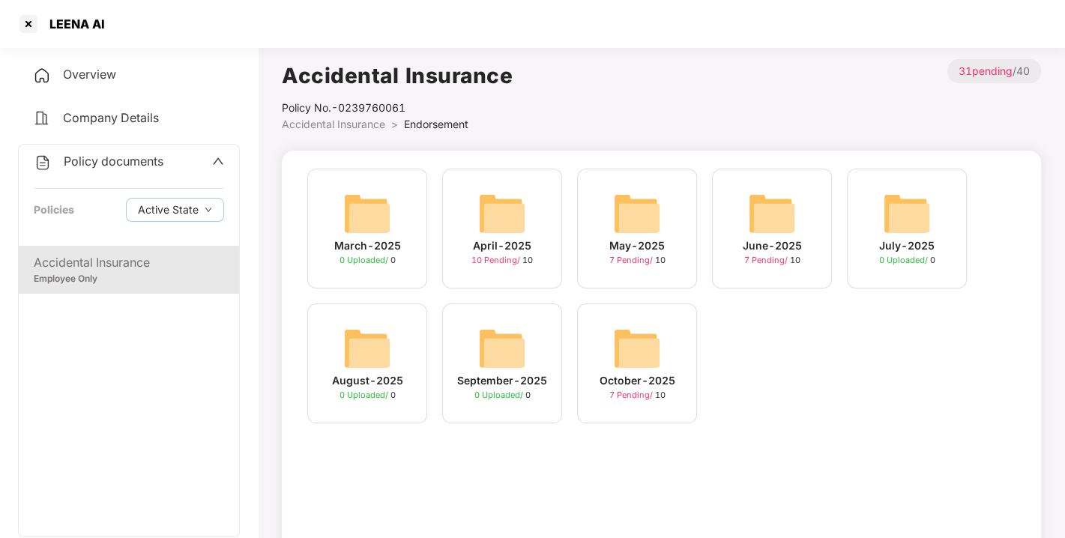
click at [128, 158] on span "Policy documents" at bounding box center [114, 161] width 100 height 15
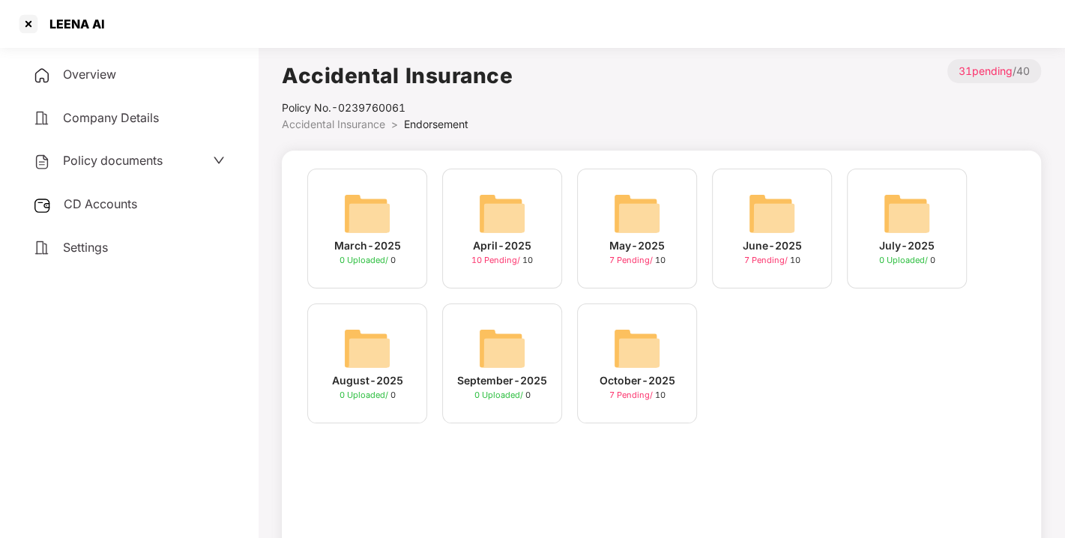
click at [106, 210] on div "CD Accounts" at bounding box center [129, 204] width 222 height 34
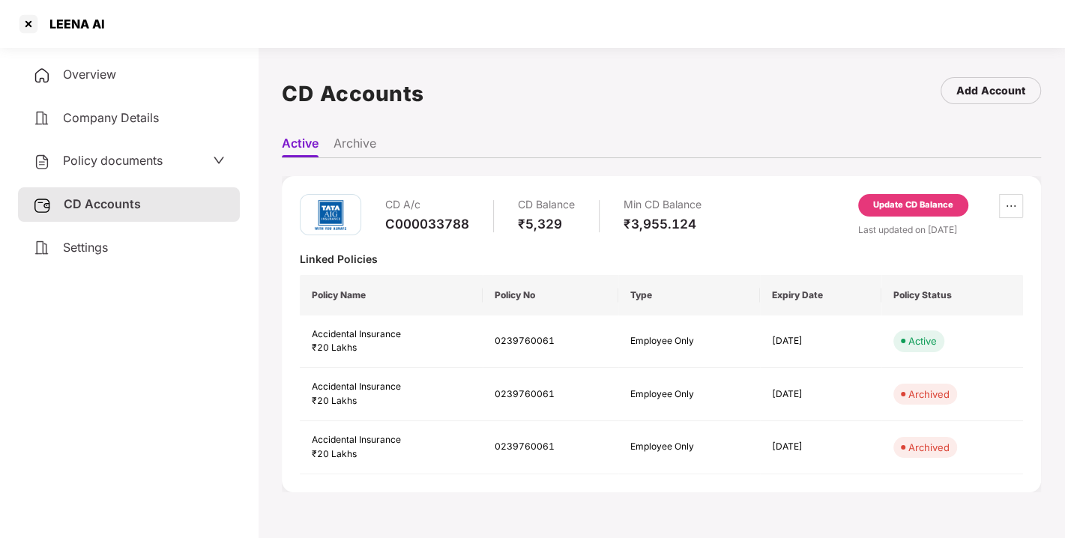
click at [920, 208] on div "Update CD Balance" at bounding box center [913, 205] width 80 height 13
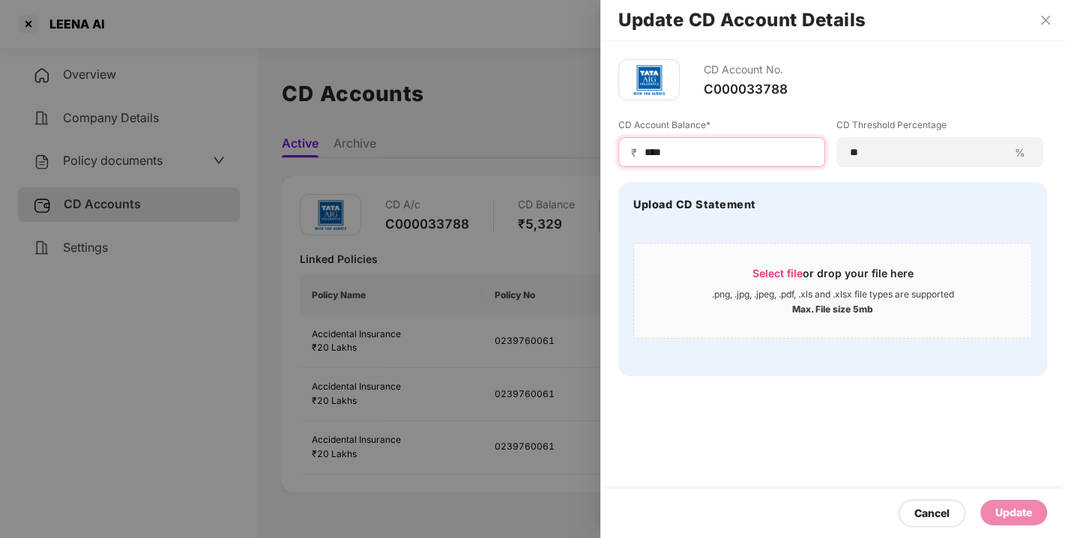
drag, startPoint x: 697, startPoint y: 156, endPoint x: 576, endPoint y: 154, distance: 120.6
click at [576, 154] on div "Update CD Account Details CD Account No. C000033788 CD Account Balance* ₹ **** …" at bounding box center [532, 269] width 1065 height 538
type input "****"
click at [1014, 506] on div "Update" at bounding box center [1013, 512] width 37 height 16
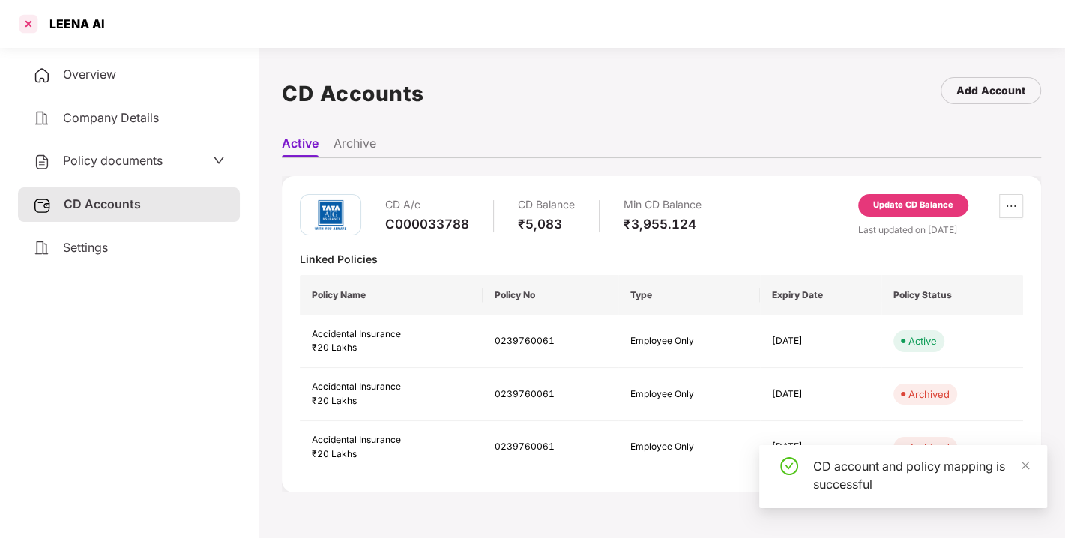
click at [29, 25] on div at bounding box center [28, 24] width 24 height 24
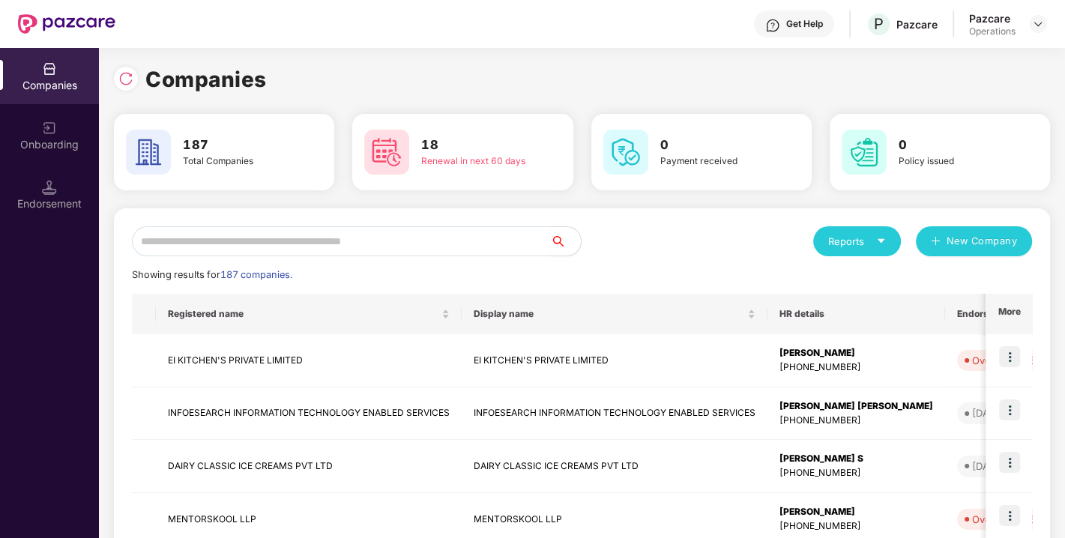
click at [243, 234] on input "text" at bounding box center [341, 241] width 419 height 30
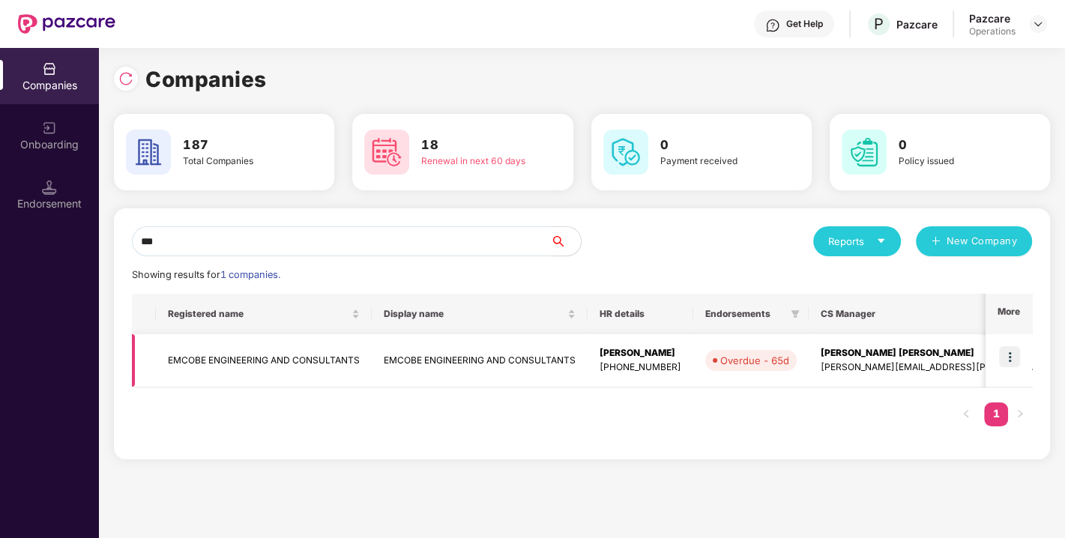
type input "***"
click at [228, 355] on td "EMCOBE ENGINEERING AND CONSULTANTS" at bounding box center [264, 360] width 216 height 53
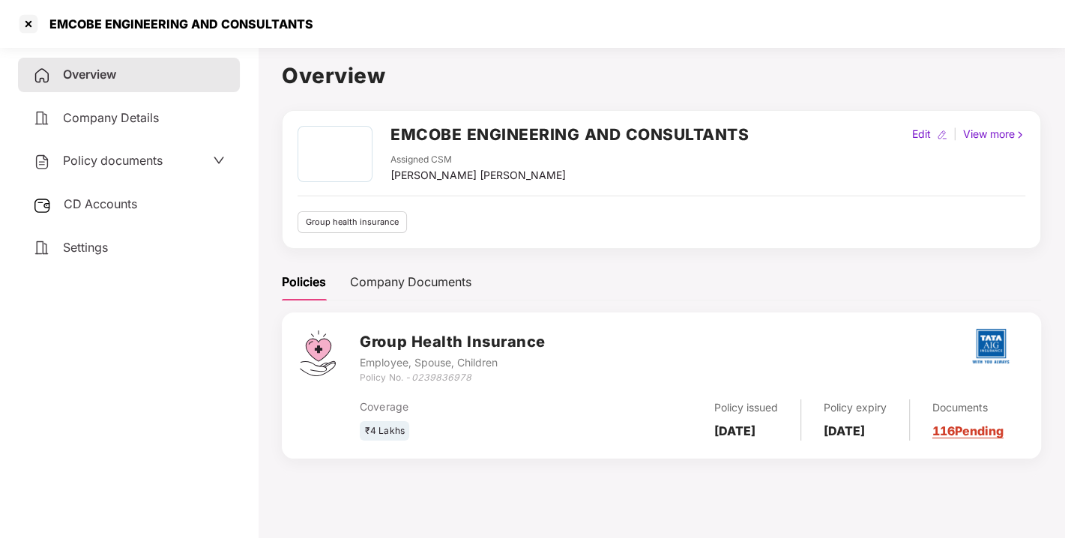
click at [133, 160] on span "Policy documents" at bounding box center [113, 160] width 100 height 15
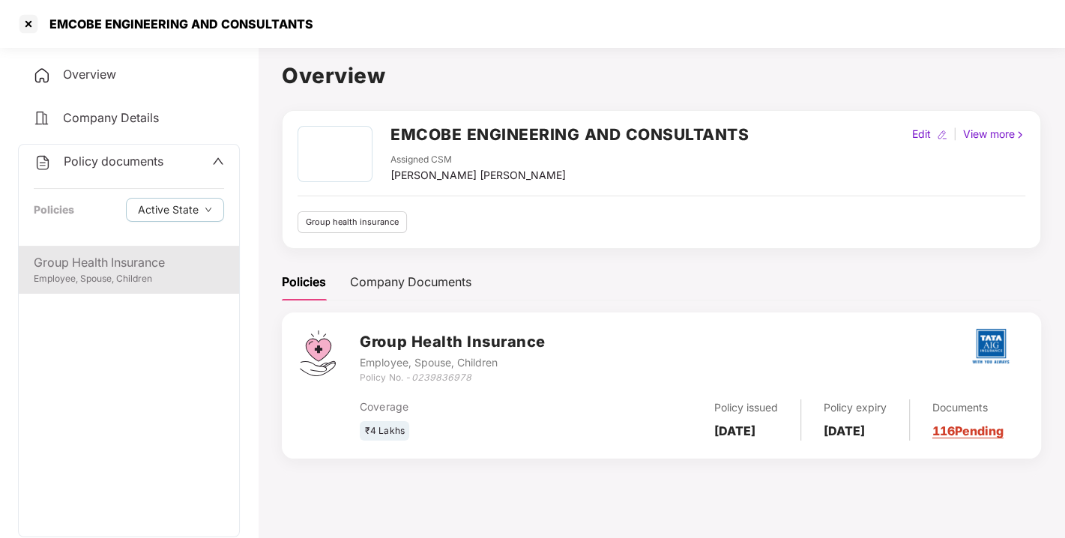
click at [103, 270] on div "Group Health Insurance" at bounding box center [129, 262] width 190 height 19
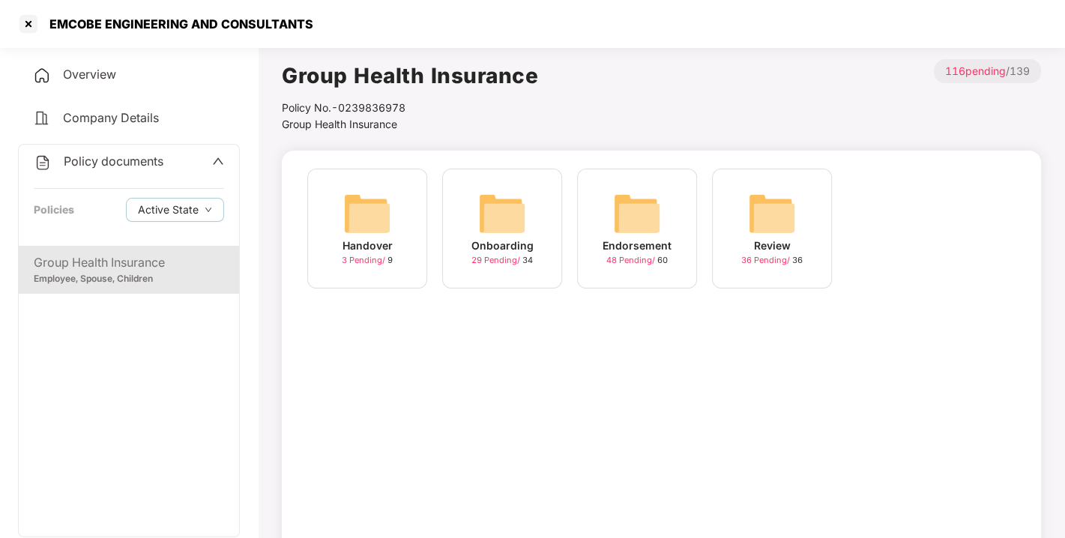
click at [644, 202] on img at bounding box center [637, 214] width 48 height 48
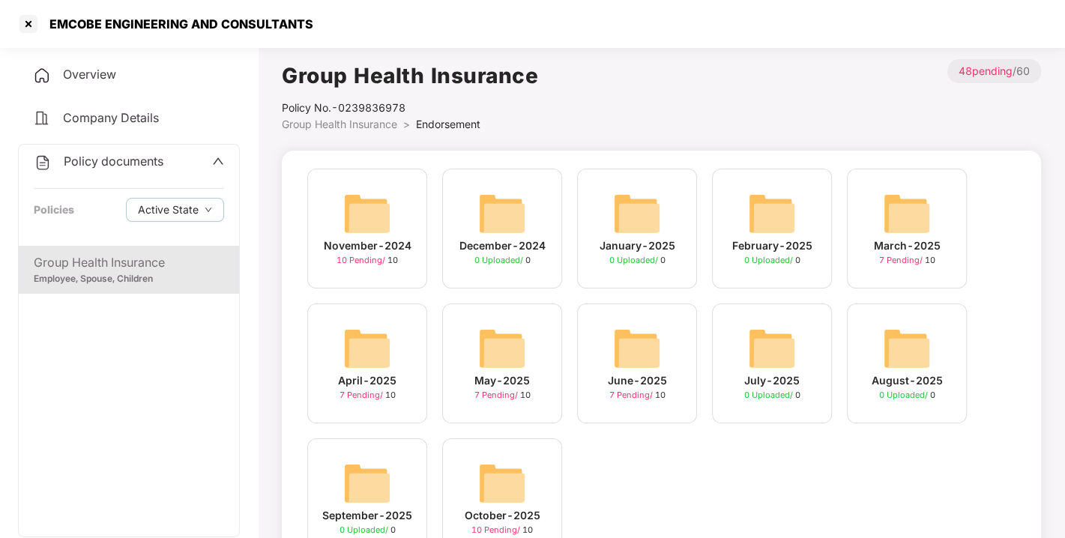
scroll to position [70, 0]
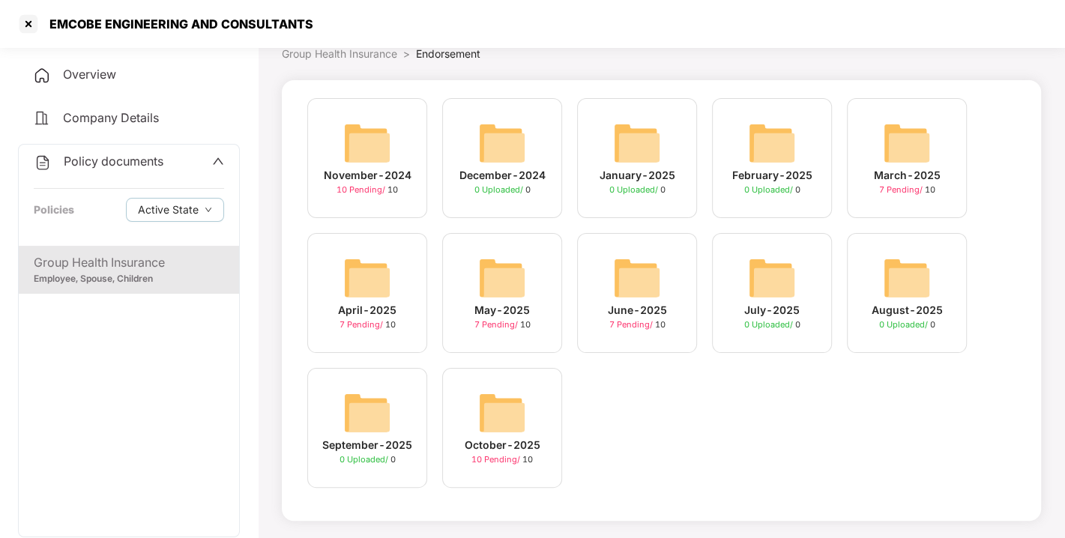
click at [510, 426] on img at bounding box center [502, 413] width 48 height 48
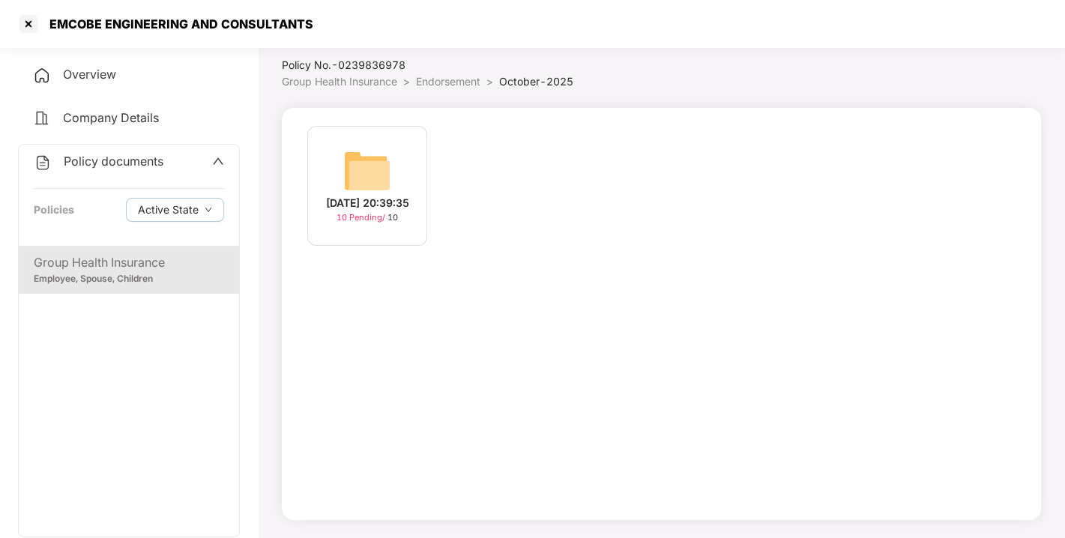
click at [358, 169] on img at bounding box center [367, 171] width 48 height 48
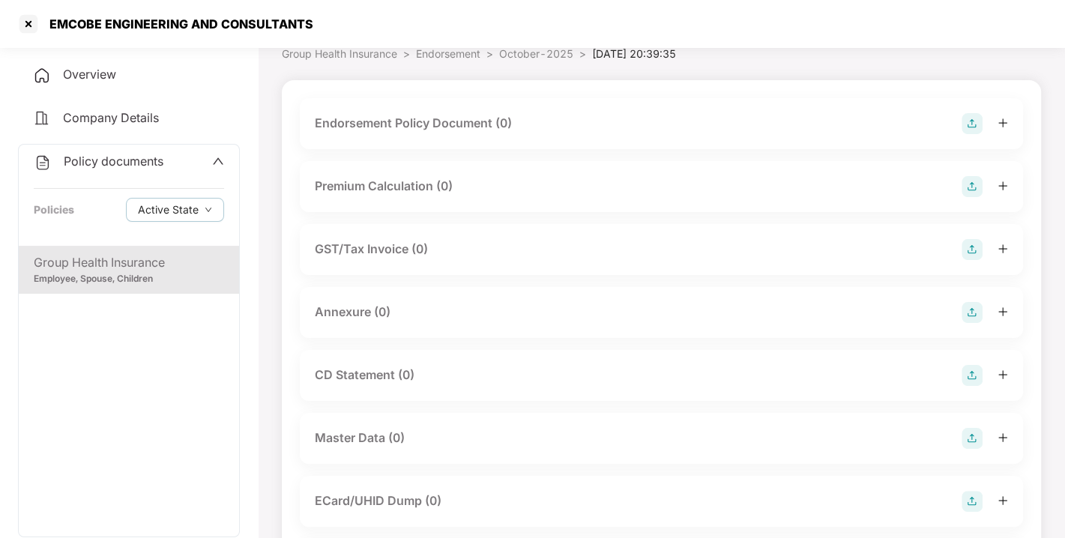
click at [972, 121] on img at bounding box center [971, 123] width 21 height 21
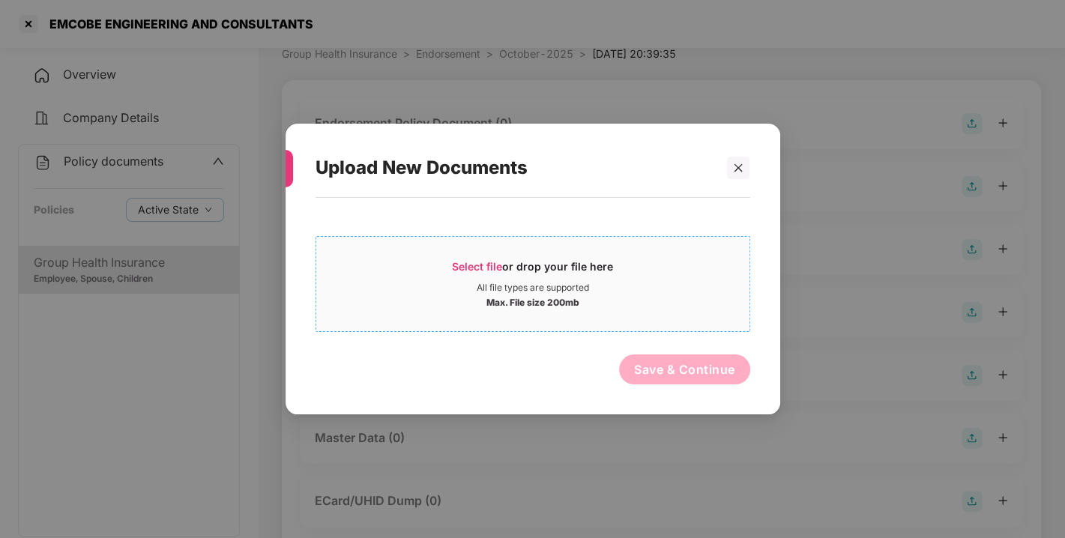
click at [479, 265] on span "Select file" at bounding box center [477, 266] width 50 height 13
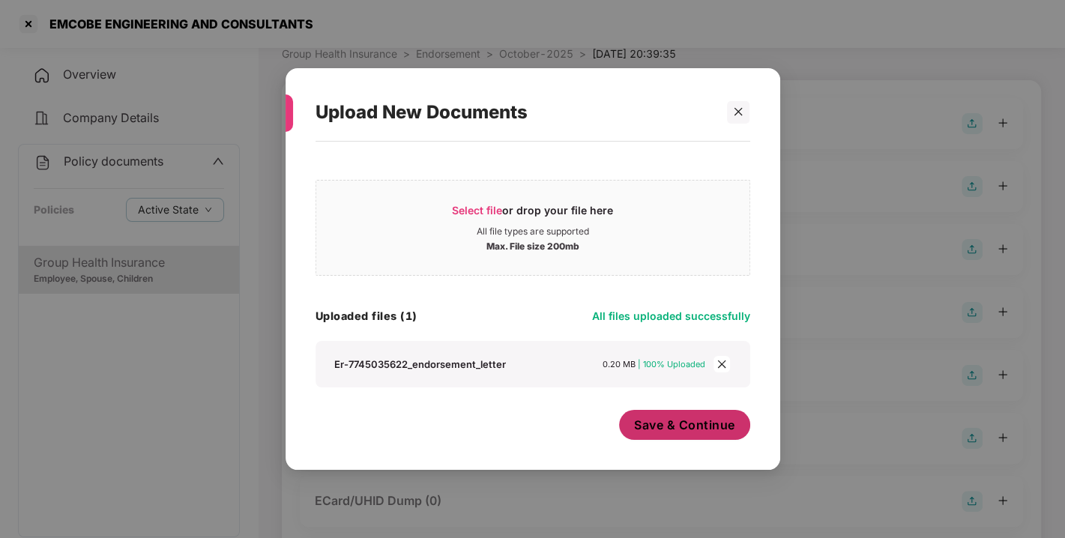
click at [711, 421] on span "Save & Continue" at bounding box center [684, 425] width 101 height 16
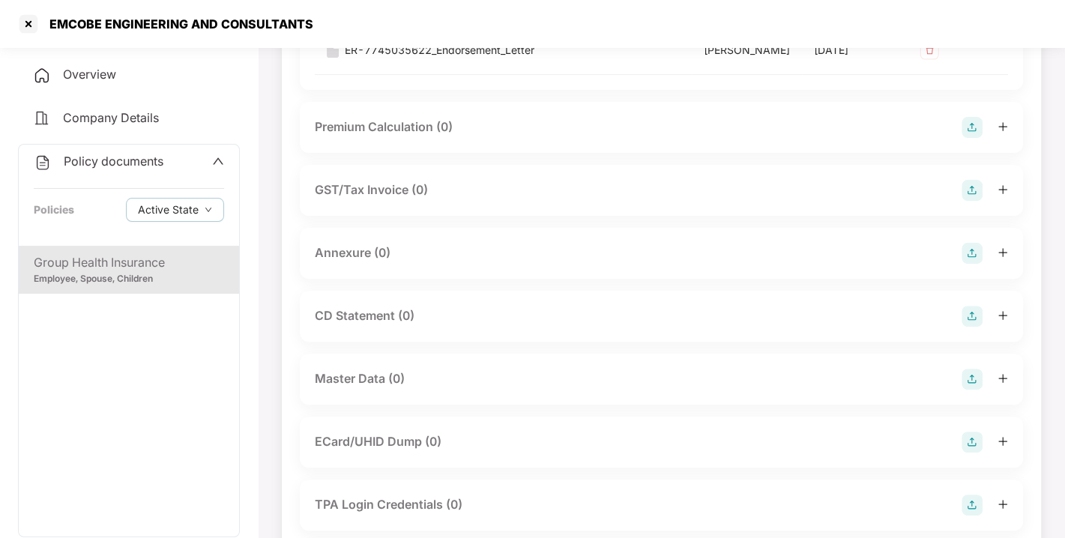
scroll to position [251, 0]
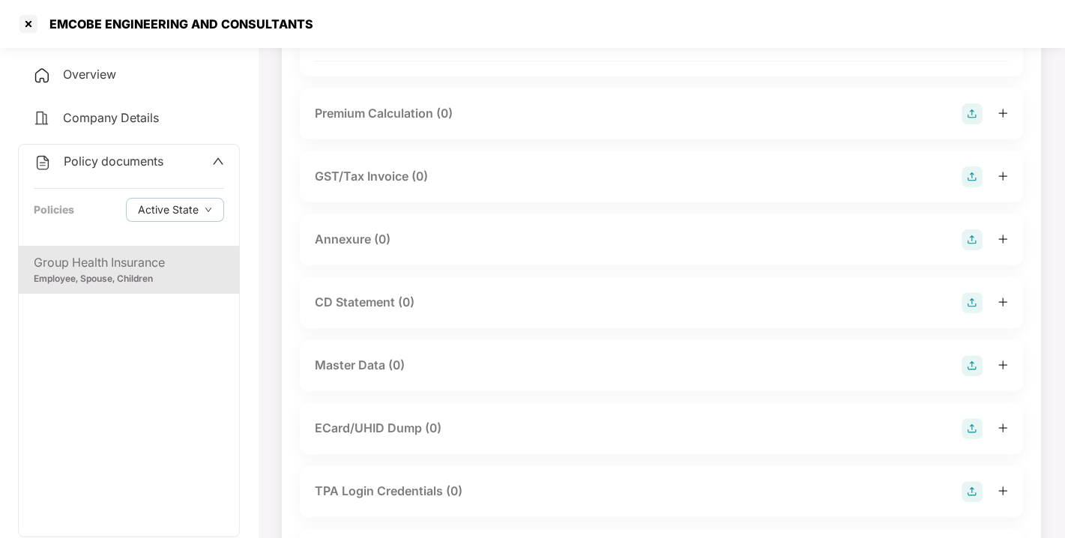
click at [972, 250] on img at bounding box center [971, 239] width 21 height 21
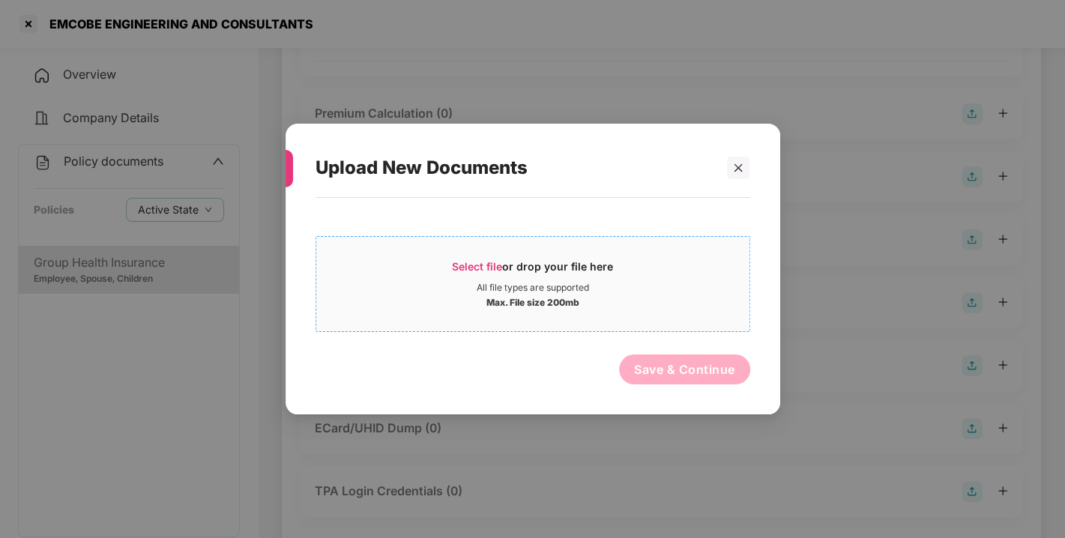
click at [454, 253] on span "Select file or drop your file here All file types are supported Max. File size …" at bounding box center [532, 284] width 433 height 72
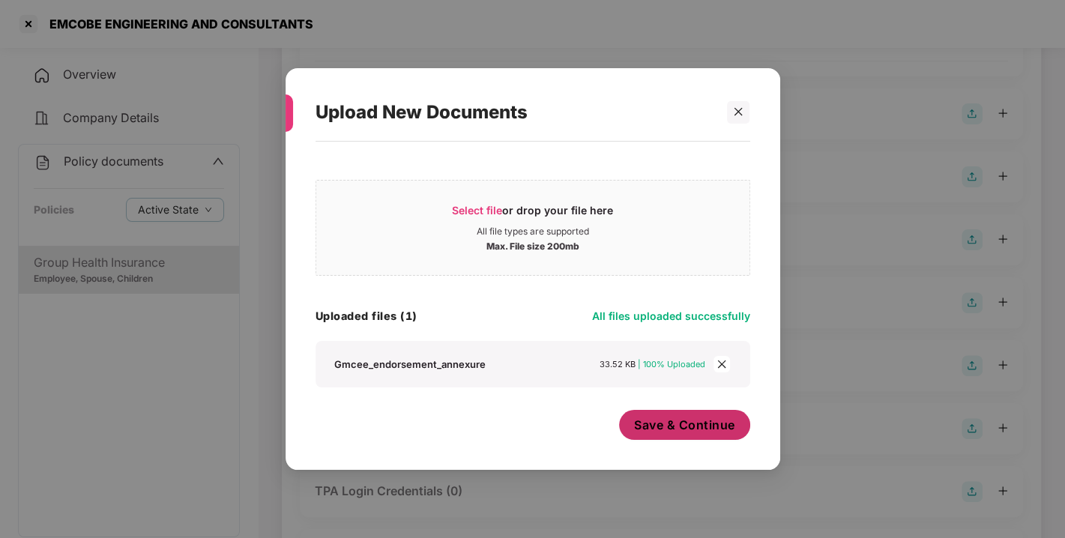
click at [679, 420] on span "Save & Continue" at bounding box center [684, 425] width 101 height 16
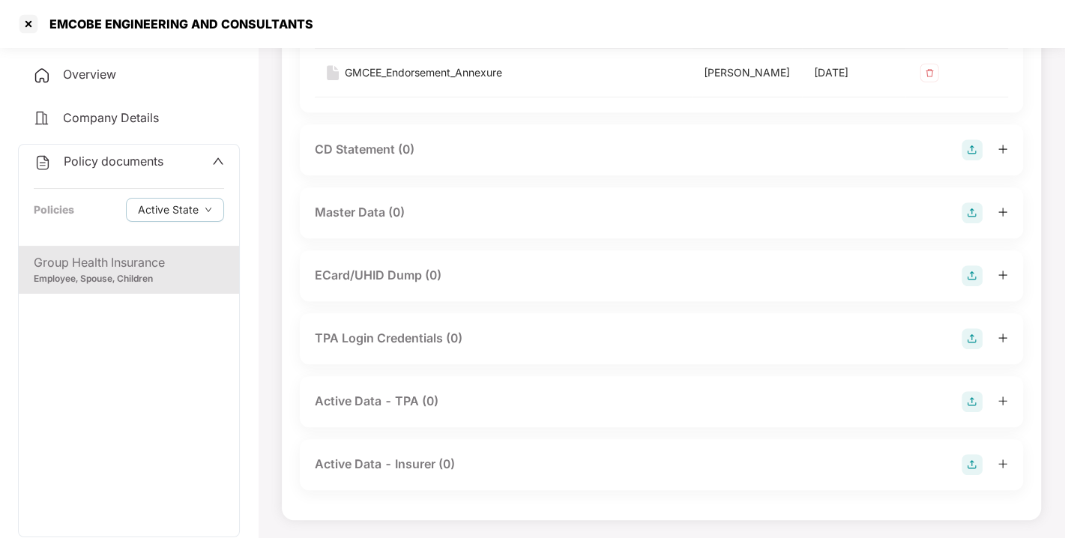
scroll to position [569, 0]
click at [965, 211] on img at bounding box center [971, 212] width 21 height 21
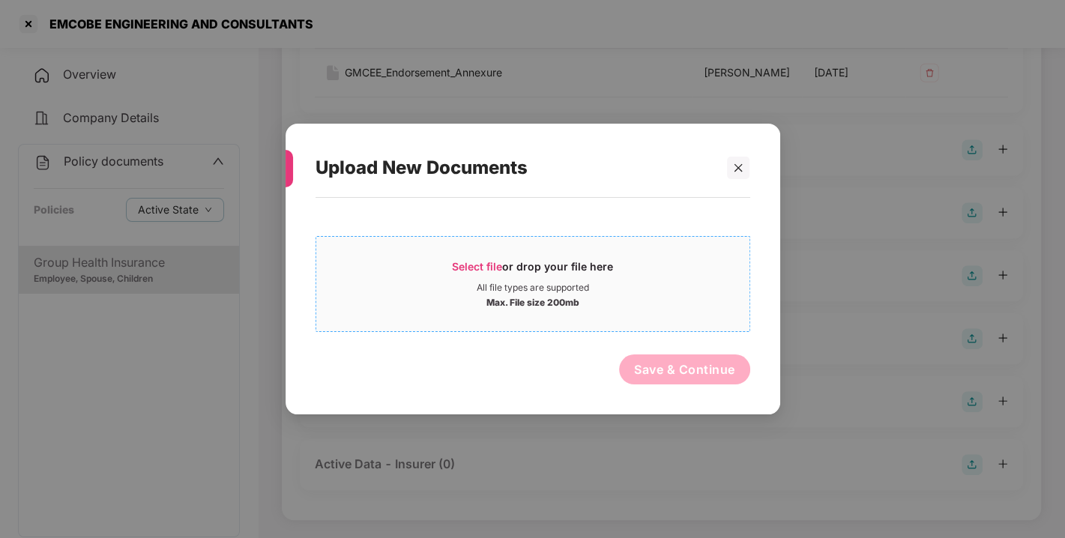
click at [474, 264] on span "Select file" at bounding box center [477, 266] width 50 height 13
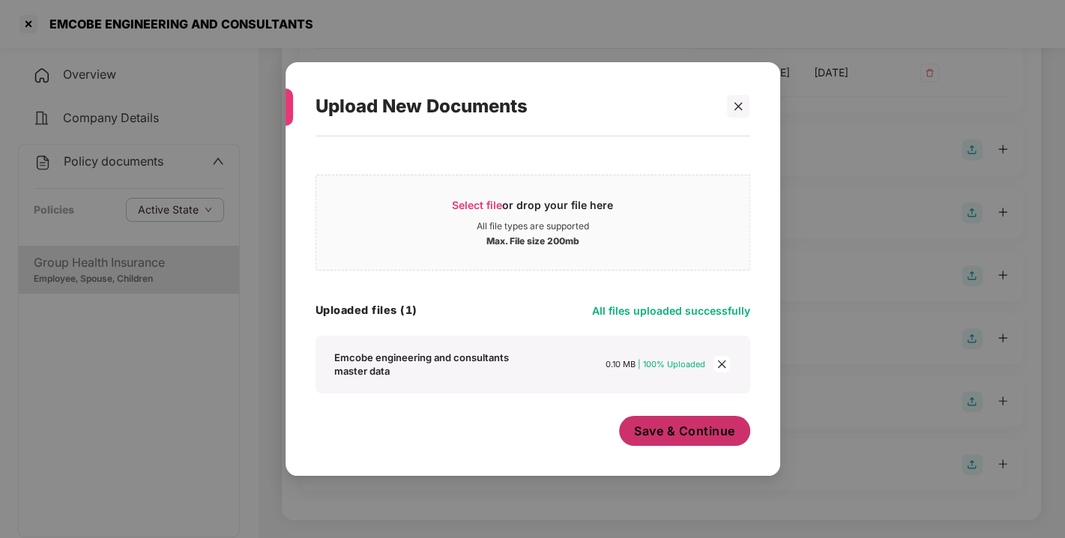
click at [683, 423] on span "Save & Continue" at bounding box center [684, 431] width 101 height 16
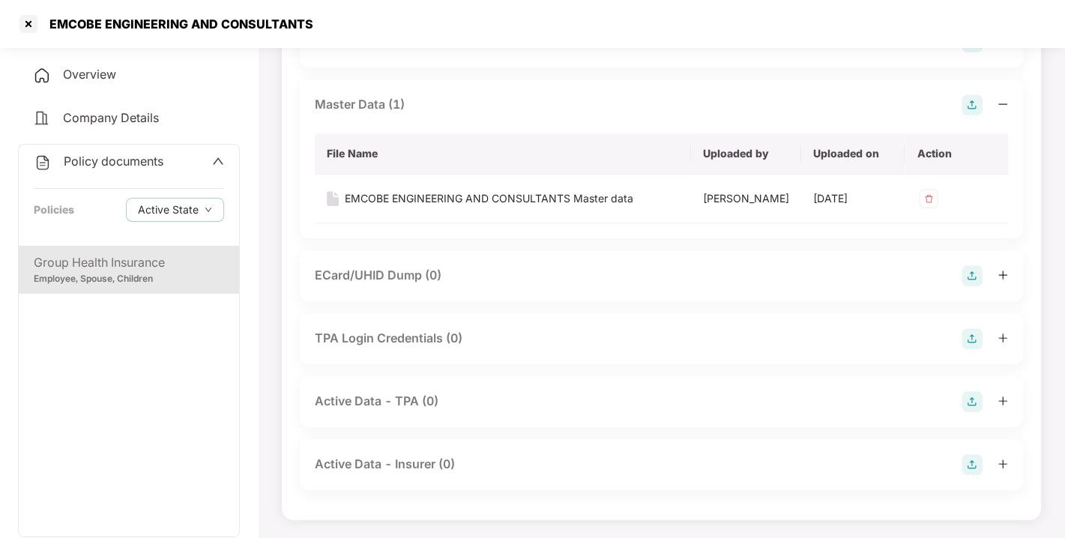
scroll to position [0, 0]
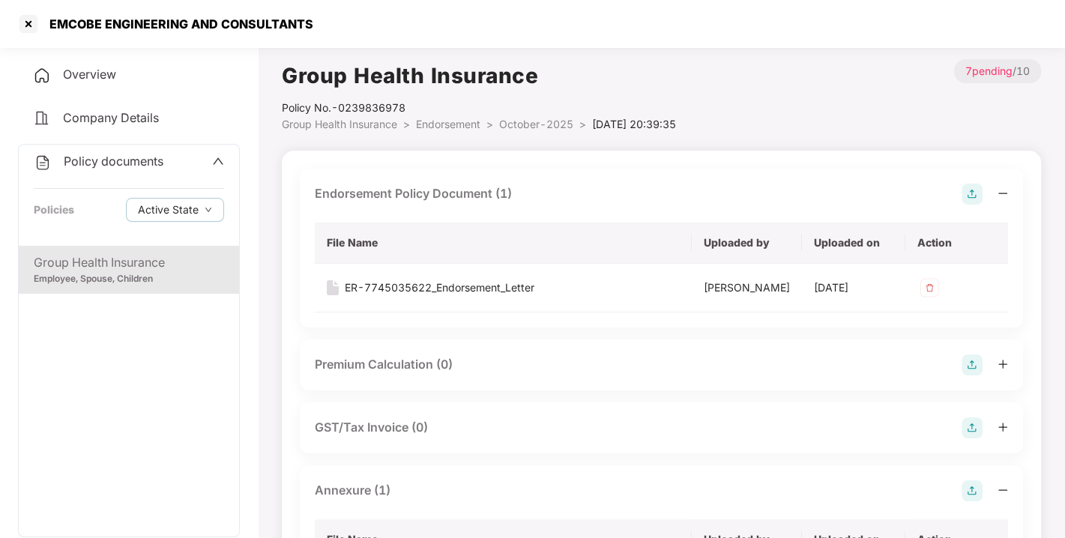
click at [443, 120] on li "Endorsement >" at bounding box center [457, 124] width 83 height 16
click at [443, 120] on span "Endorsement" at bounding box center [448, 124] width 64 height 13
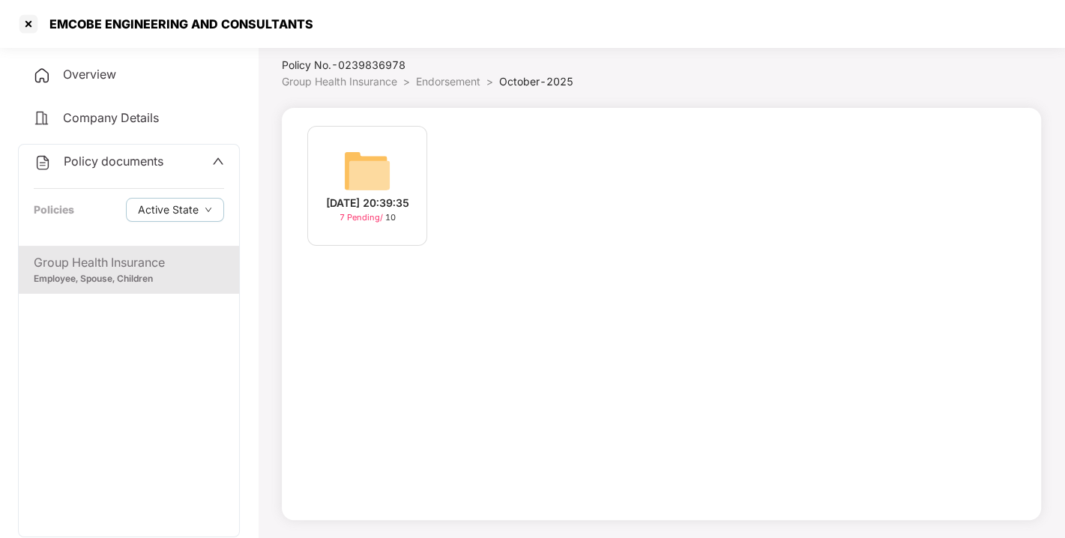
click at [438, 76] on span "Endorsement" at bounding box center [448, 81] width 64 height 13
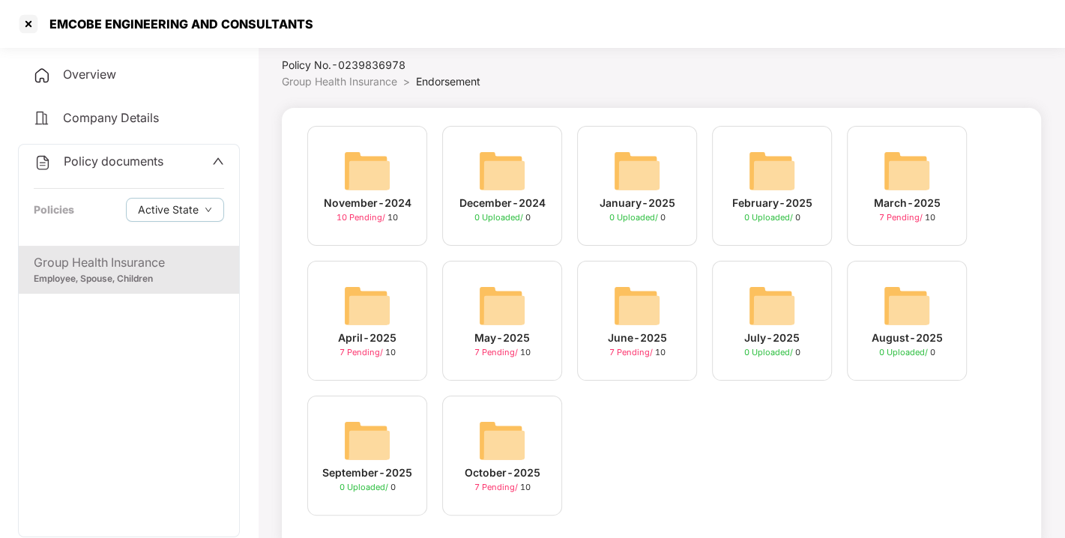
click at [140, 161] on span "Policy documents" at bounding box center [114, 161] width 100 height 15
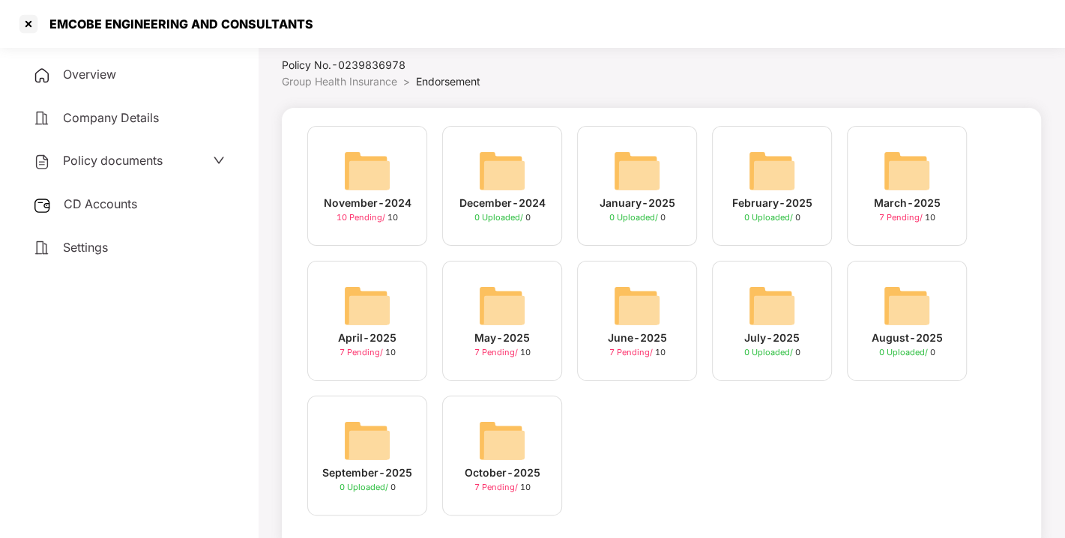
click at [113, 201] on span "CD Accounts" at bounding box center [100, 203] width 73 height 15
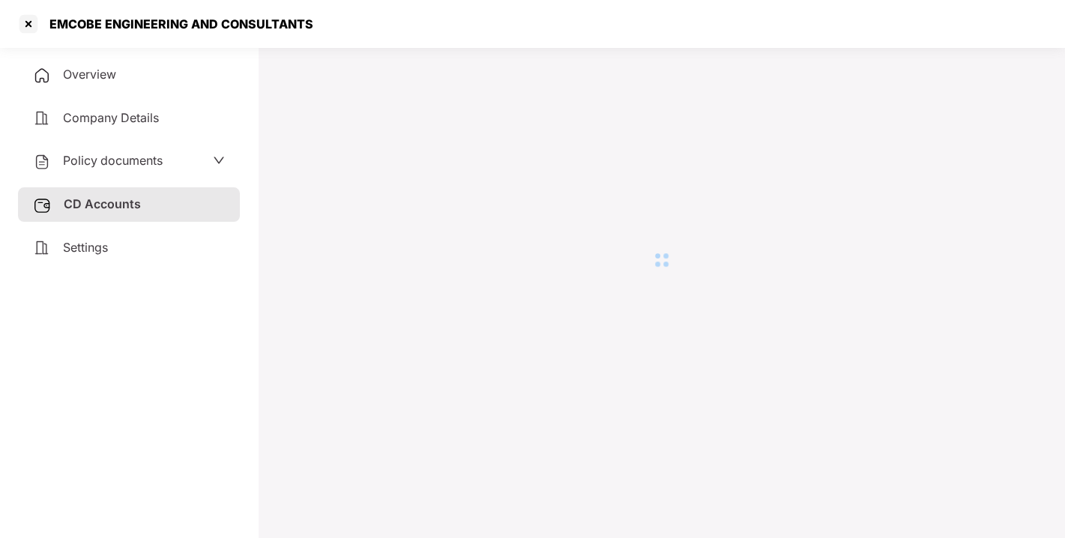
scroll to position [40, 0]
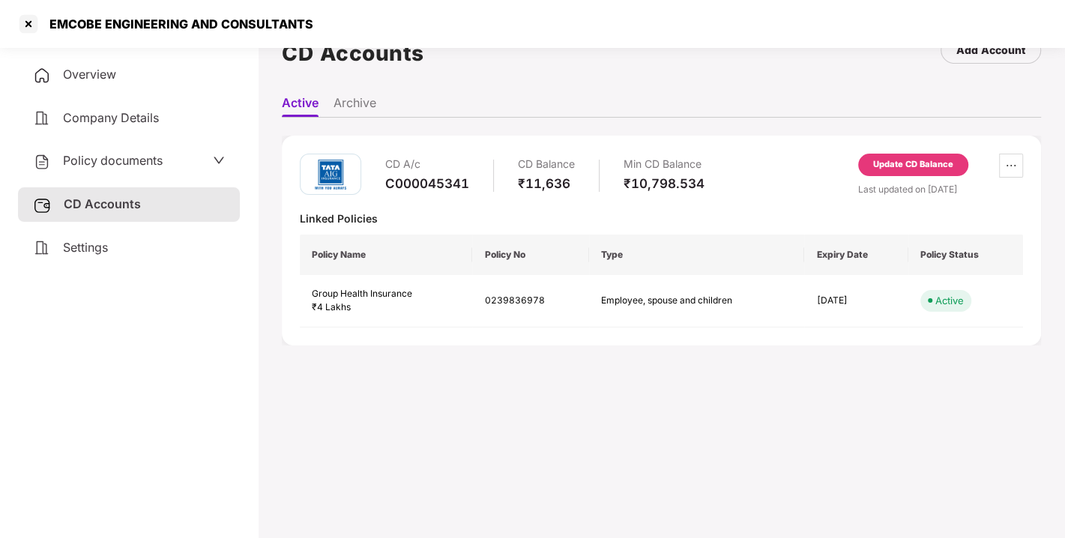
click at [139, 158] on span "Policy documents" at bounding box center [113, 160] width 100 height 15
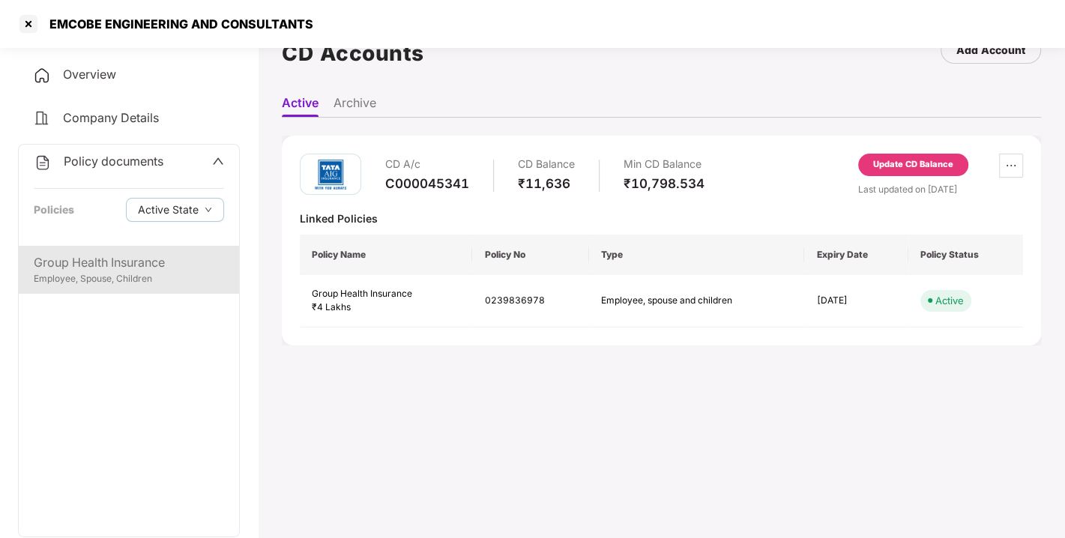
click at [106, 246] on div "Group Health Insurance Employee, Spouse, Children" at bounding box center [129, 270] width 220 height 48
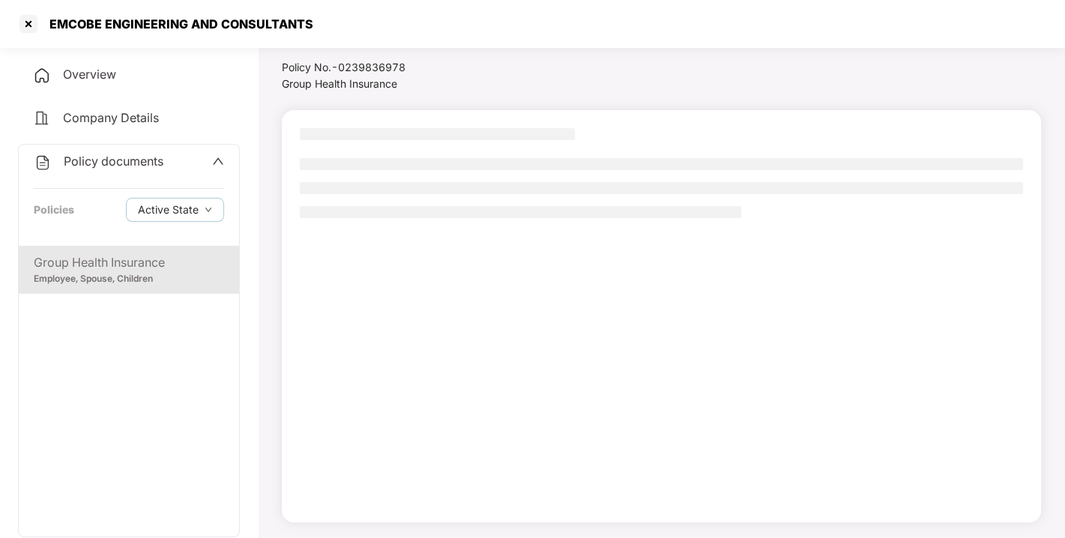
scroll to position [43, 0]
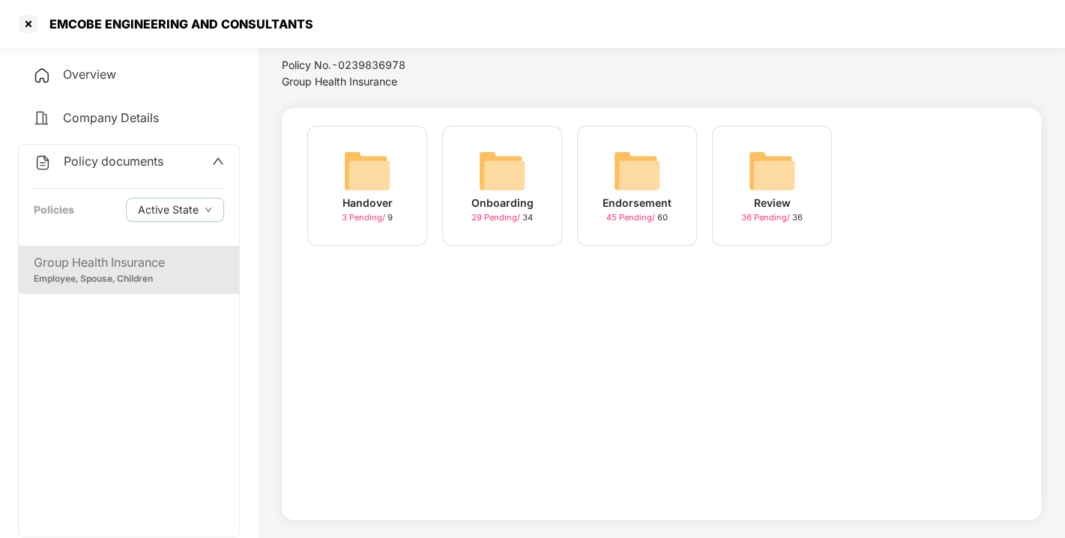
click at [652, 173] on img at bounding box center [637, 171] width 48 height 48
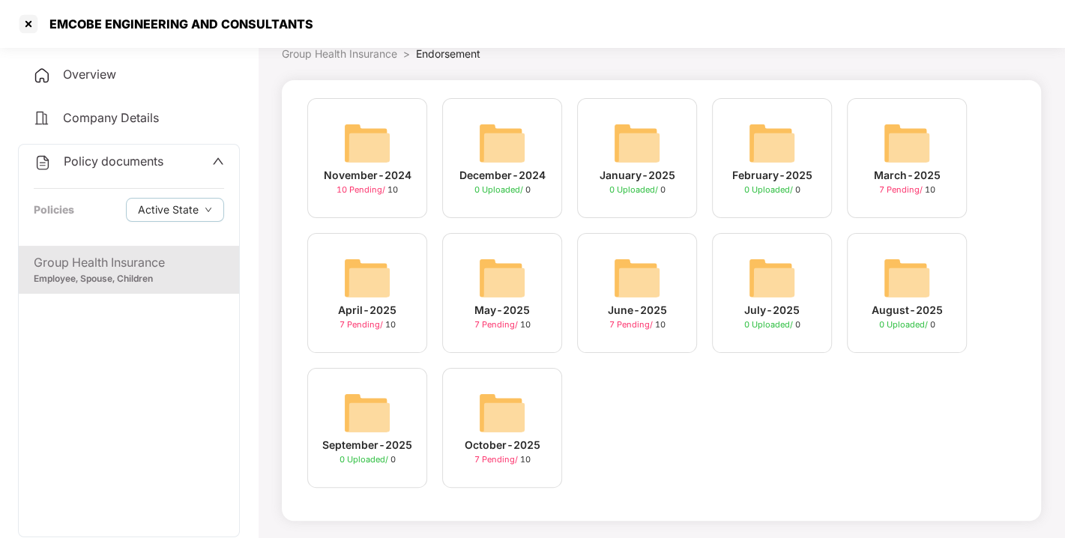
scroll to position [0, 0]
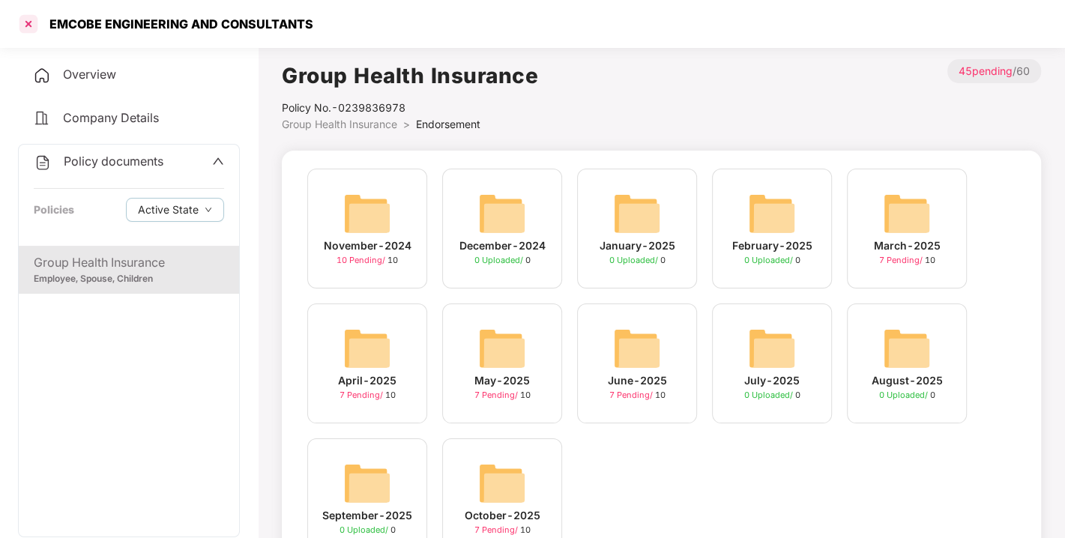
click at [22, 34] on div at bounding box center [28, 24] width 24 height 24
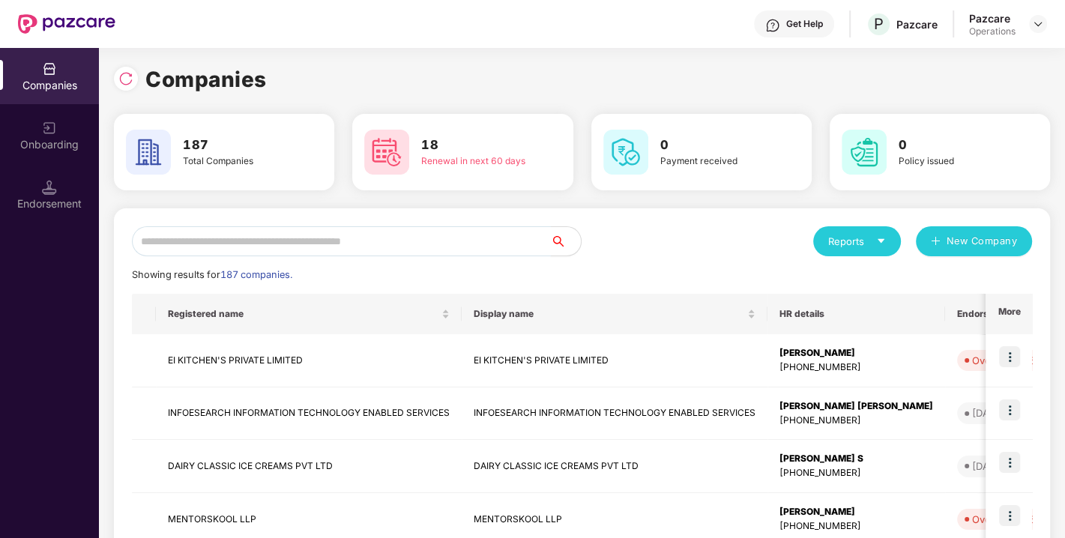
click at [252, 245] on input "text" at bounding box center [341, 241] width 419 height 30
click at [270, 246] on input "text" at bounding box center [341, 241] width 419 height 30
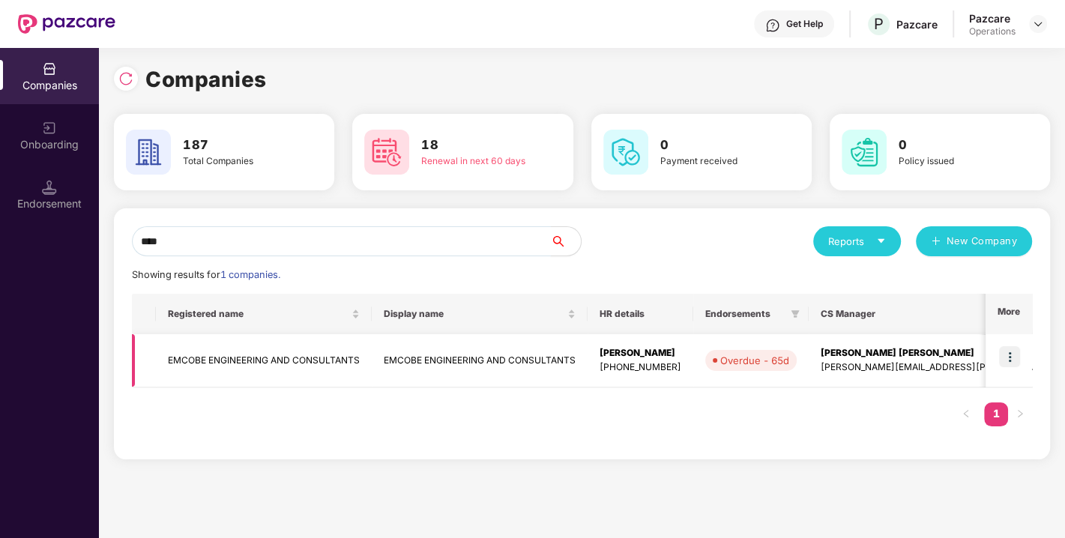
type input "****"
click at [232, 359] on td "EMCOBE ENGINEERING AND CONSULTANTS" at bounding box center [264, 360] width 216 height 53
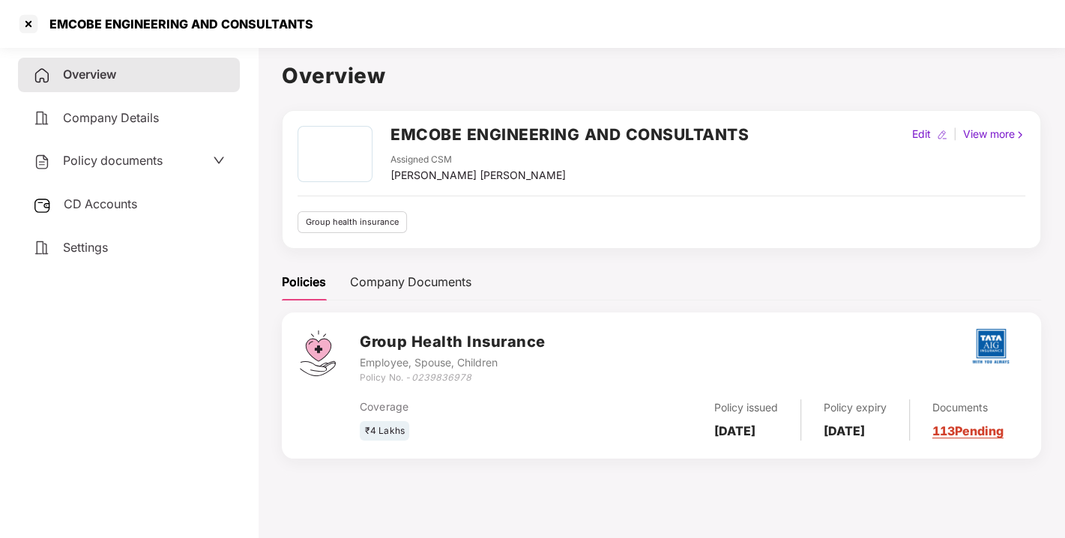
click at [136, 202] on span "CD Accounts" at bounding box center [100, 203] width 73 height 15
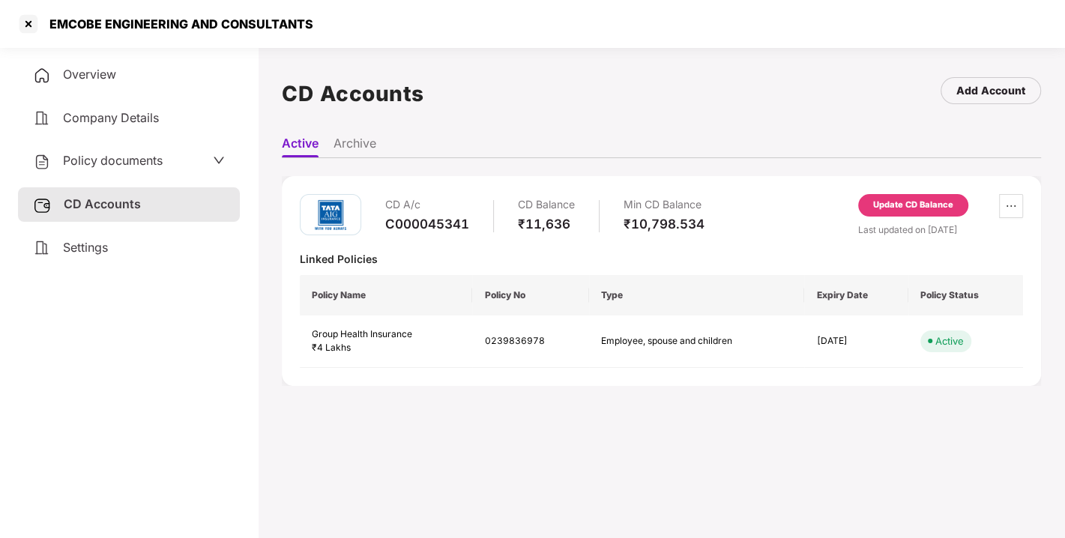
click at [914, 202] on div "Update CD Balance" at bounding box center [913, 205] width 80 height 13
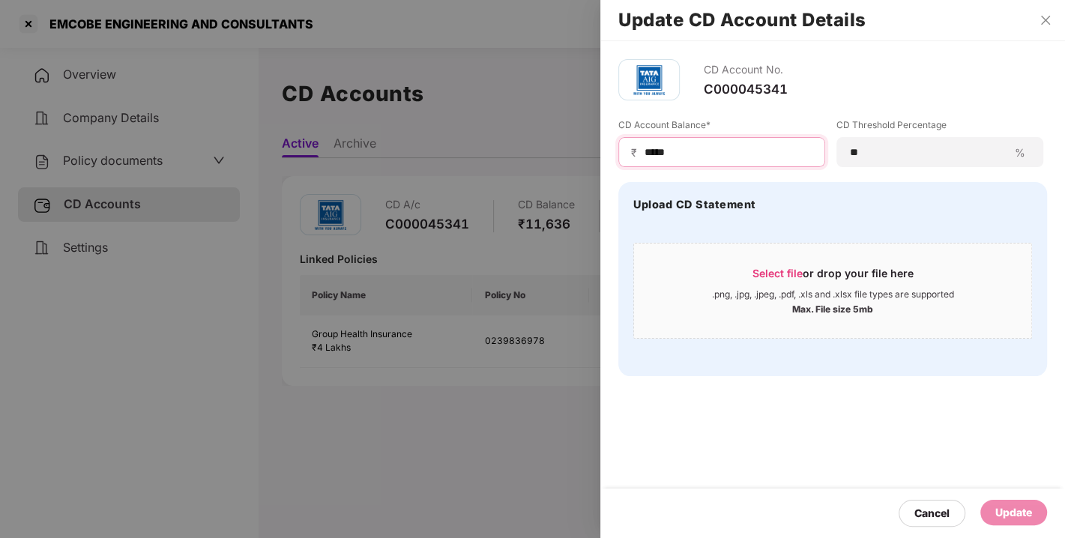
drag, startPoint x: 703, startPoint y: 157, endPoint x: 539, endPoint y: 155, distance: 163.3
click at [539, 155] on div "Update CD Account Details CD Account No. C000045341 CD Account Balance* ₹ *****…" at bounding box center [532, 269] width 1065 height 538
type input "***"
click at [1002, 511] on div "Update" at bounding box center [1013, 512] width 37 height 16
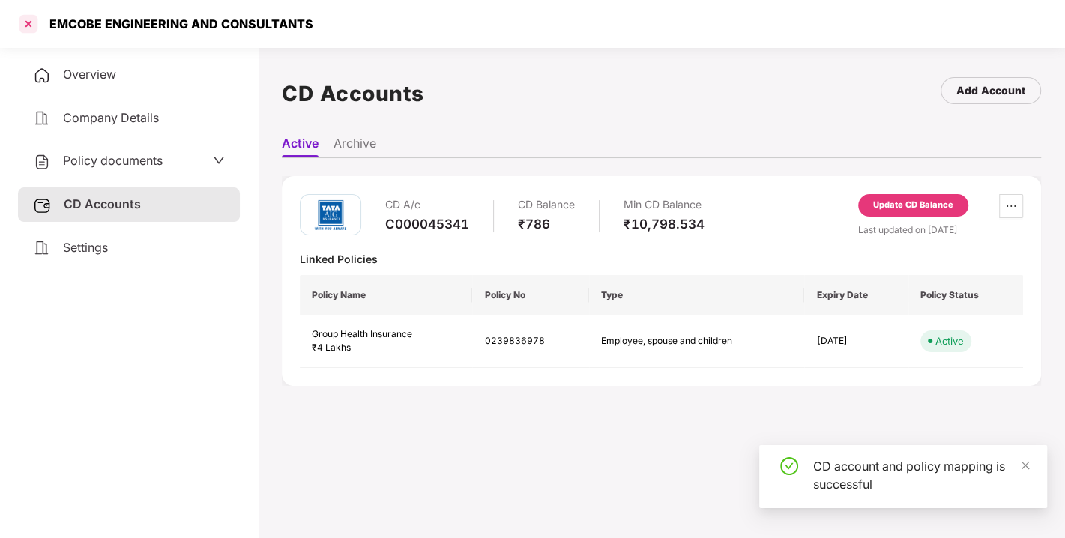
click at [22, 24] on div at bounding box center [28, 24] width 24 height 24
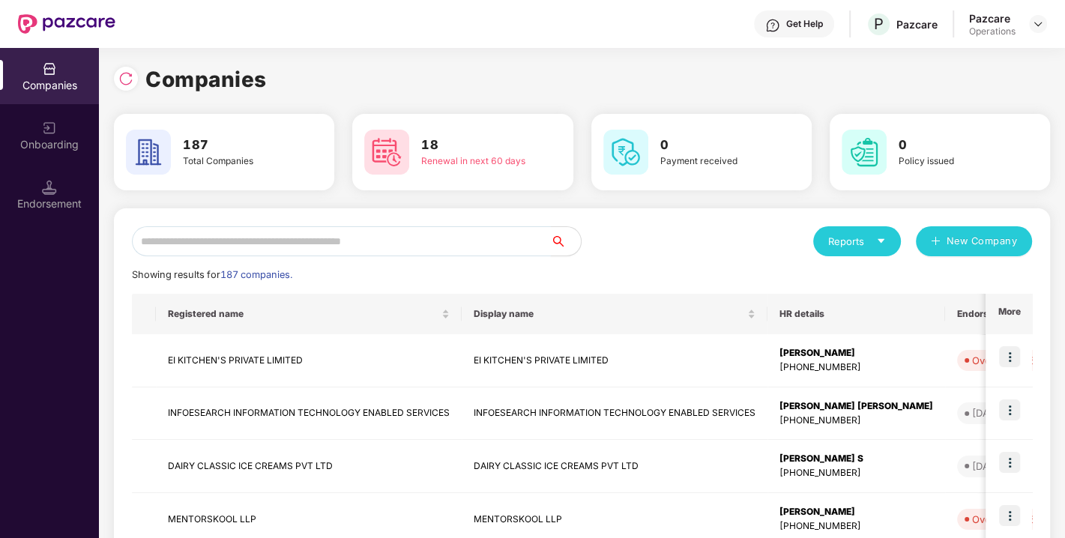
click at [310, 249] on input "text" at bounding box center [341, 241] width 419 height 30
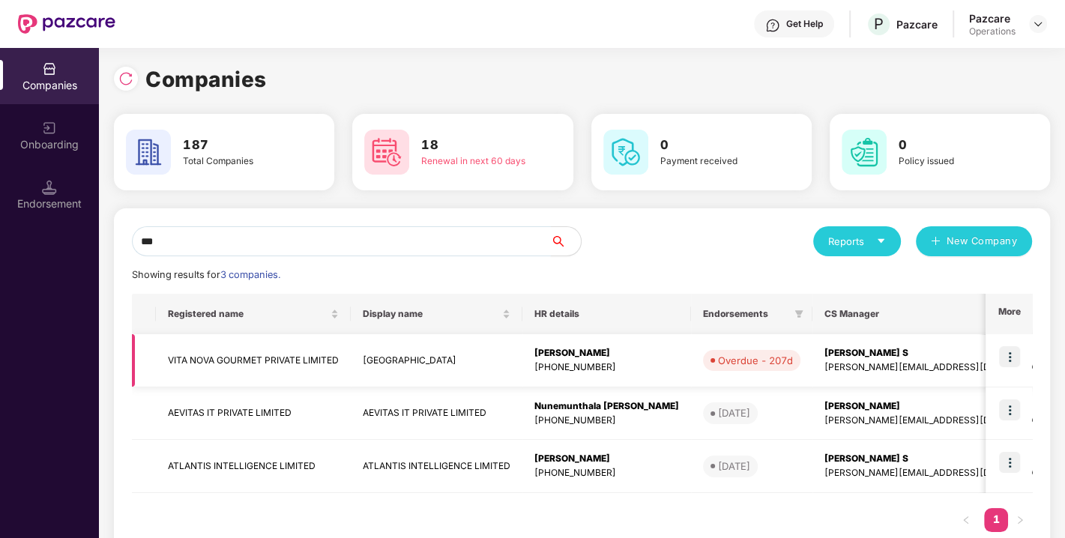
type input "***"
click at [223, 353] on td "VITA NOVA GOURMET PRIVATE LIMITED" at bounding box center [253, 360] width 195 height 53
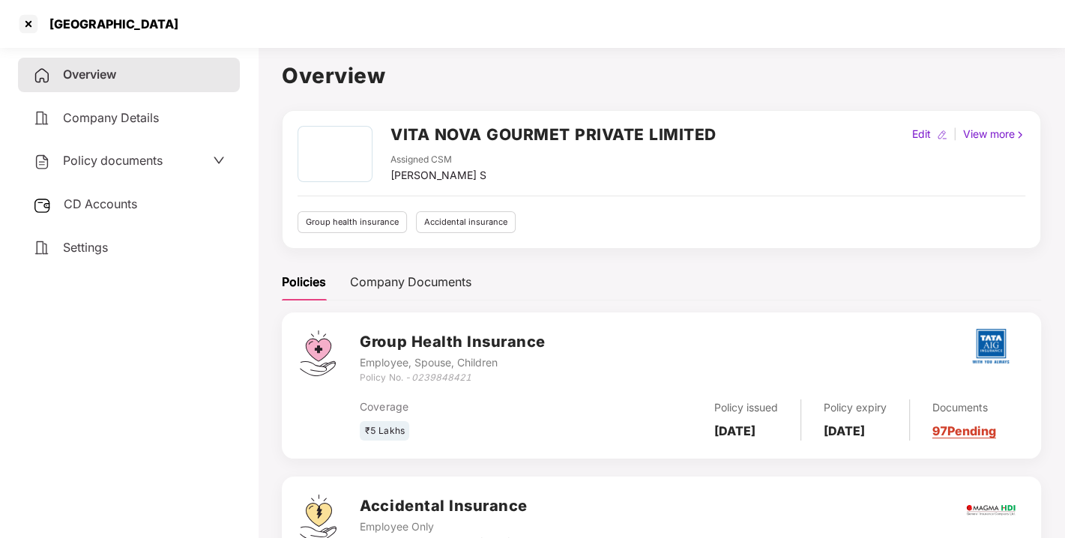
click at [124, 166] on span "Policy documents" at bounding box center [113, 160] width 100 height 15
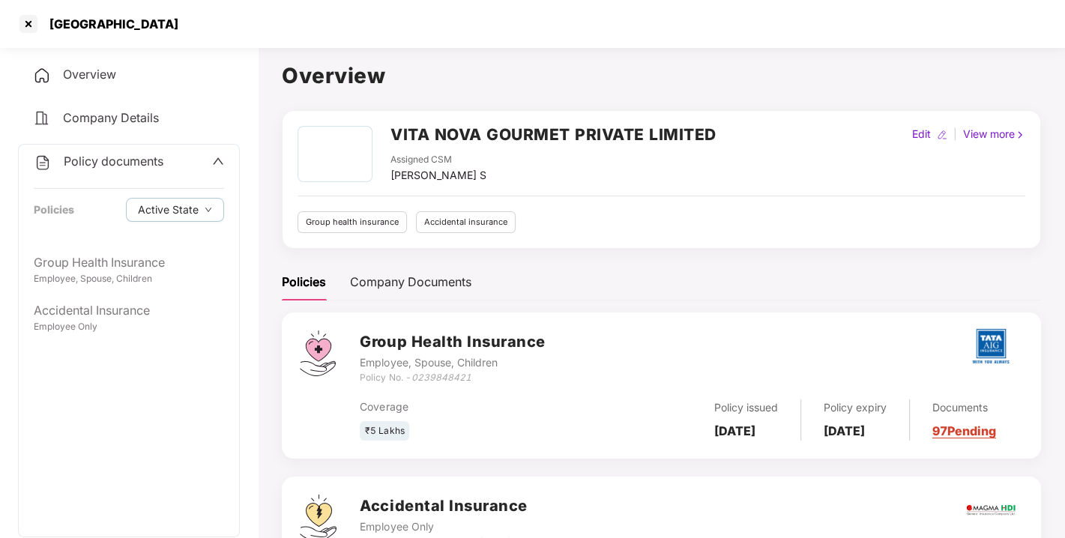
click at [103, 166] on span "Policy documents" at bounding box center [114, 161] width 100 height 15
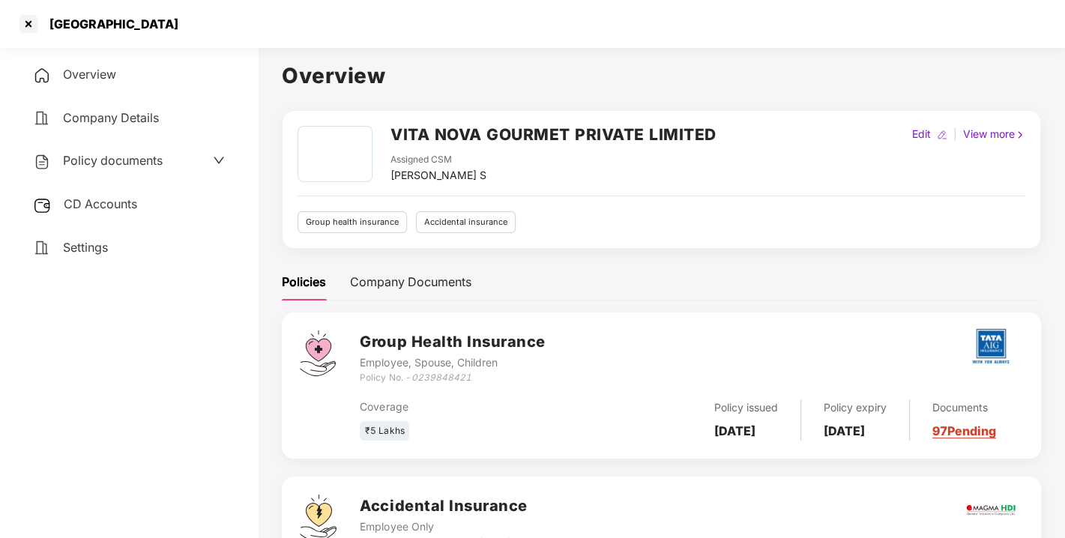
click at [83, 207] on span "CD Accounts" at bounding box center [100, 203] width 73 height 15
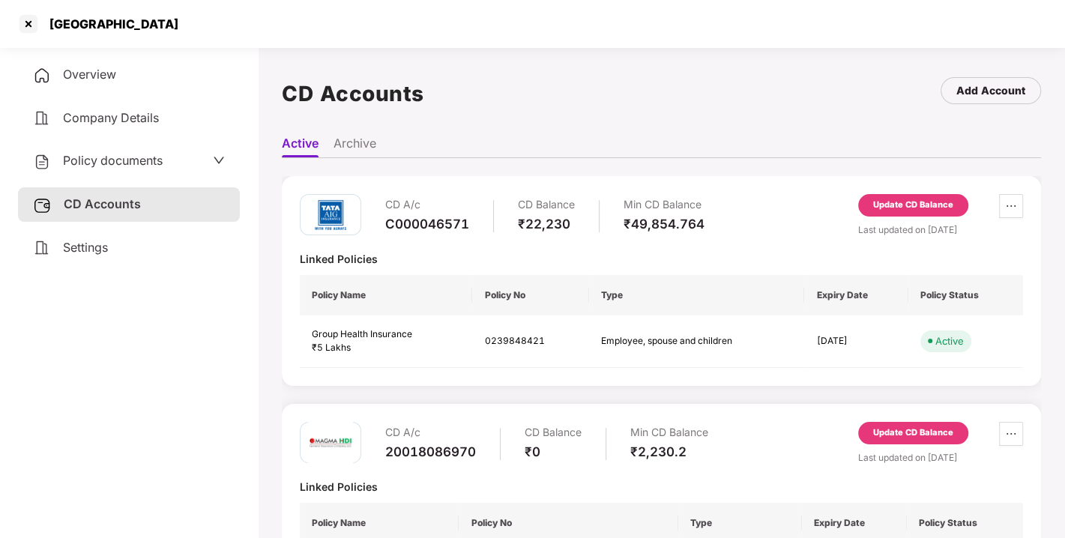
click at [924, 203] on div "Update CD Balance" at bounding box center [913, 205] width 80 height 13
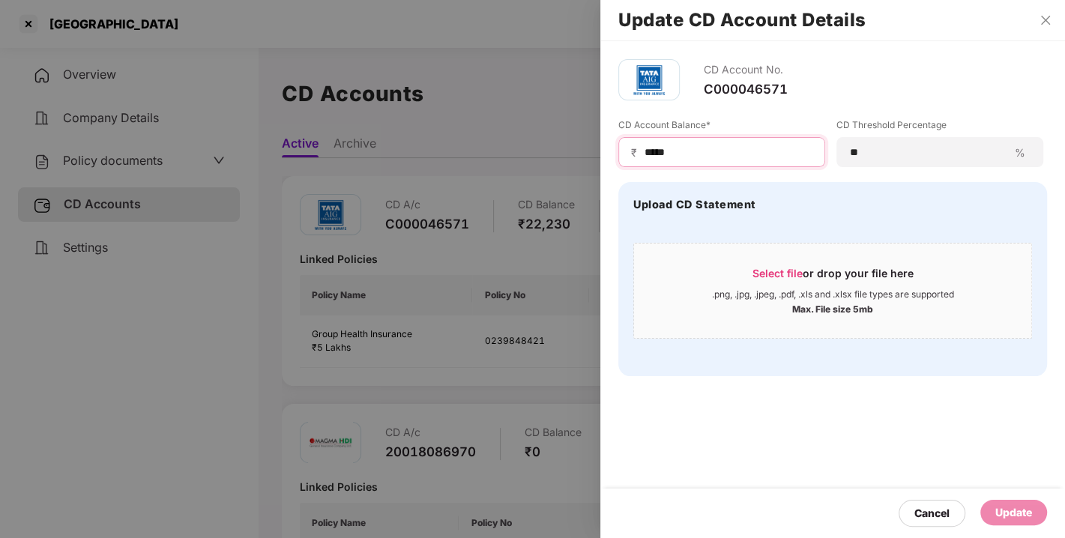
click at [710, 158] on input "*****" at bounding box center [727, 153] width 169 height 16
type input "*"
type input "*****"
click at [1037, 506] on div "Update" at bounding box center [1013, 512] width 67 height 25
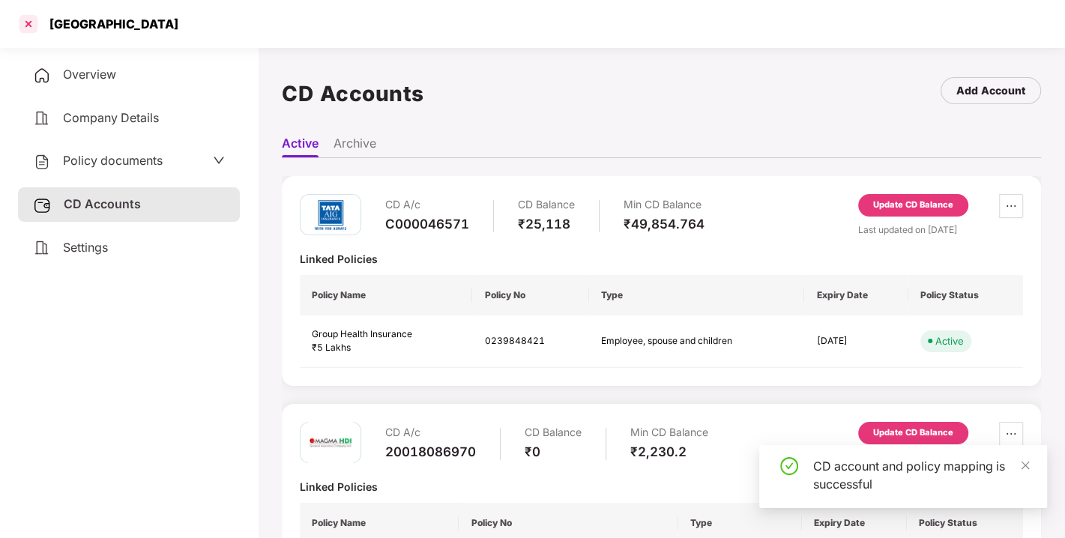
click at [27, 27] on div at bounding box center [28, 24] width 24 height 24
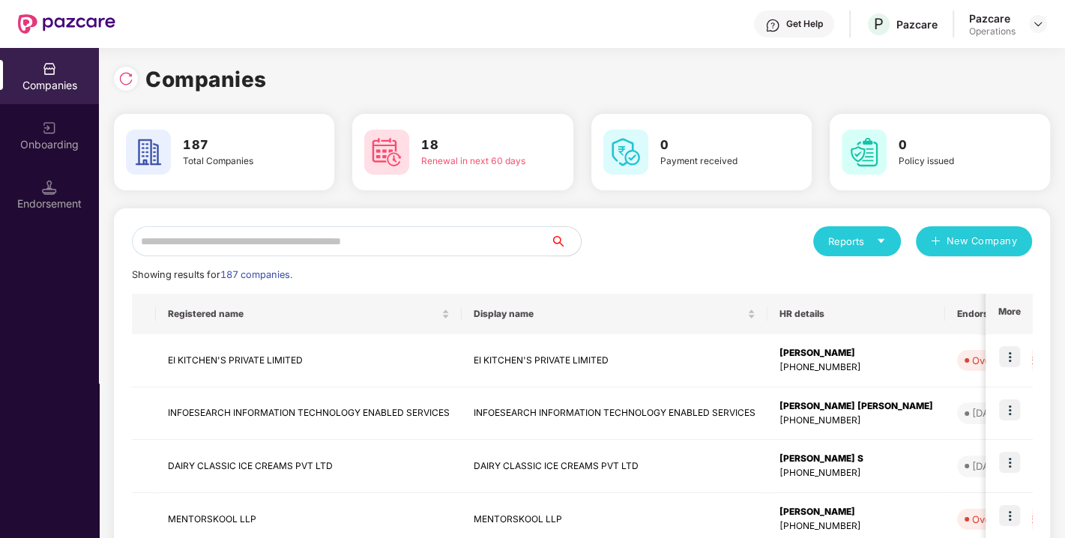
click at [273, 242] on input "text" at bounding box center [341, 241] width 419 height 30
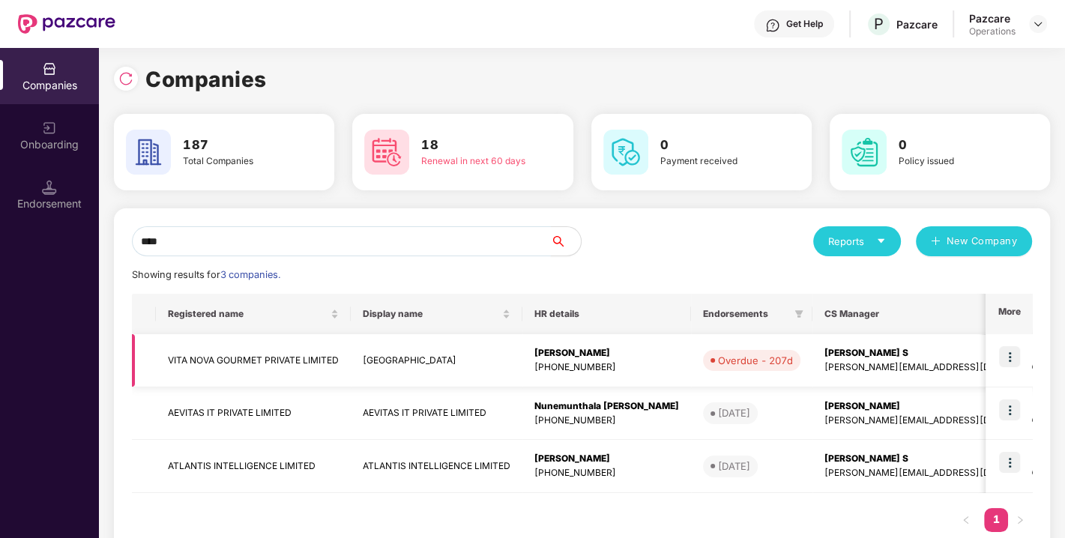
type input "****"
click at [1008, 356] on img at bounding box center [1009, 356] width 21 height 21
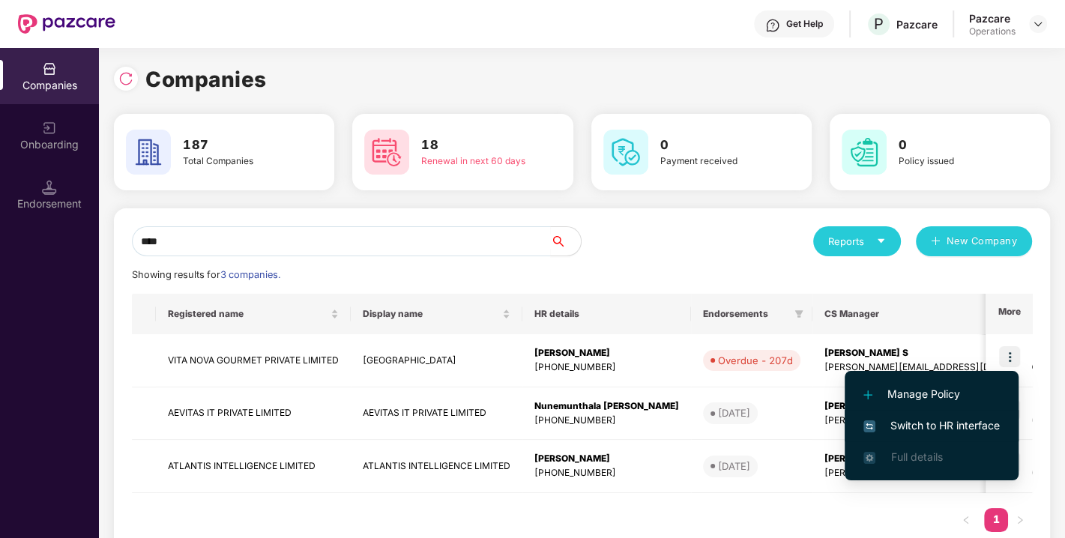
click at [920, 423] on span "Switch to HR interface" at bounding box center [931, 425] width 136 height 16
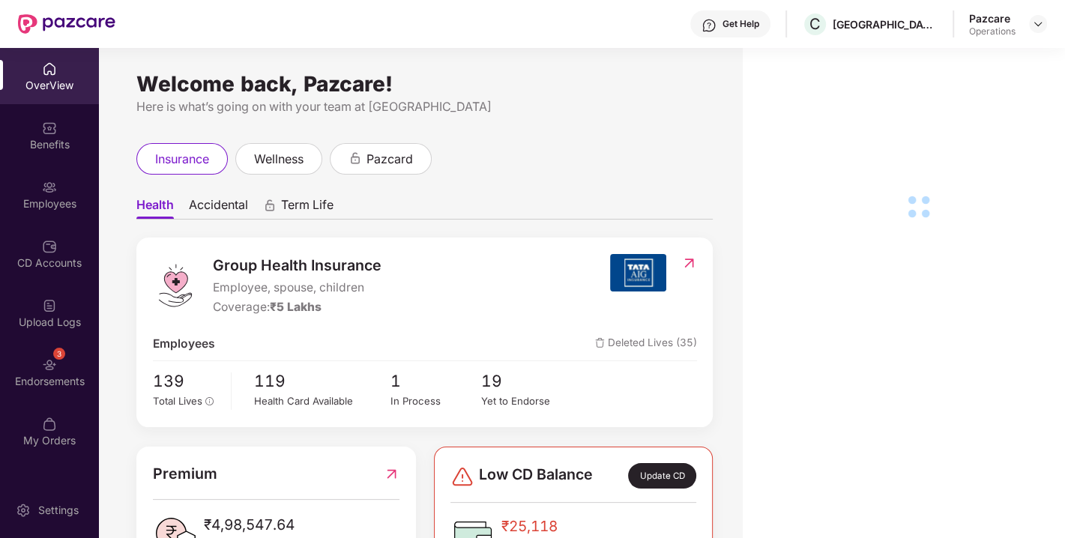
click at [38, 383] on div "Endorsements" at bounding box center [49, 381] width 99 height 15
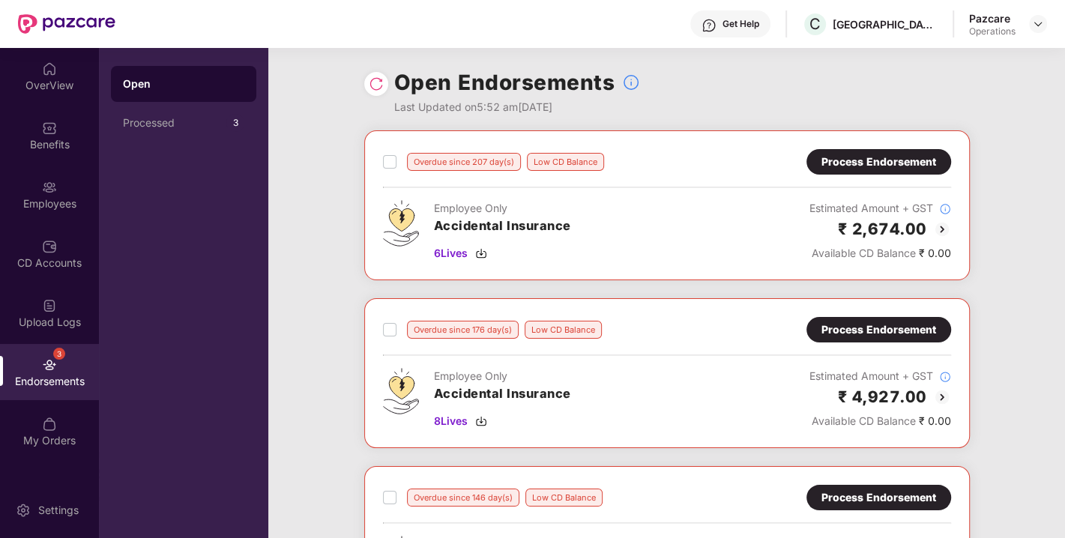
click at [380, 88] on img at bounding box center [376, 83] width 15 height 15
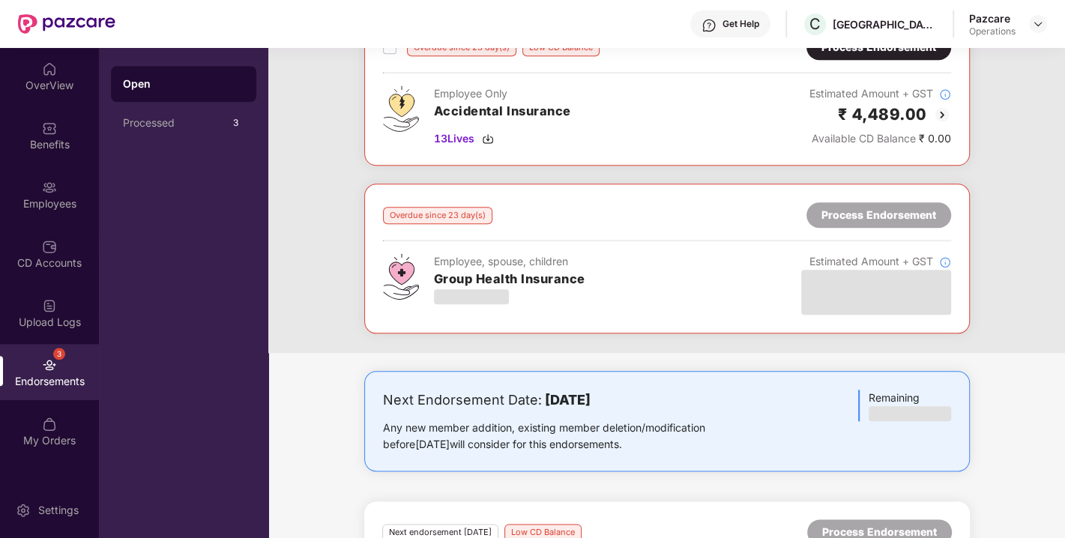
scroll to position [1121, 0]
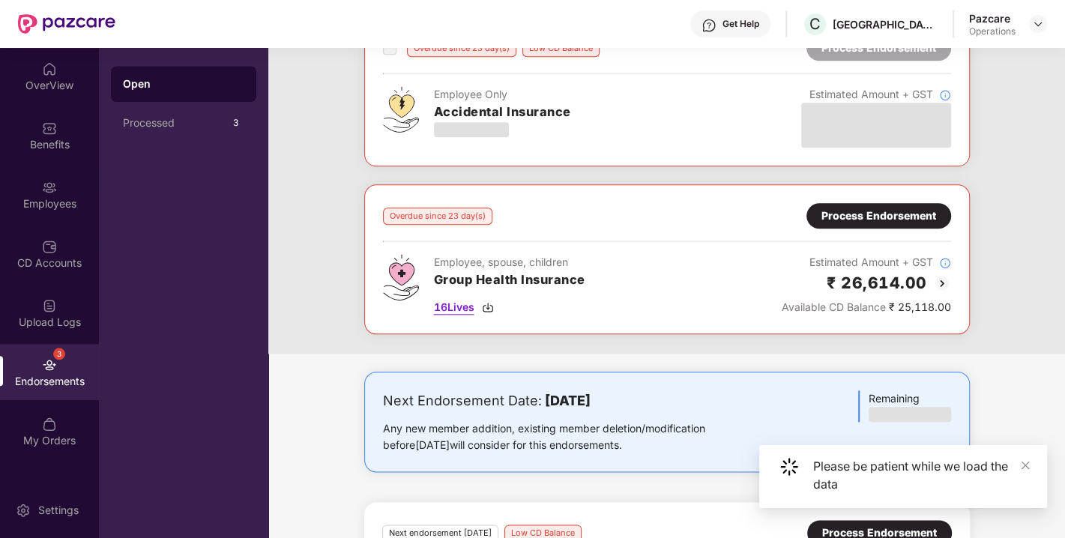
click at [490, 301] on img at bounding box center [488, 307] width 12 height 12
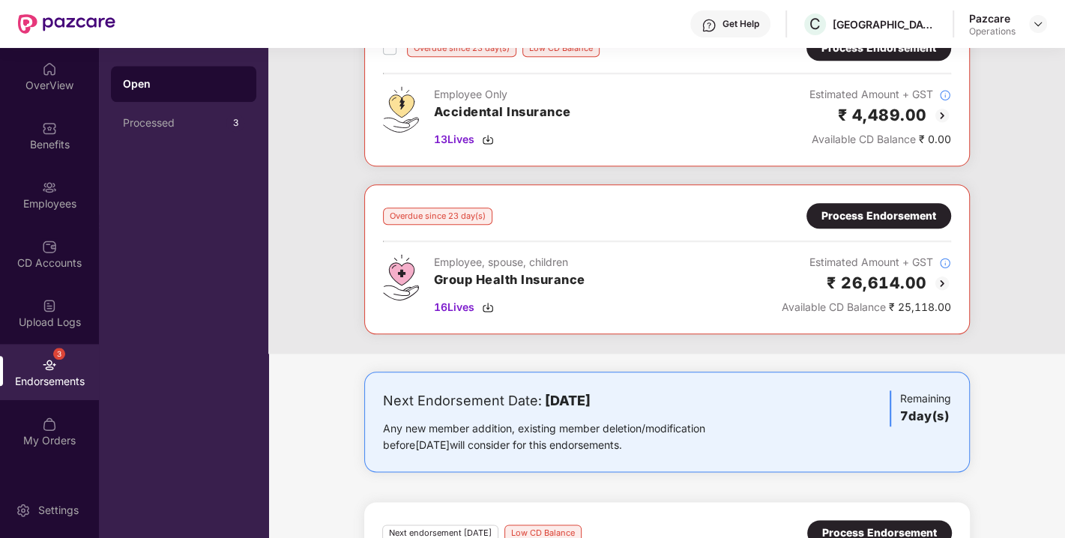
click at [879, 213] on div "Process Endorsement" at bounding box center [878, 216] width 115 height 16
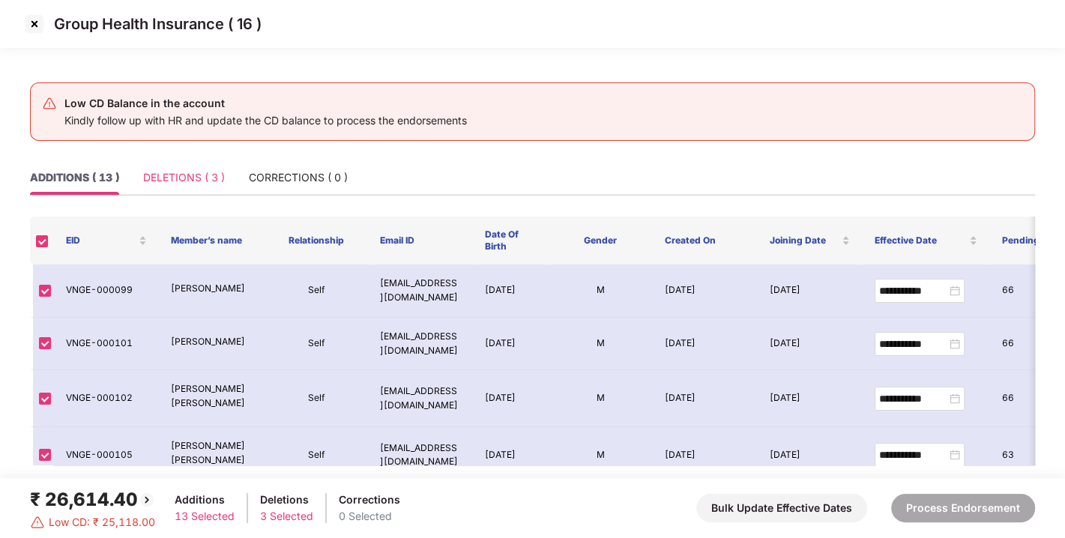
click at [173, 162] on div "DELETIONS ( 3 )" at bounding box center [184, 177] width 82 height 34
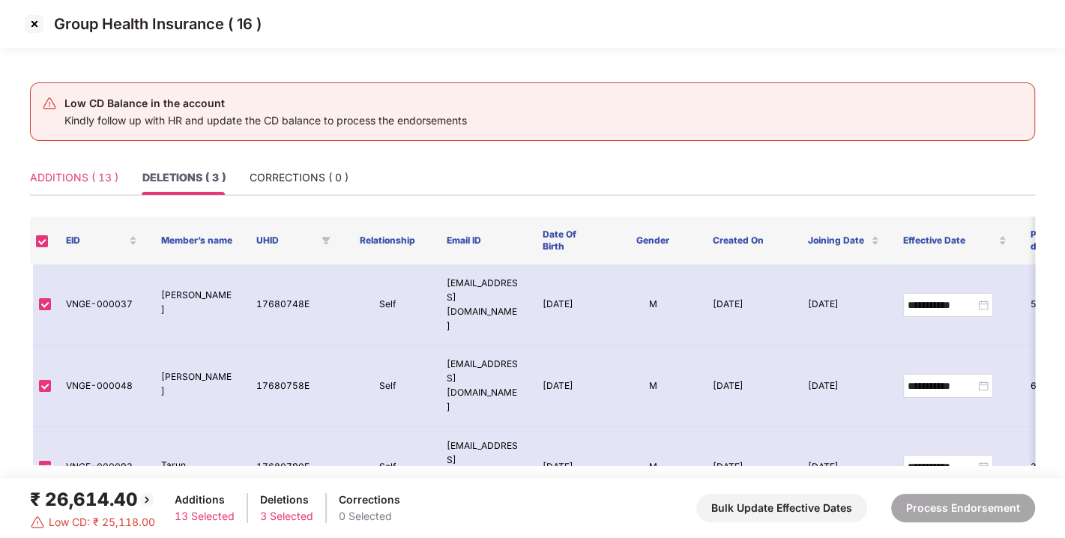
click at [59, 186] on div "ADDITIONS ( 13 )" at bounding box center [74, 177] width 88 height 34
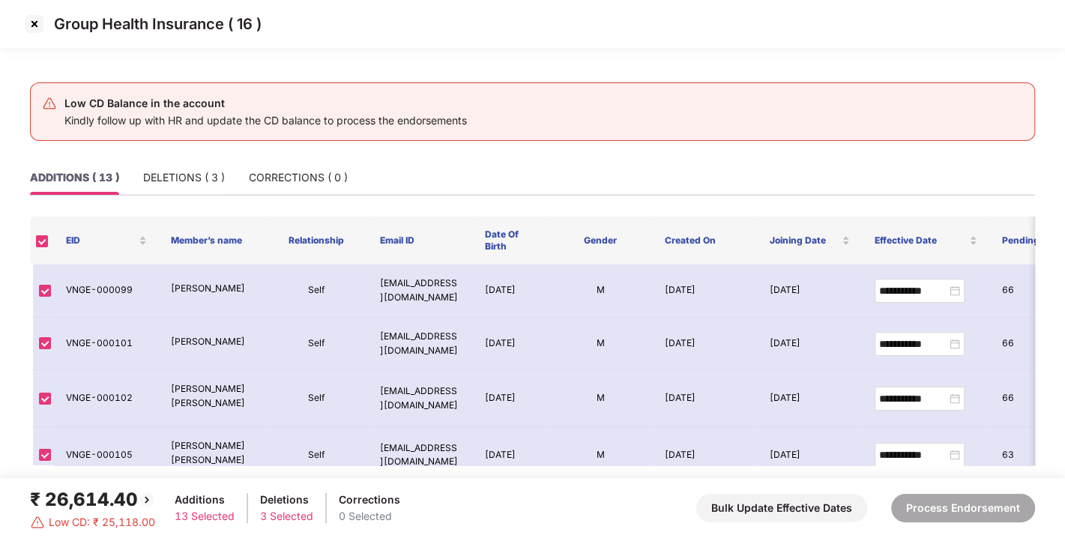
click at [31, 19] on img at bounding box center [34, 24] width 24 height 24
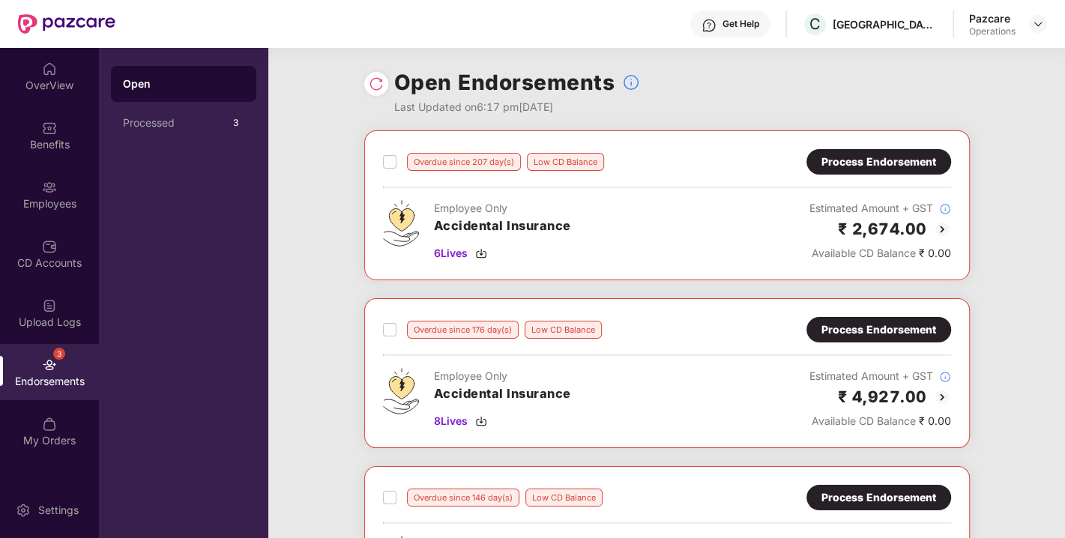
click at [380, 85] on img at bounding box center [376, 83] width 15 height 15
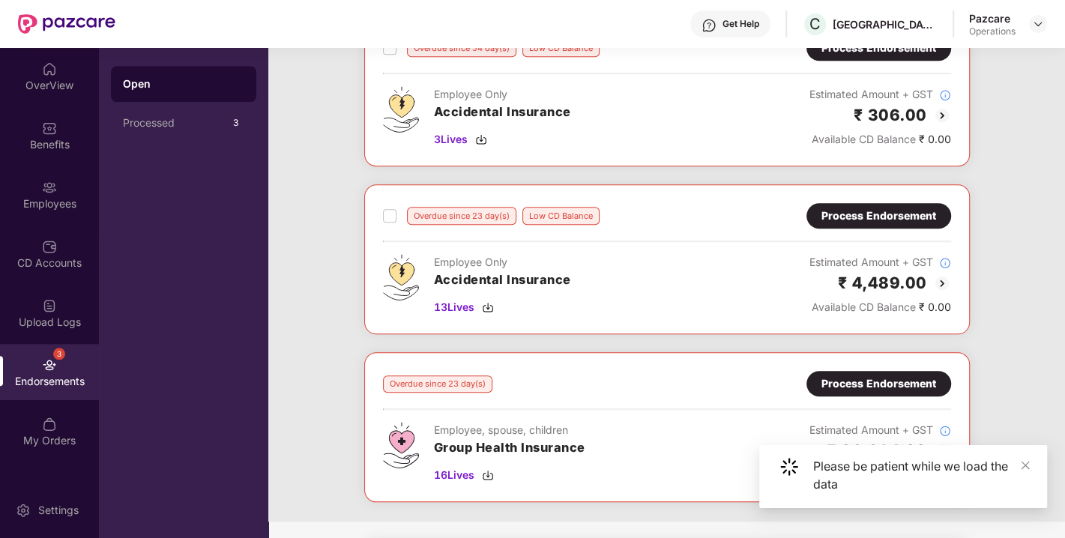
scroll to position [893, 0]
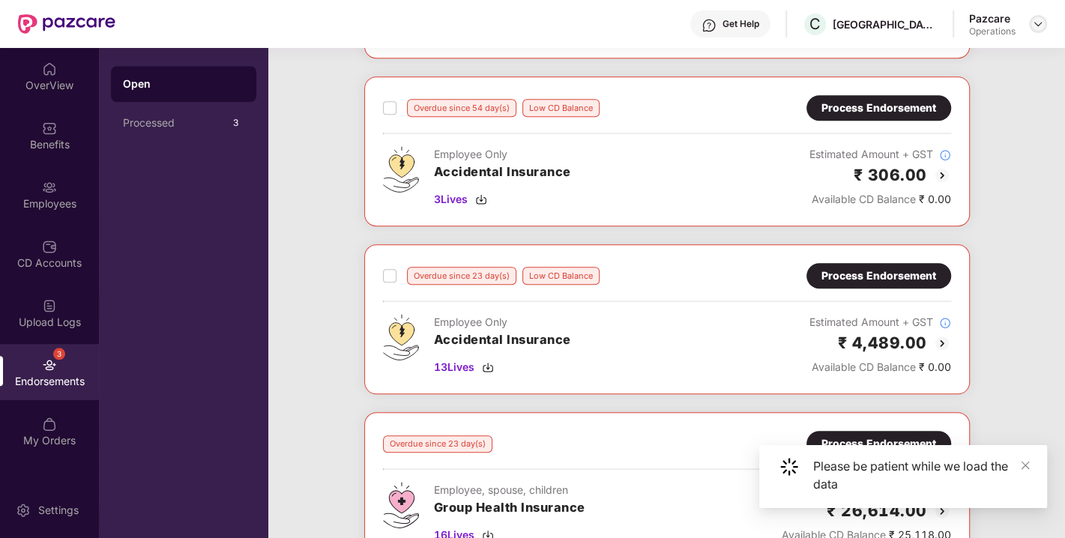
click at [1037, 21] on img at bounding box center [1038, 24] width 12 height 12
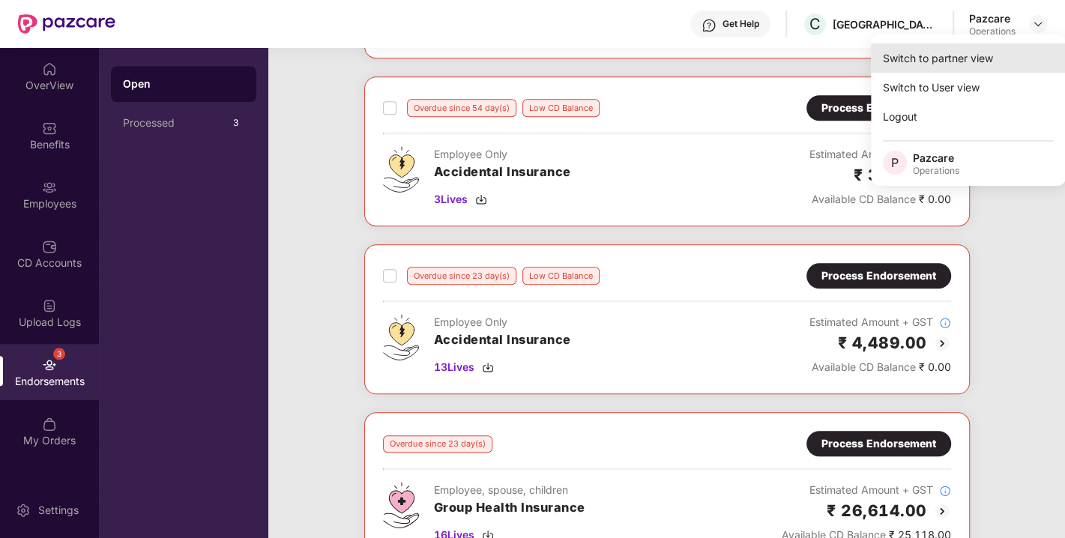
click at [936, 56] on div "Switch to partner view" at bounding box center [968, 57] width 195 height 29
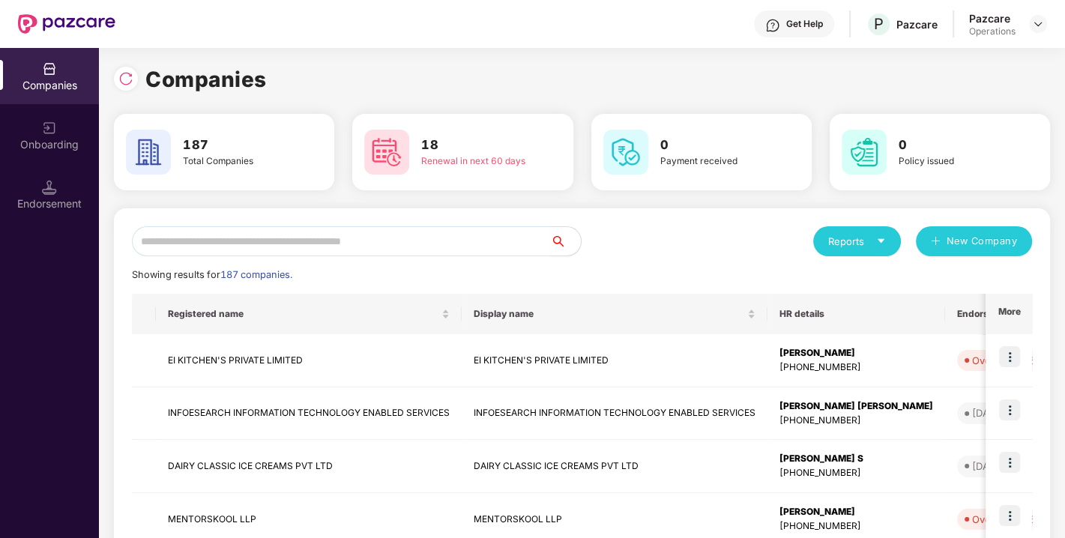
click at [36, 201] on div "Endorsement" at bounding box center [49, 203] width 99 height 15
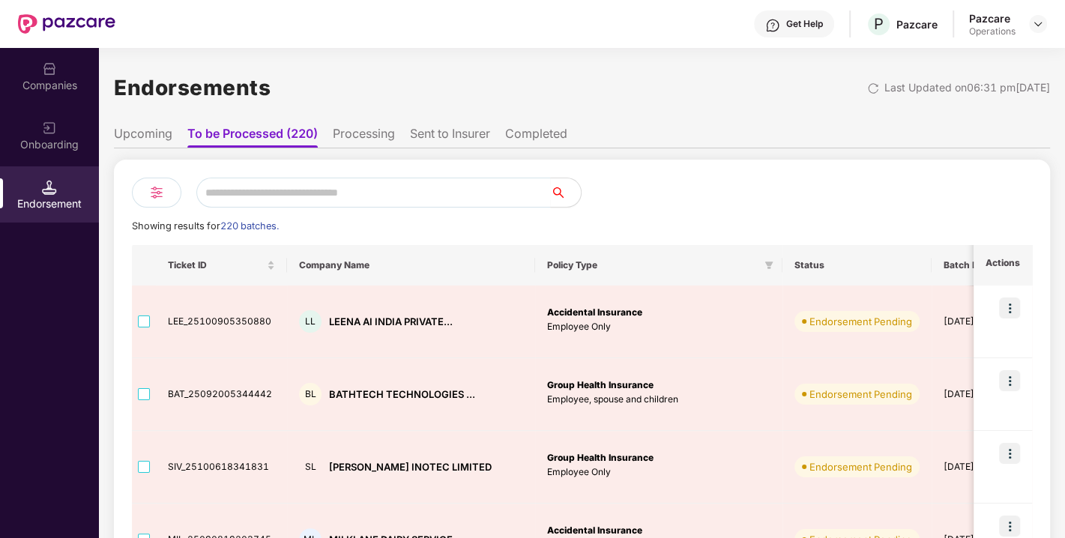
click at [131, 134] on li "Upcoming" at bounding box center [143, 137] width 58 height 22
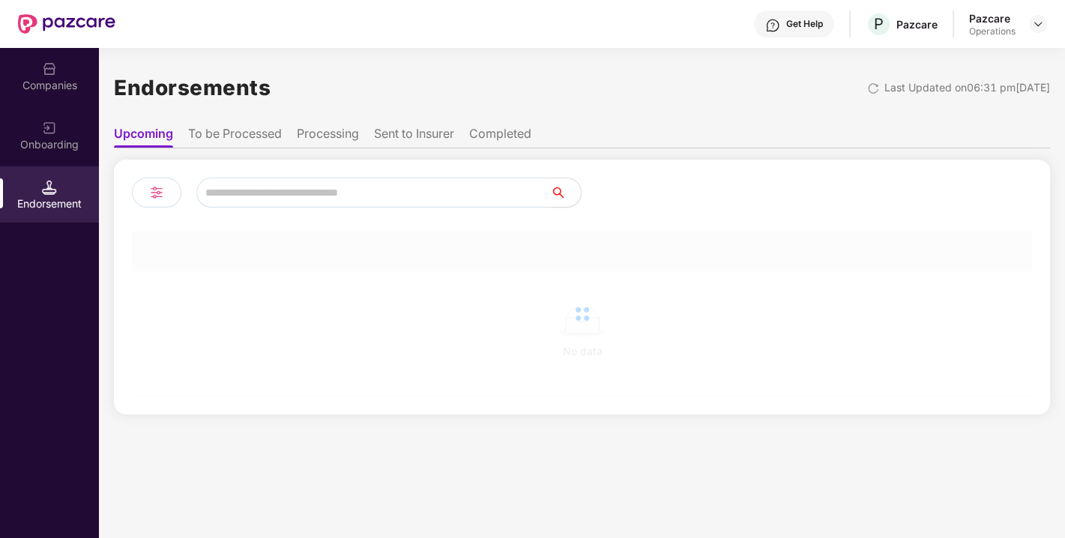
click at [252, 183] on input "text" at bounding box center [373, 193] width 354 height 30
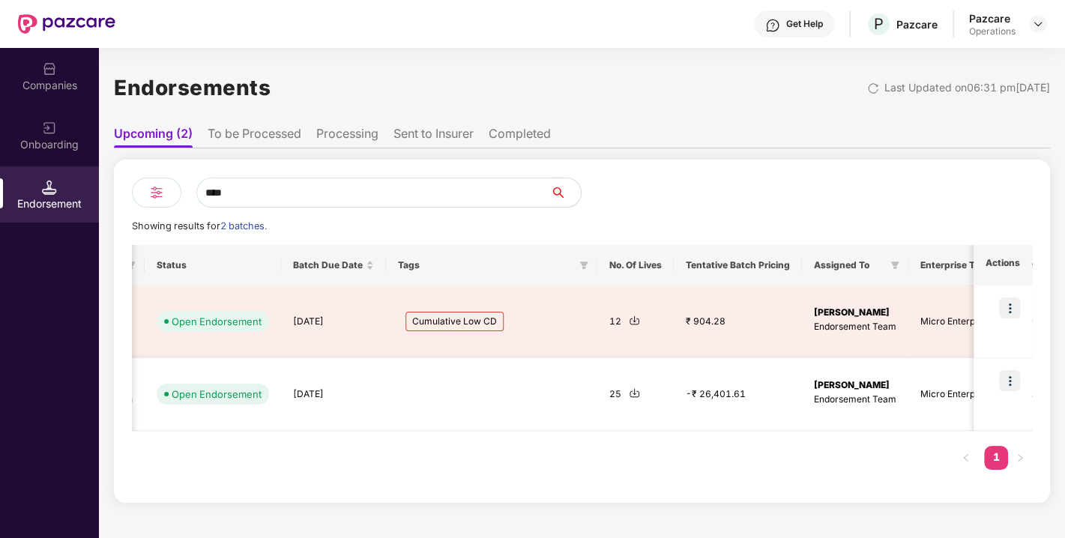
scroll to position [0, 691]
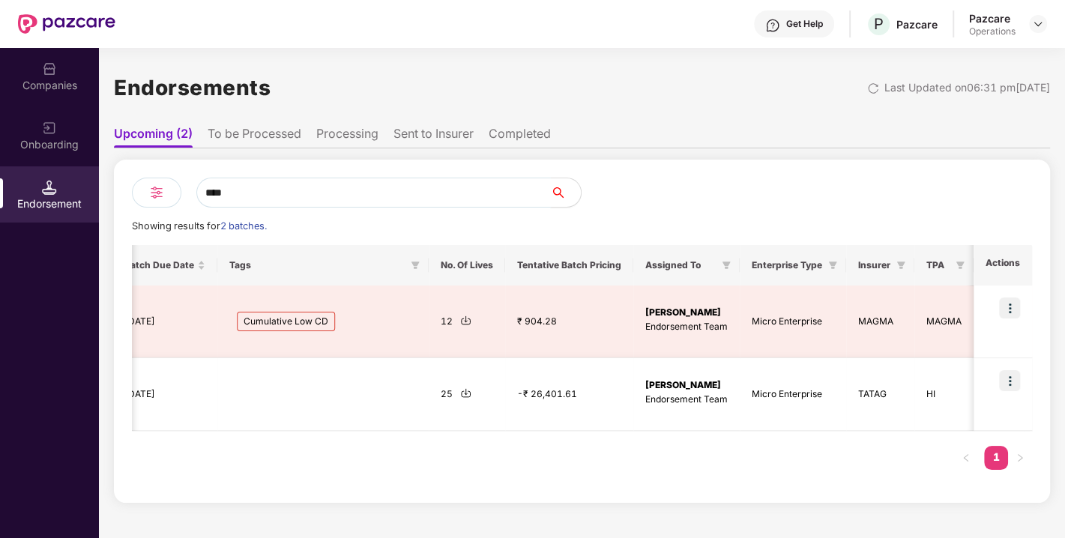
type input "****"
click at [1002, 381] on img at bounding box center [1009, 380] width 21 height 21
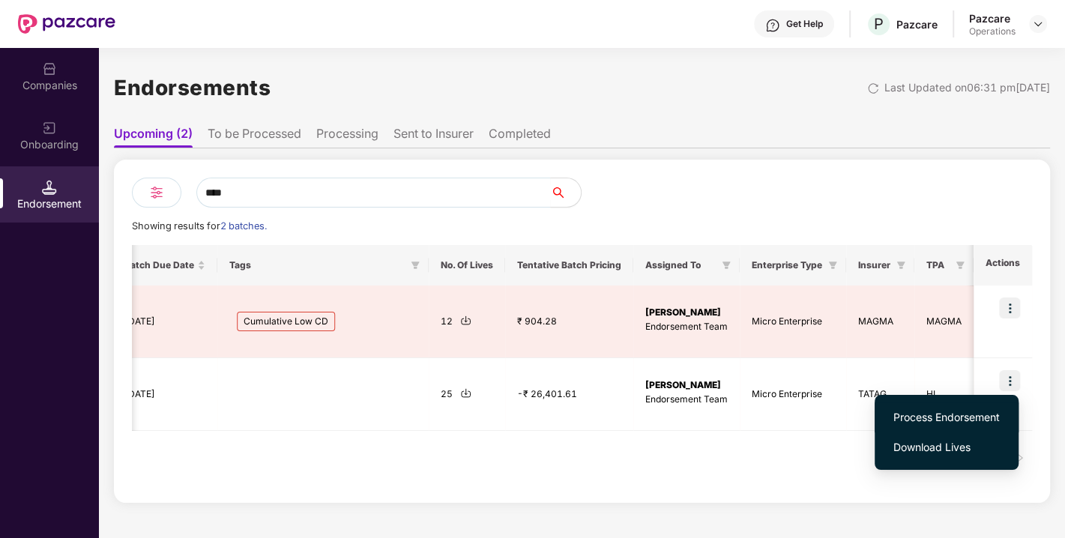
click at [937, 417] on span "Process Endorsement" at bounding box center [946, 417] width 106 height 16
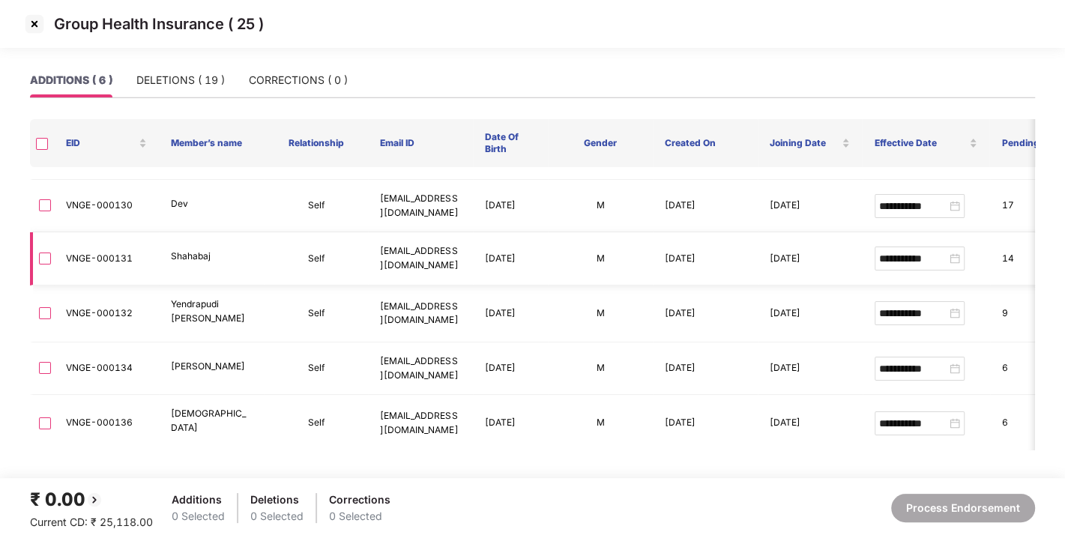
scroll to position [0, 0]
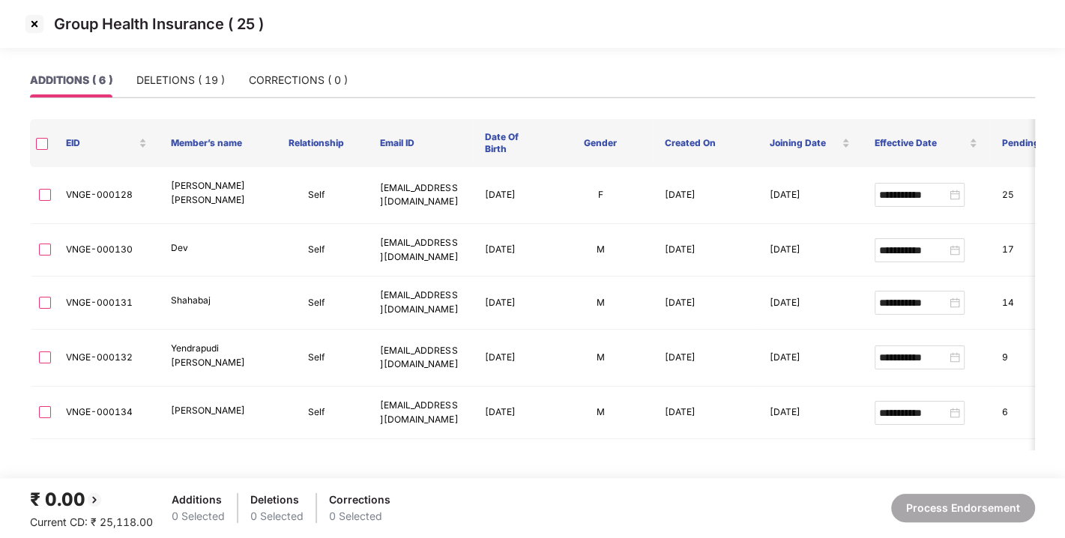
click at [38, 15] on img at bounding box center [34, 24] width 24 height 24
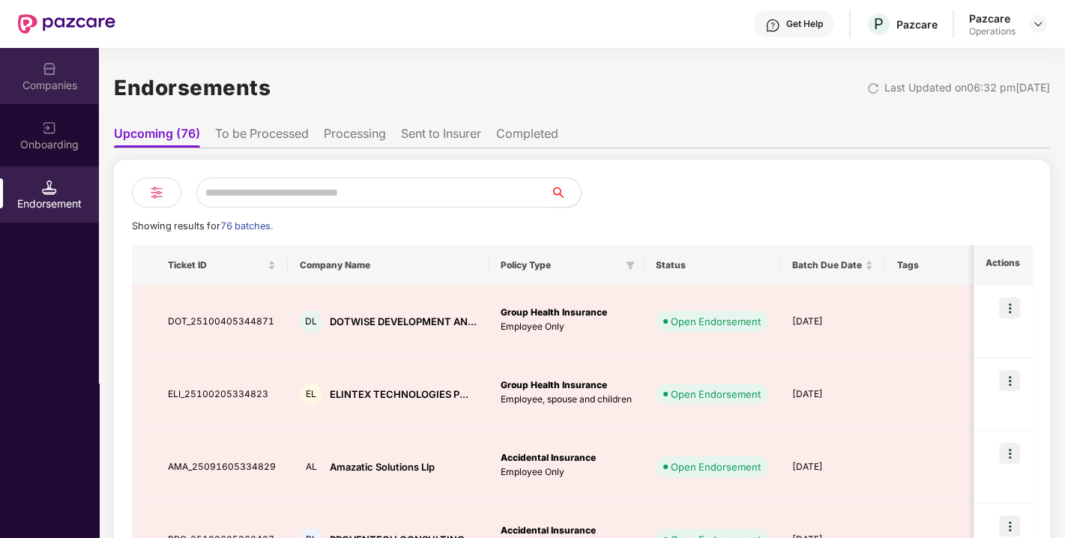
click at [49, 61] on img at bounding box center [49, 68] width 15 height 15
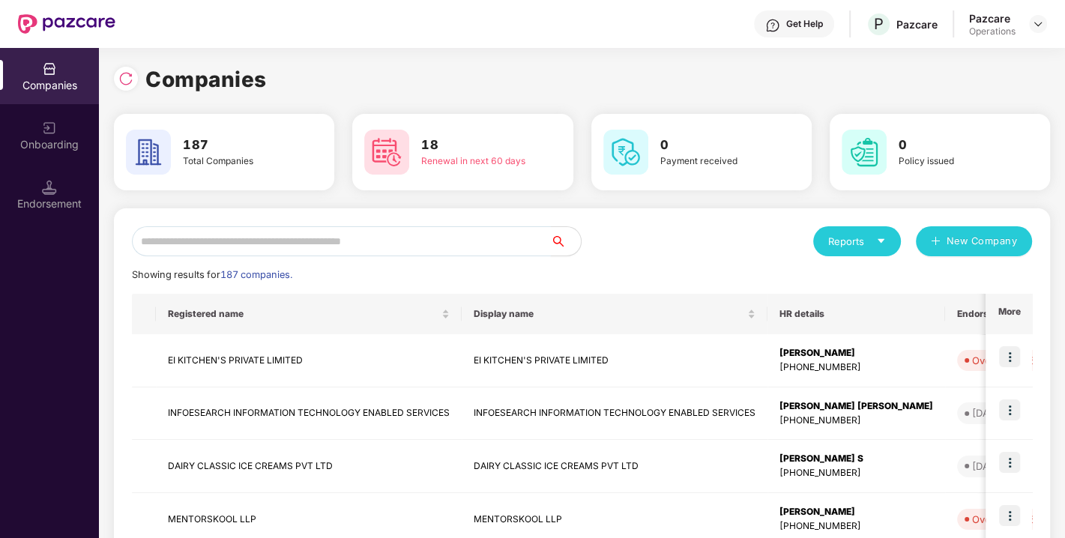
click at [266, 237] on input "text" at bounding box center [341, 241] width 419 height 30
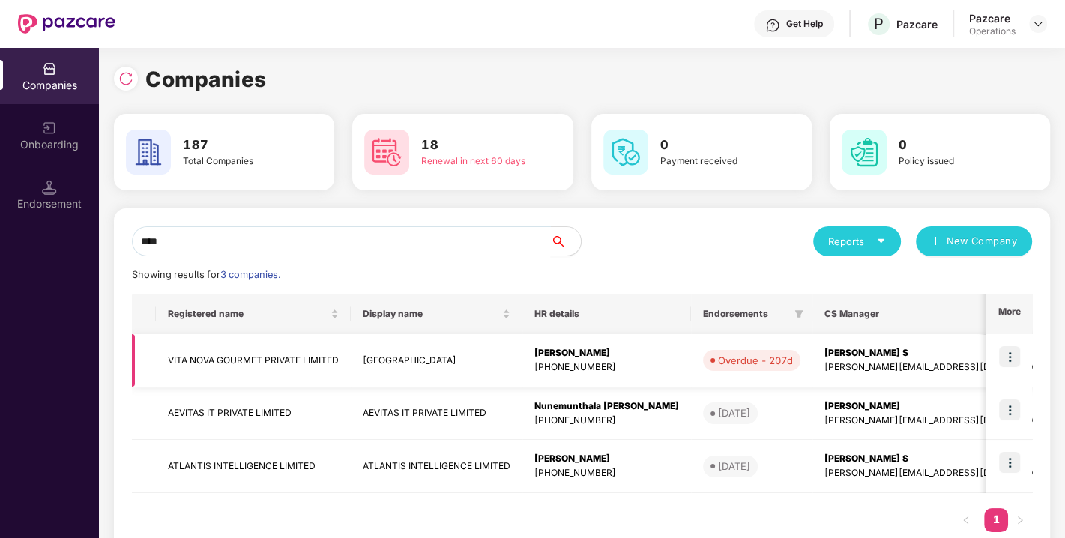
type input "****"
click at [1006, 351] on img at bounding box center [1009, 356] width 21 height 21
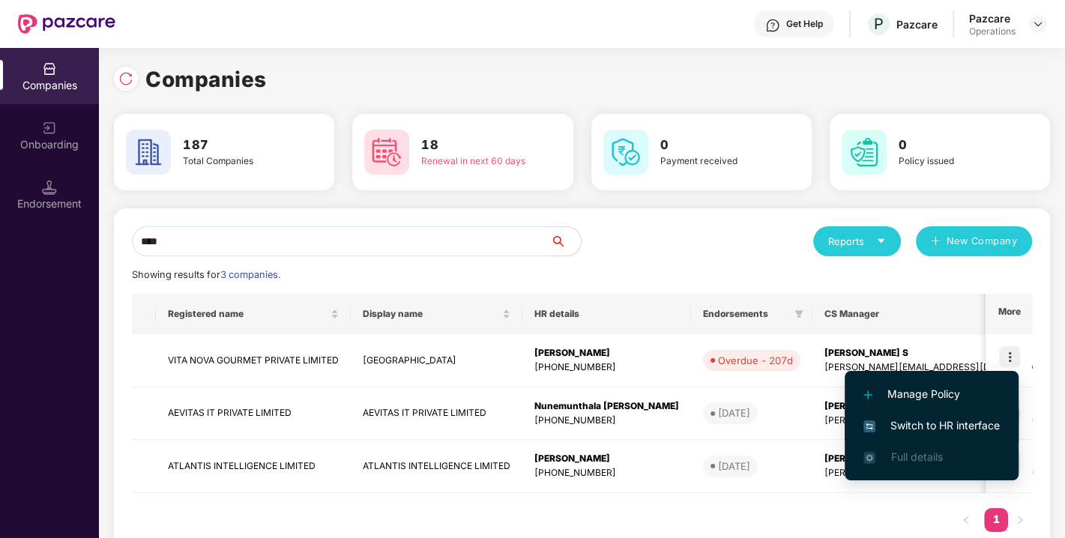
click at [924, 416] on li "Switch to HR interface" at bounding box center [931, 425] width 174 height 31
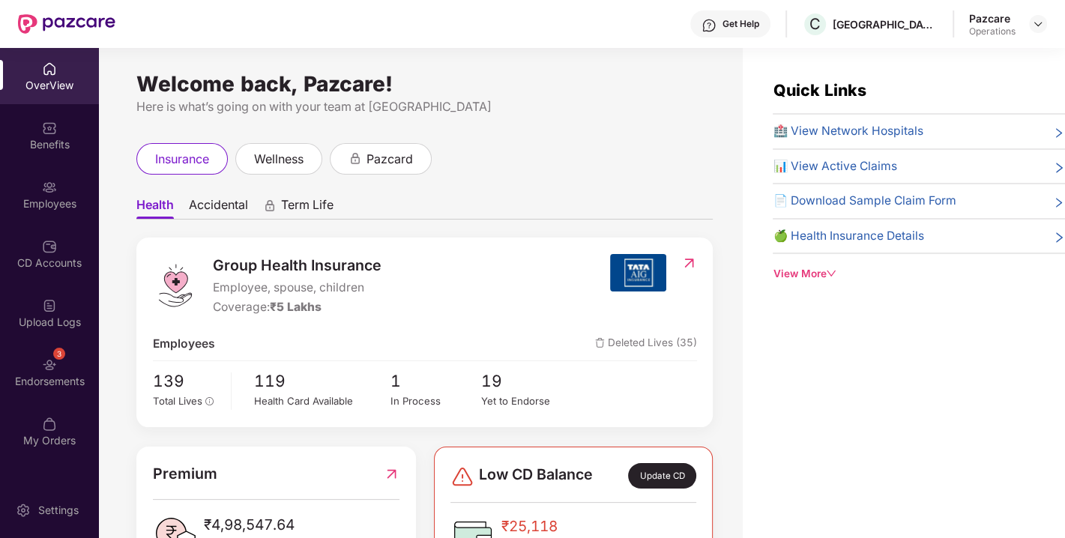
click at [51, 375] on div "Endorsements" at bounding box center [49, 381] width 99 height 15
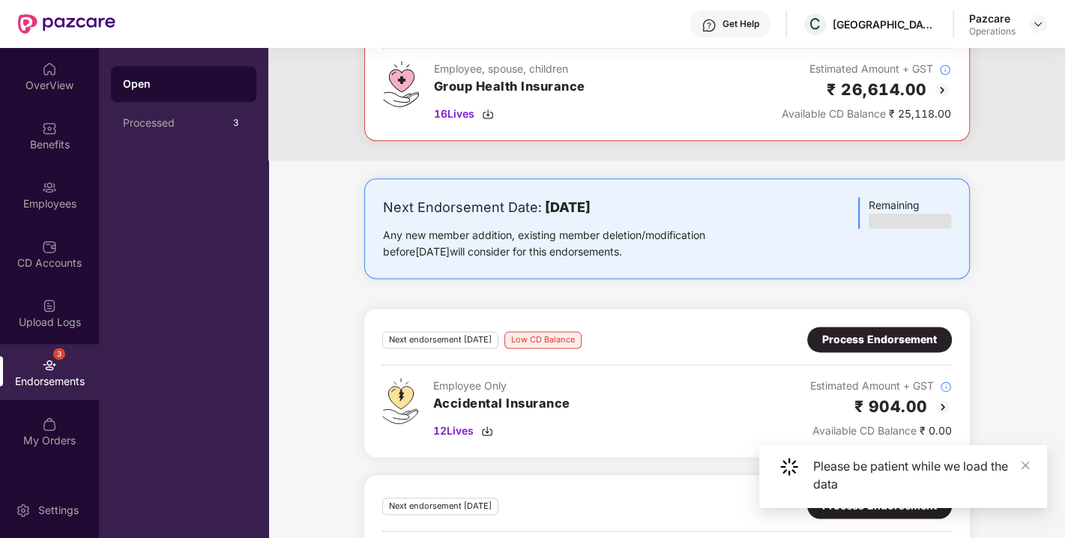
scroll to position [1409, 0]
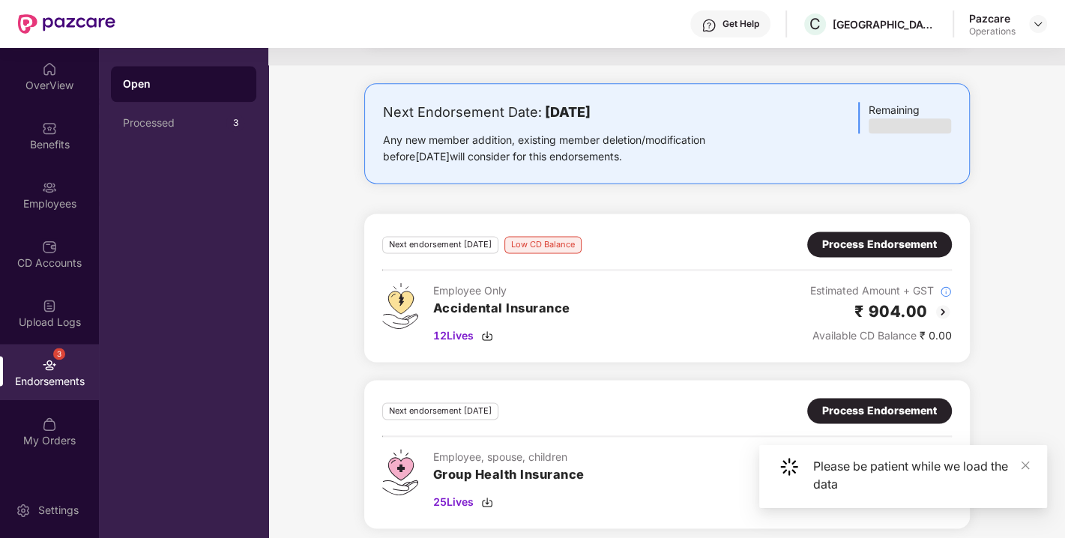
click at [865, 408] on div "Process Endorsement" at bounding box center [879, 410] width 115 height 16
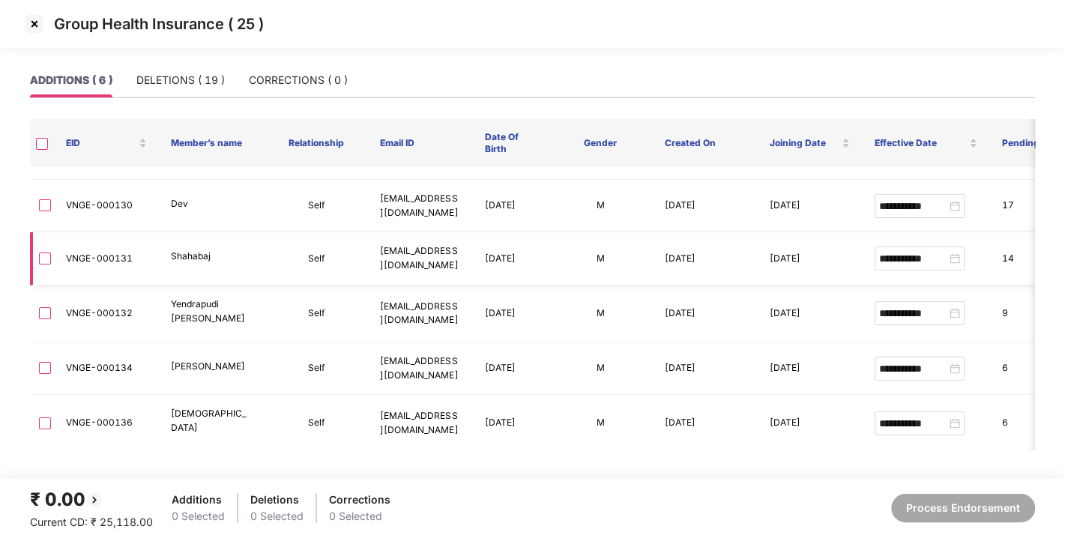
scroll to position [0, 0]
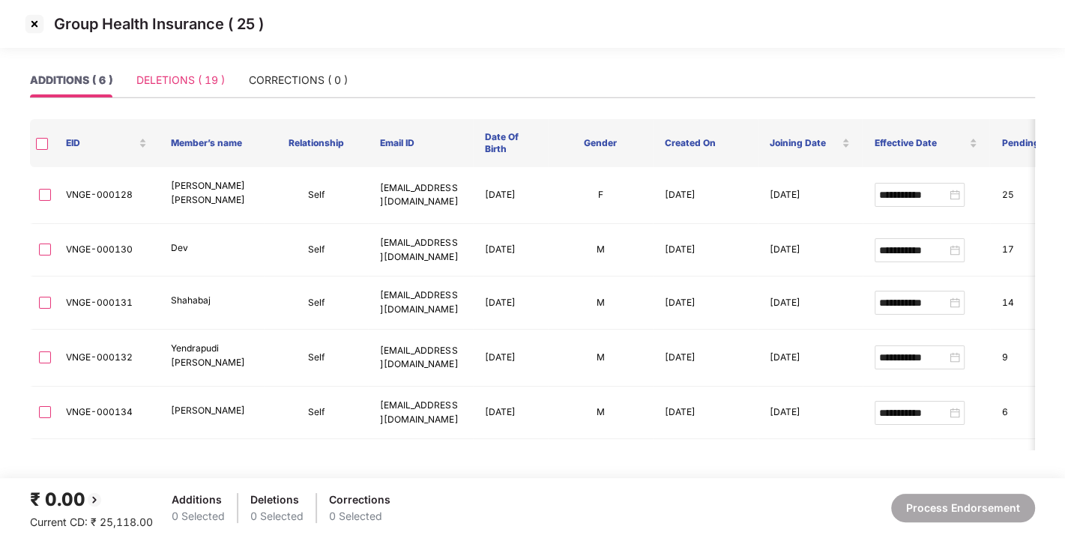
click at [174, 91] on div "DELETIONS ( 19 )" at bounding box center [180, 80] width 88 height 34
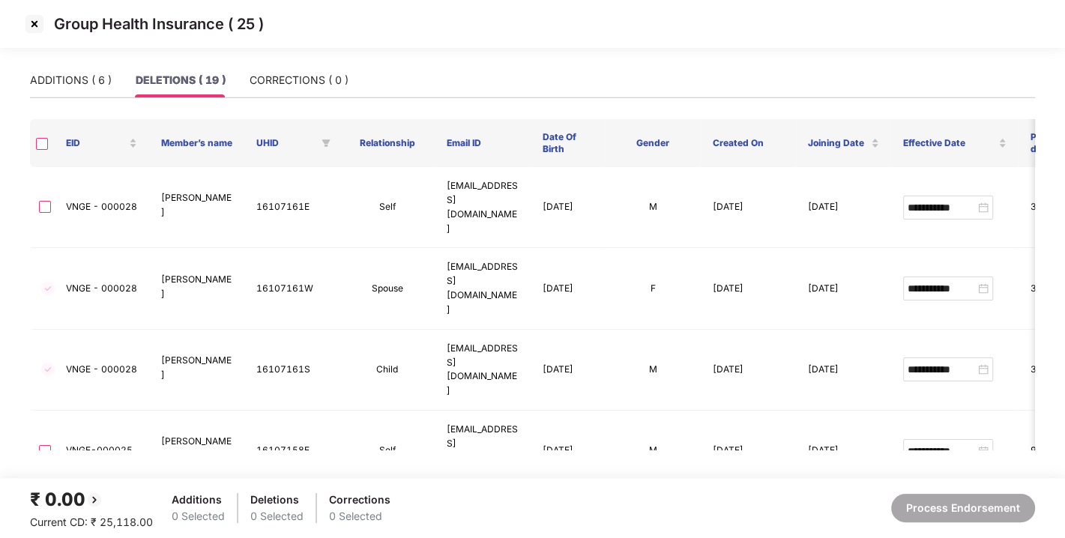
click at [31, 21] on img at bounding box center [34, 24] width 24 height 24
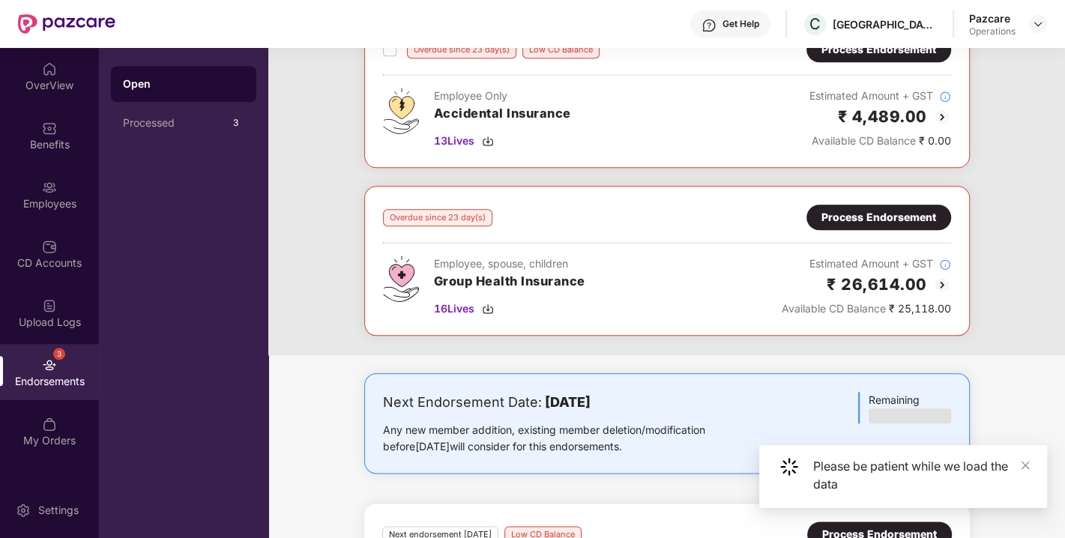
scroll to position [1409, 0]
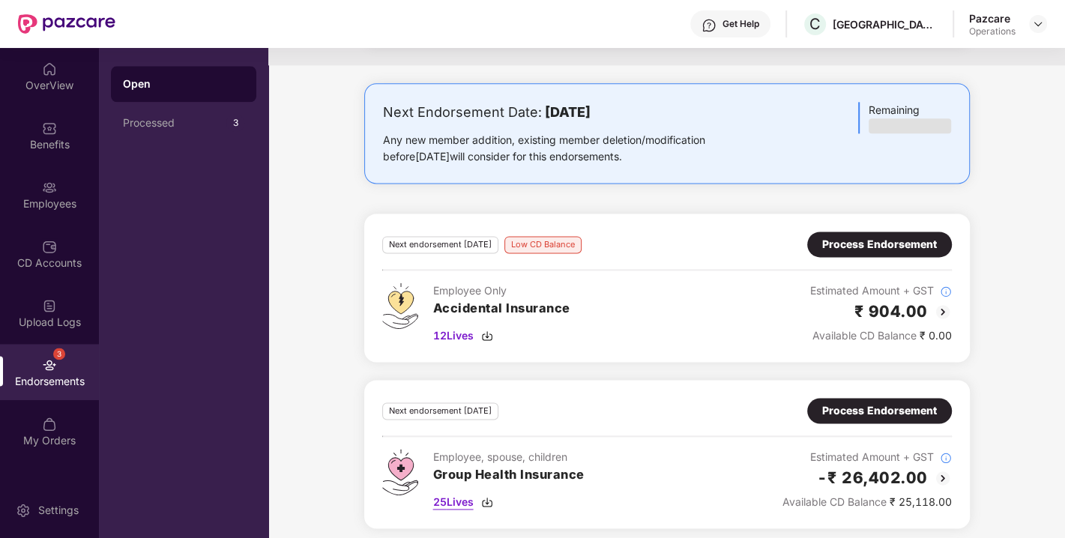
click at [488, 496] on img at bounding box center [487, 502] width 12 height 12
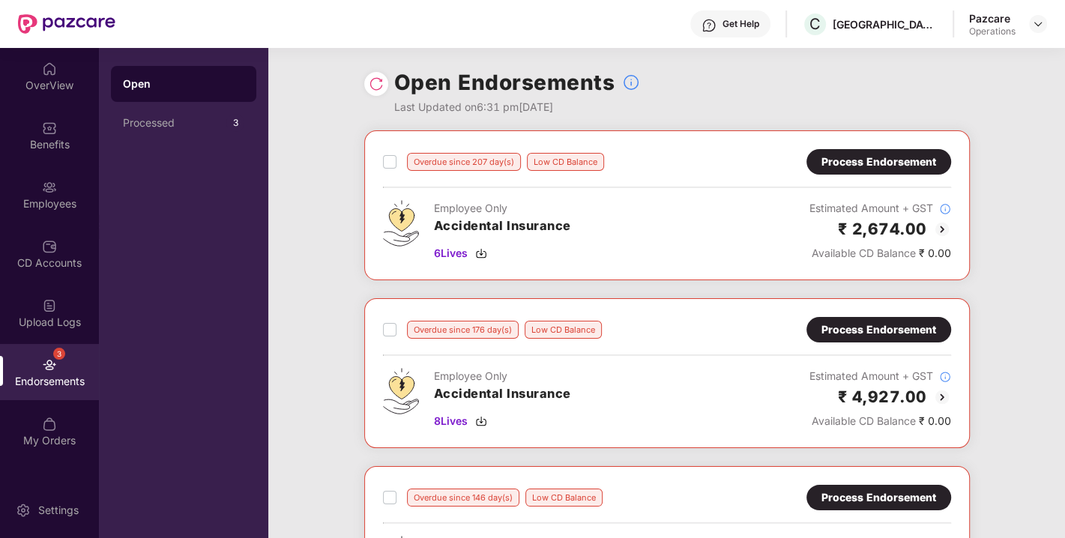
scroll to position [0, 0]
click at [885, 156] on div "Process Endorsement" at bounding box center [878, 162] width 115 height 16
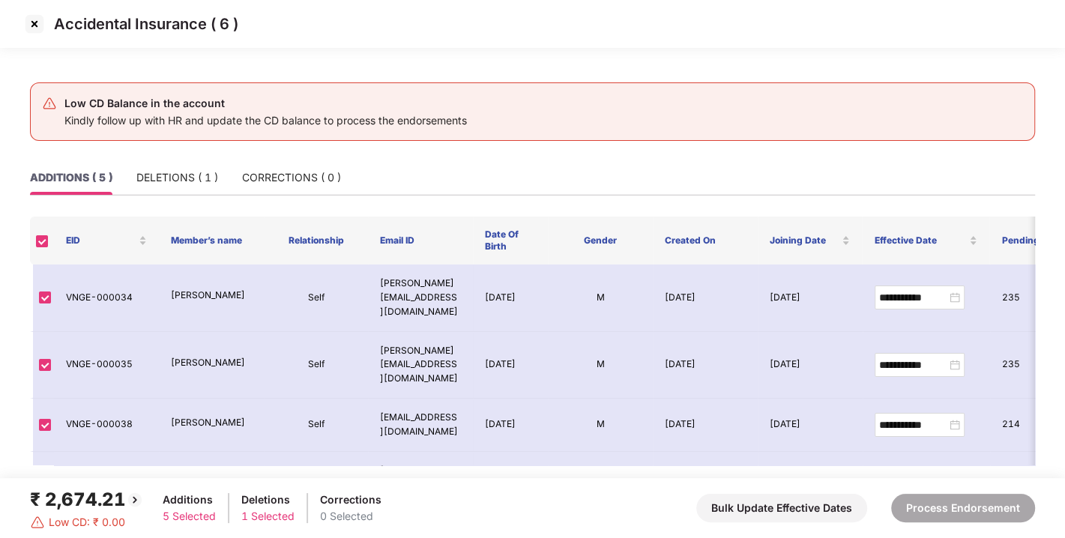
click at [37, 21] on img at bounding box center [34, 24] width 24 height 24
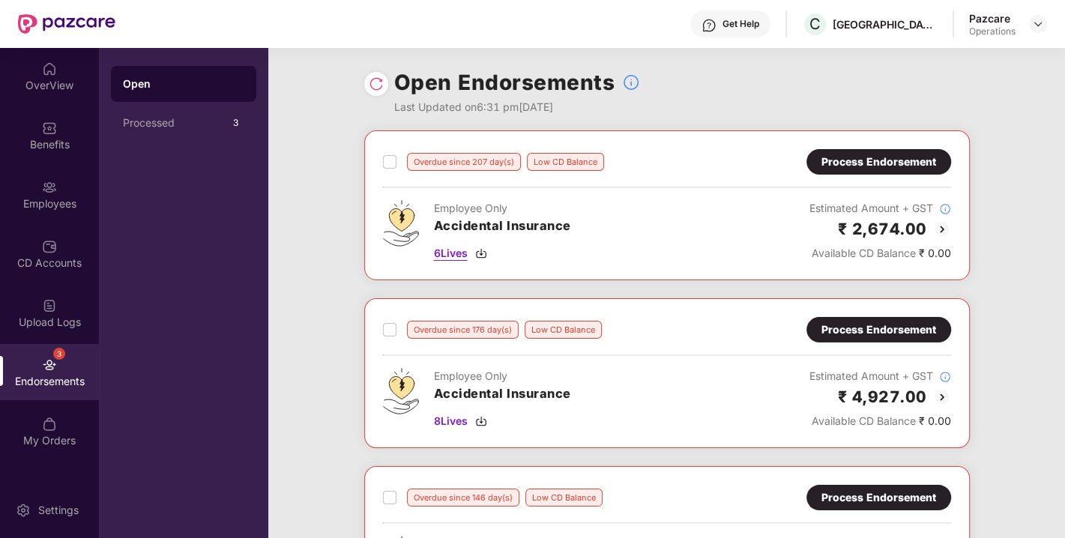
click at [481, 252] on img at bounding box center [481, 253] width 12 height 12
click at [485, 415] on img at bounding box center [481, 421] width 12 height 12
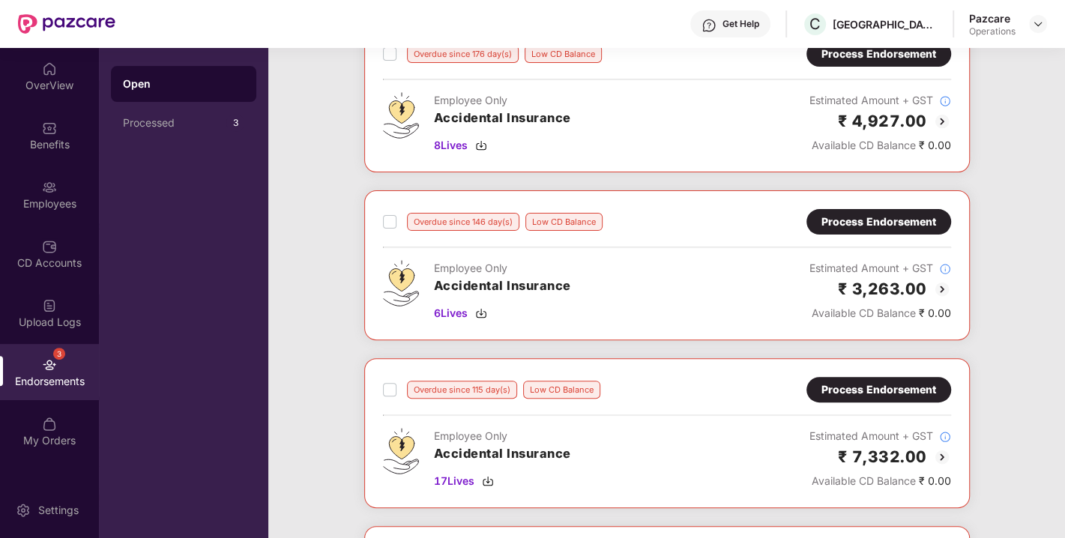
scroll to position [276, 0]
click at [479, 307] on img at bounding box center [481, 313] width 12 height 12
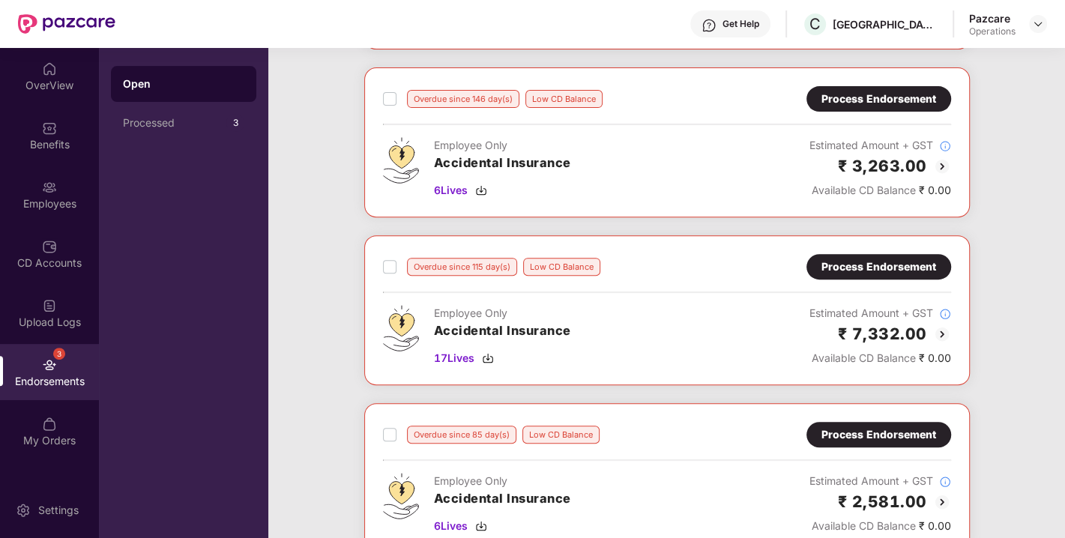
scroll to position [427, 0]
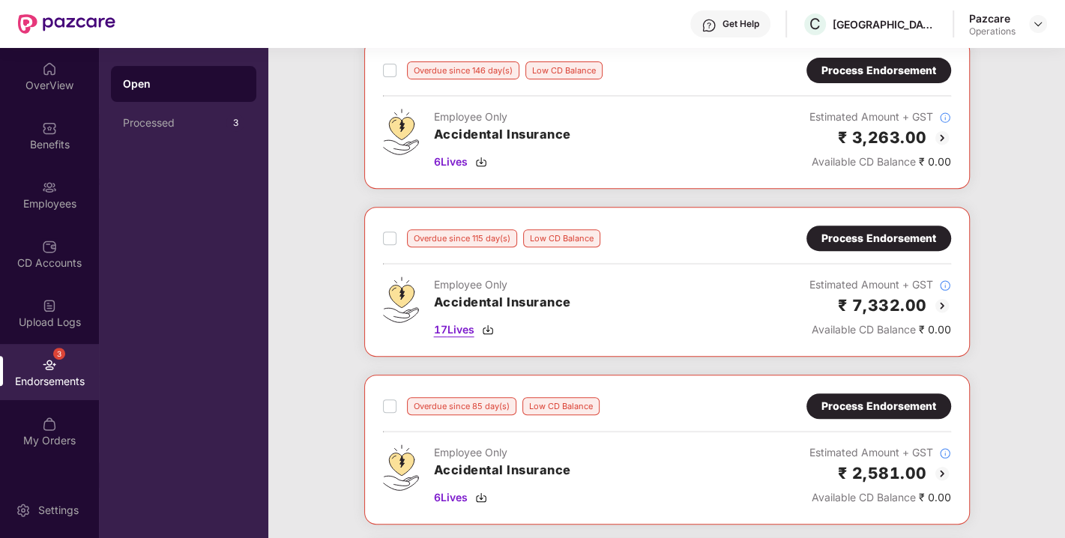
click at [485, 321] on div "17 Lives" at bounding box center [502, 329] width 137 height 16
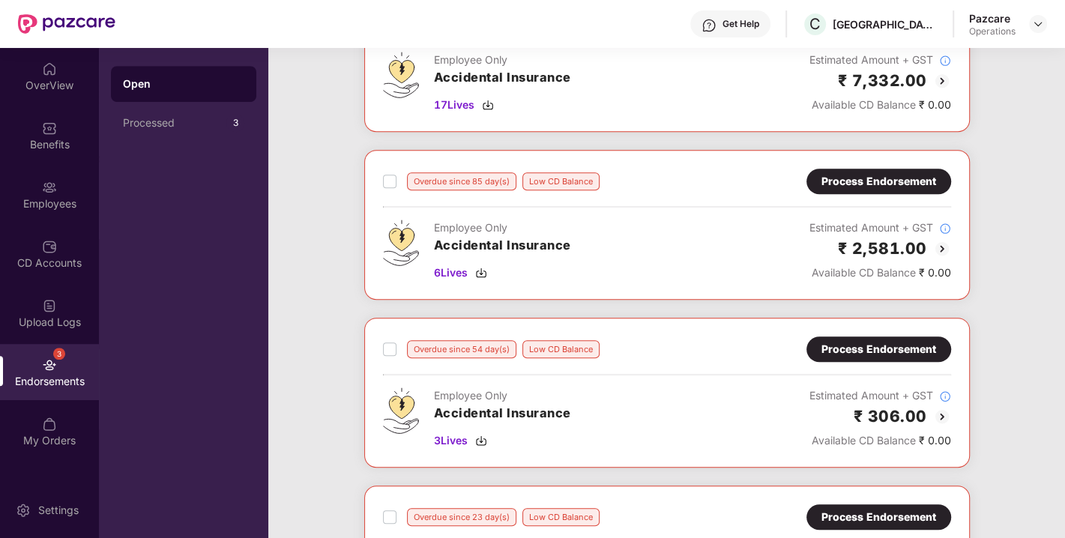
scroll to position [653, 0]
click at [485, 266] on img at bounding box center [481, 272] width 12 height 12
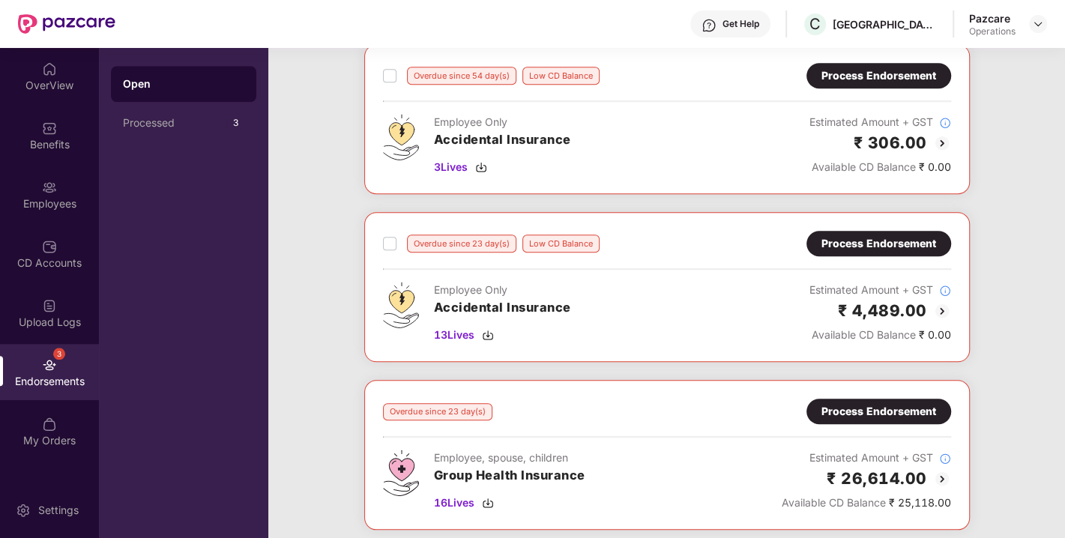
scroll to position [927, 0]
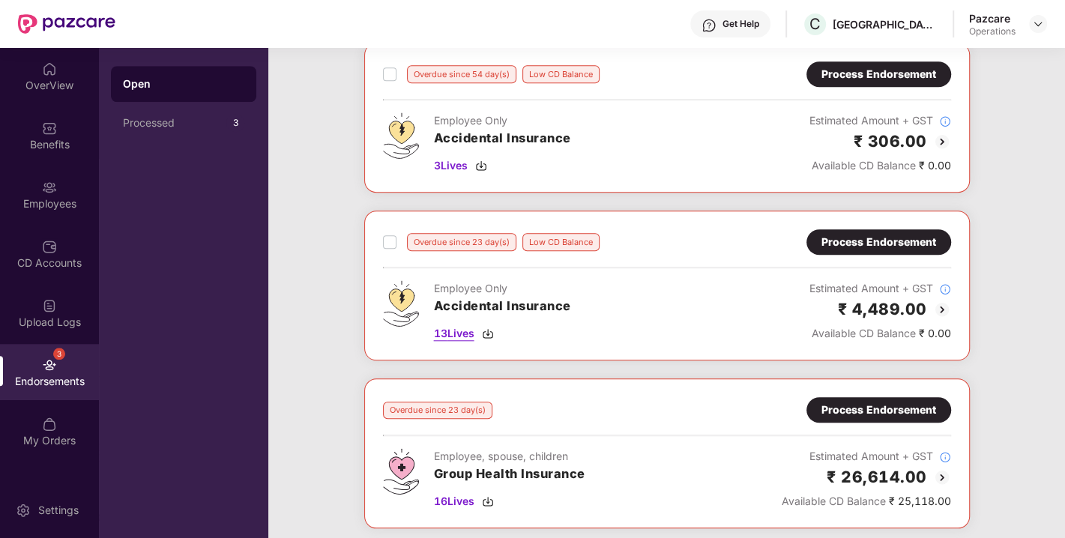
click at [490, 327] on img at bounding box center [488, 333] width 12 height 12
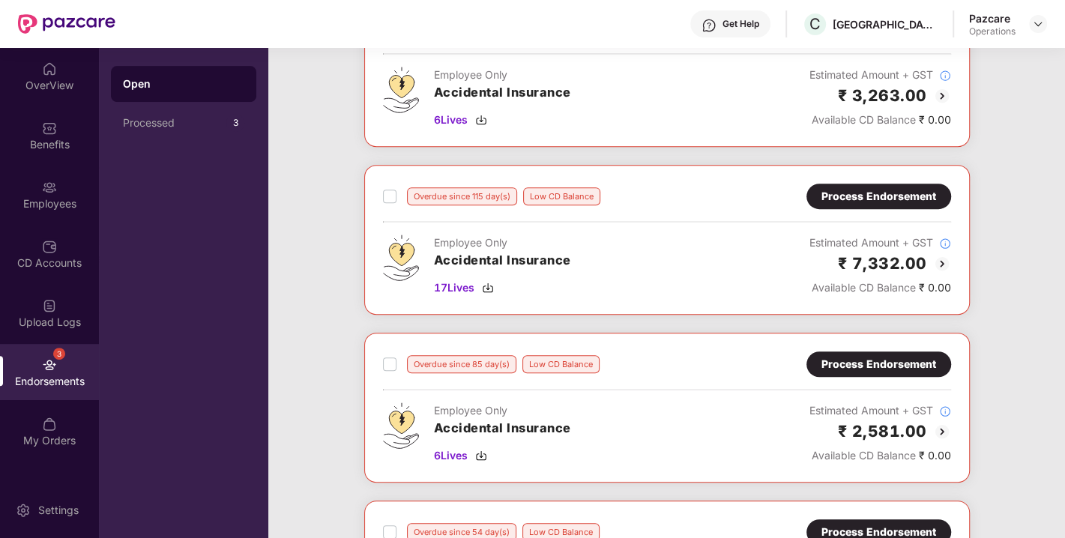
scroll to position [0, 0]
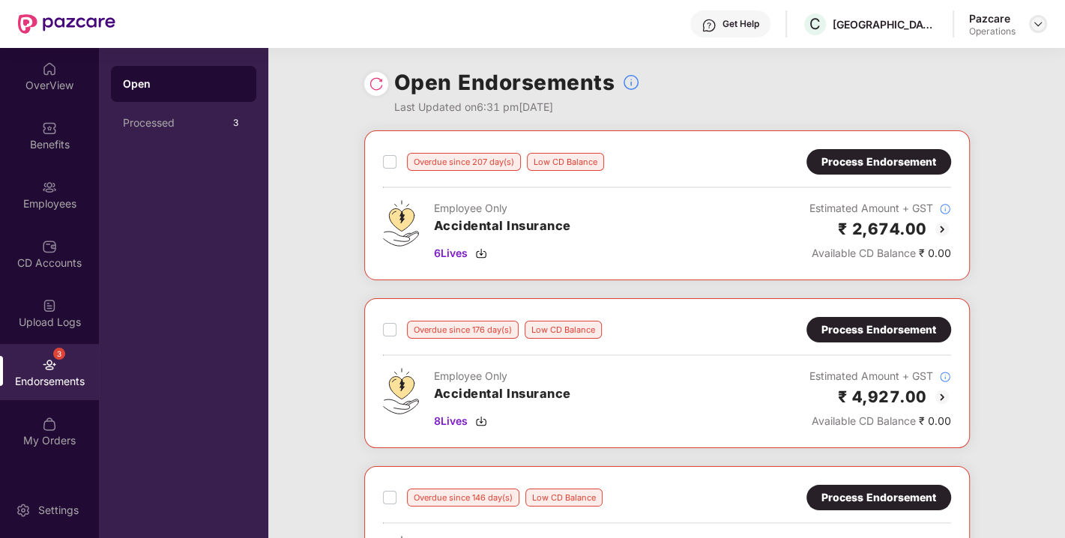
click at [1040, 16] on div at bounding box center [1038, 24] width 18 height 18
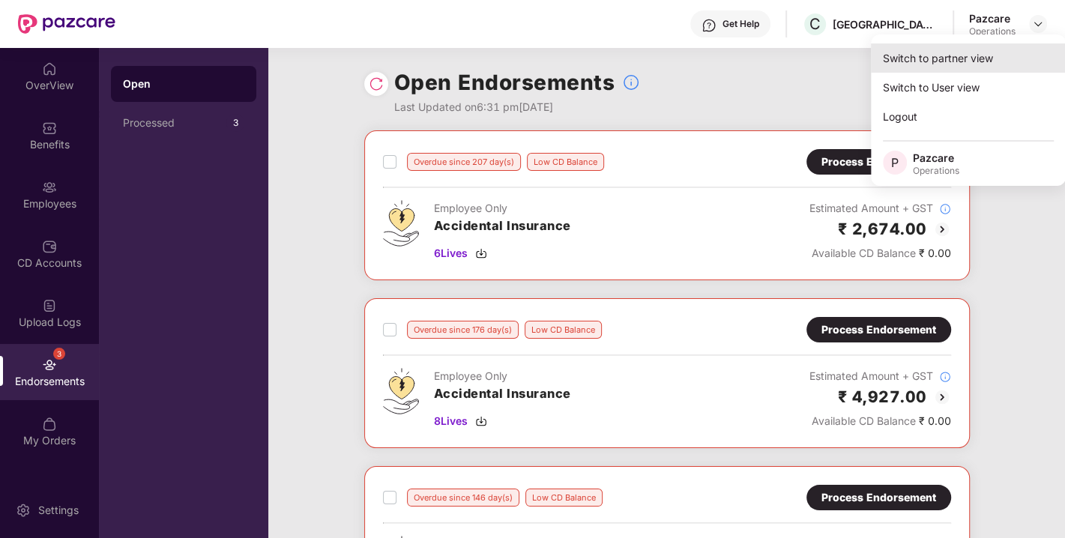
click at [933, 55] on div "Switch to partner view" at bounding box center [968, 57] width 195 height 29
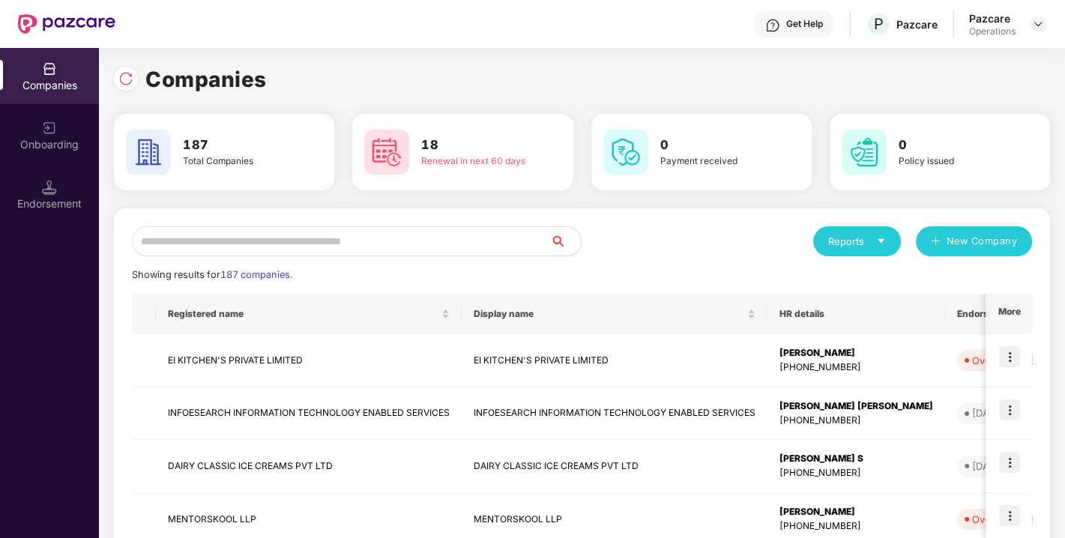
drag, startPoint x: 255, startPoint y: 234, endPoint x: 301, endPoint y: 247, distance: 48.4
click at [301, 247] on input "text" at bounding box center [341, 241] width 419 height 30
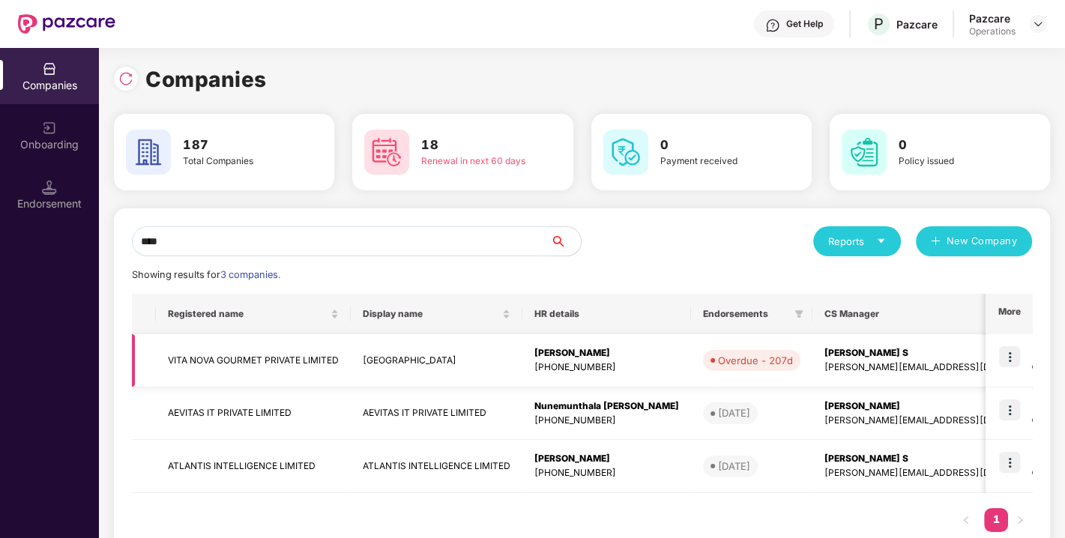
type input "****"
click at [245, 365] on td "VITA NOVA GOURMET PRIVATE LIMITED" at bounding box center [253, 360] width 195 height 53
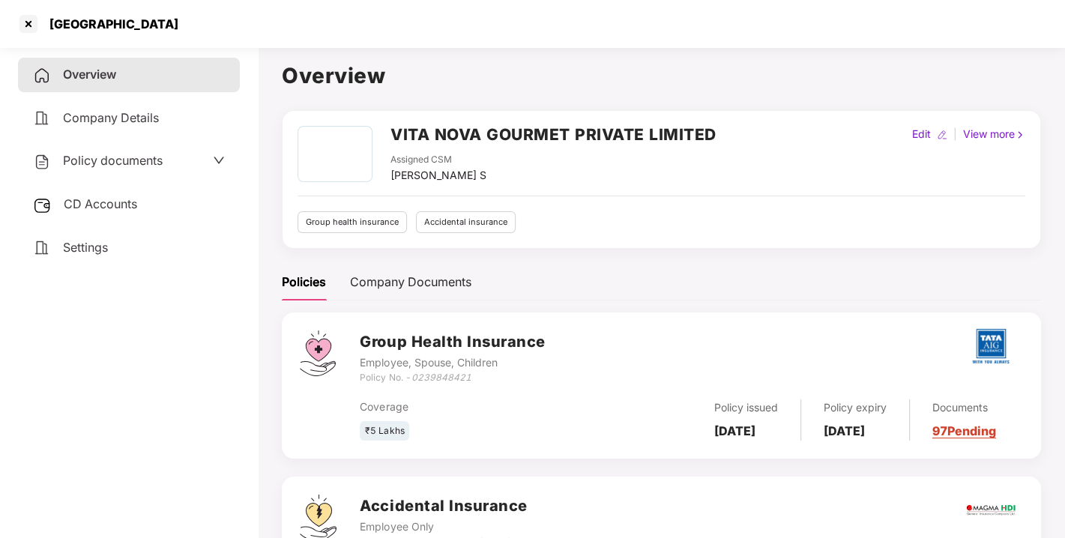
click at [163, 202] on div "CD Accounts" at bounding box center [129, 204] width 222 height 34
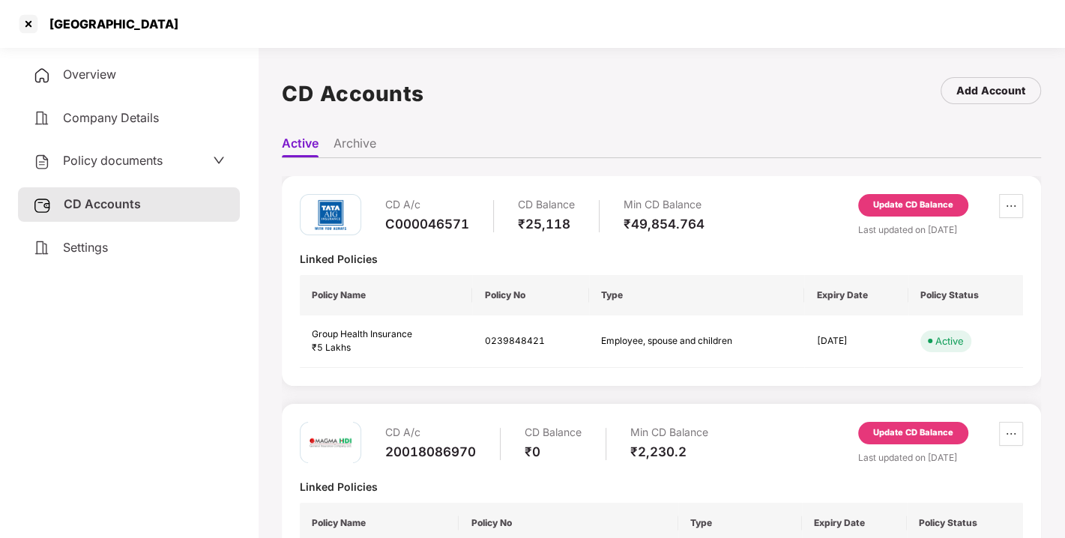
scroll to position [88, 0]
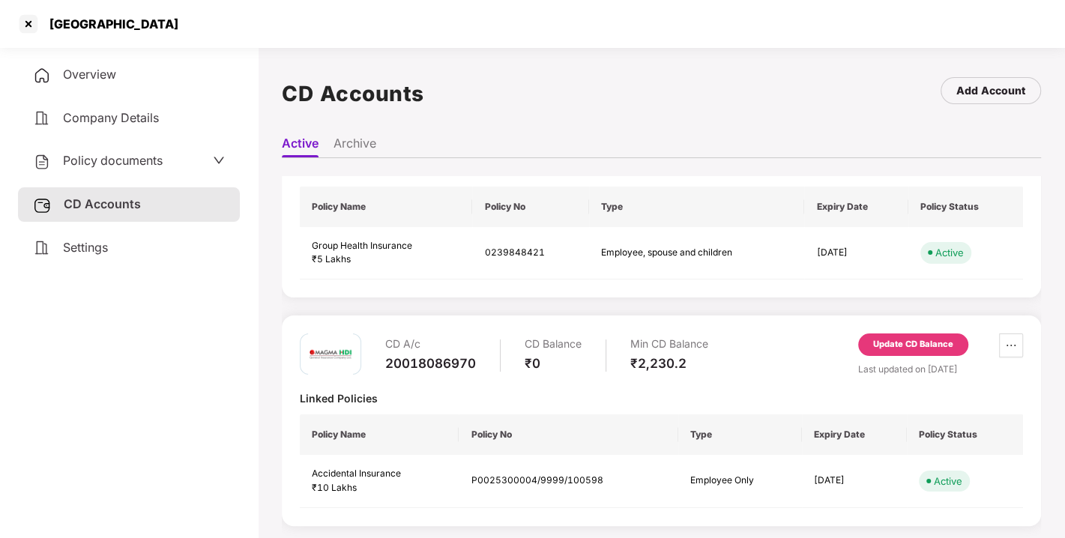
click at [900, 340] on div "Update CD Balance" at bounding box center [913, 344] width 80 height 13
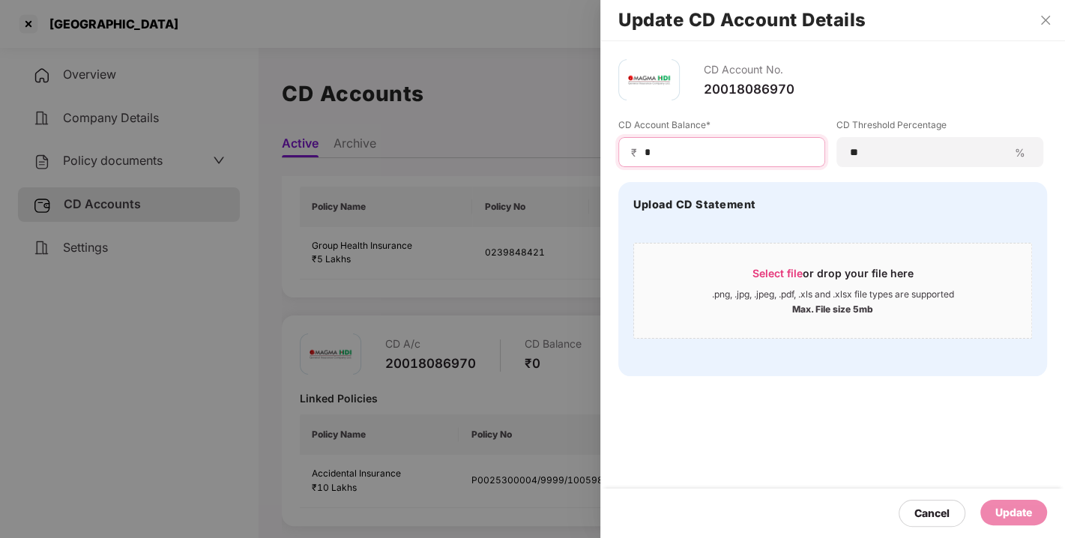
click at [674, 154] on input "*" at bounding box center [727, 153] width 169 height 16
type input "*****"
click at [1017, 512] on div "Update" at bounding box center [1013, 512] width 37 height 16
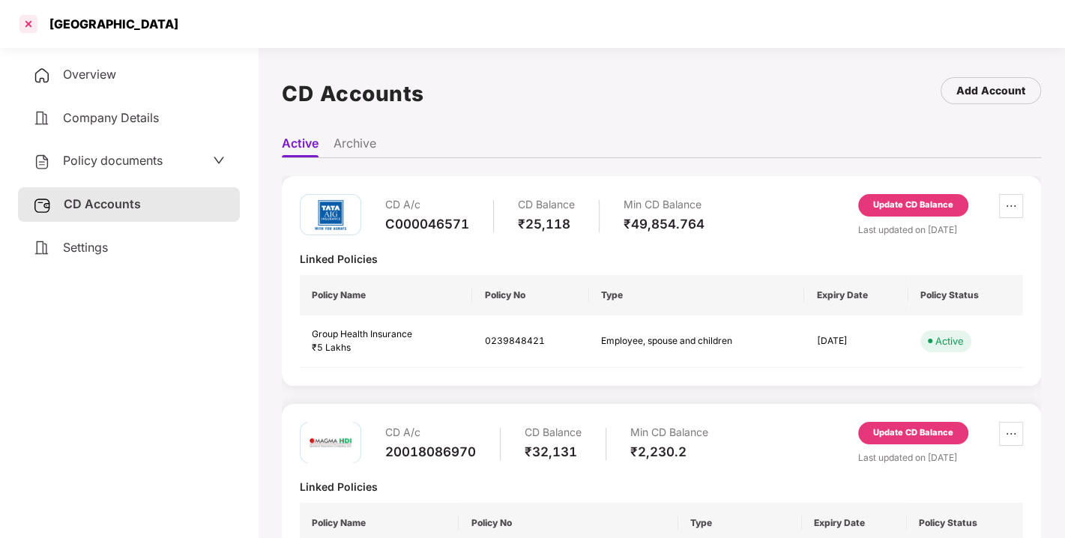
click at [34, 25] on div at bounding box center [28, 24] width 24 height 24
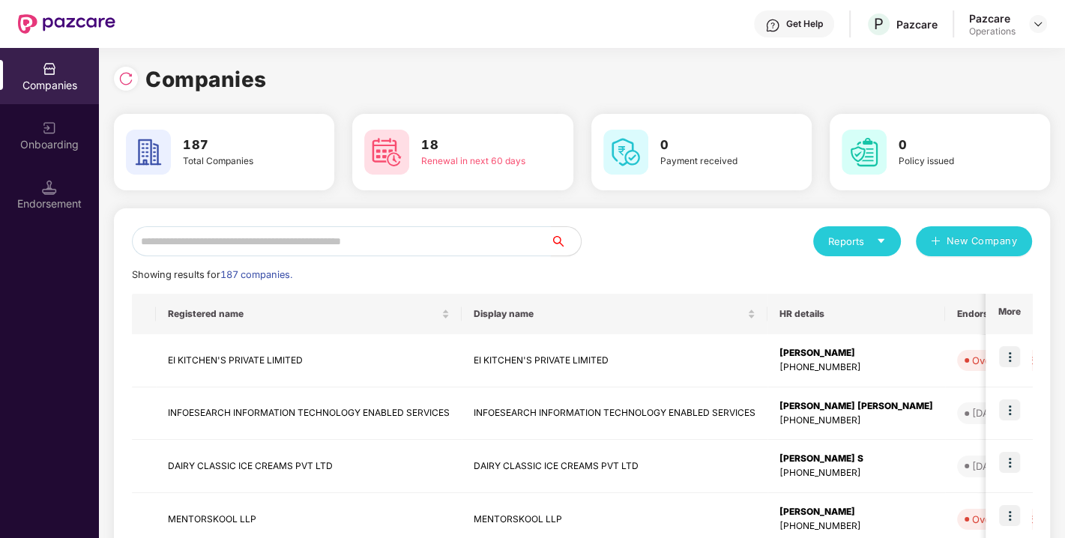
click at [264, 243] on input "text" at bounding box center [341, 241] width 419 height 30
click at [222, 239] on input "text" at bounding box center [341, 241] width 419 height 30
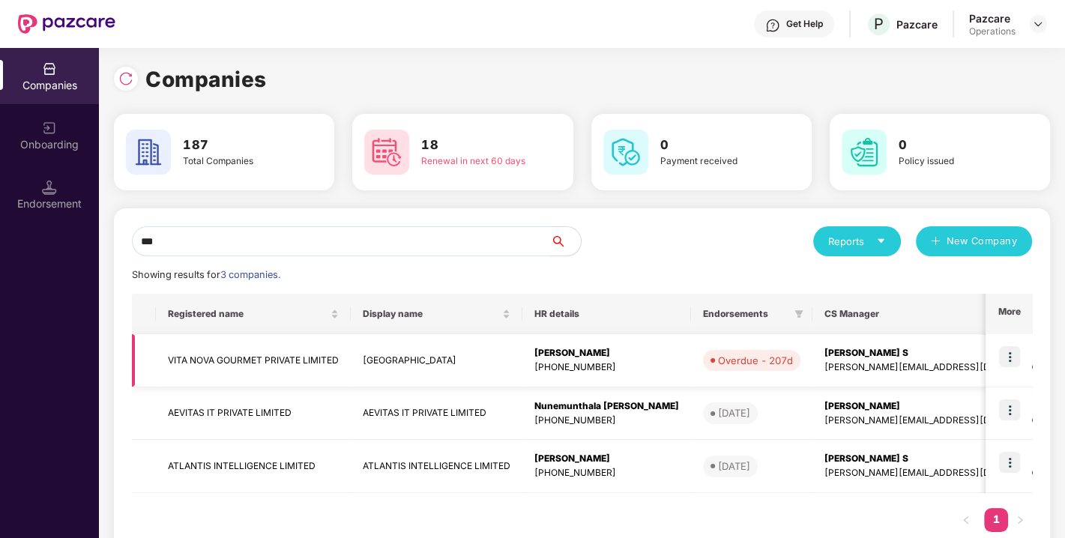
type input "***"
click at [1011, 353] on img at bounding box center [1009, 356] width 21 height 21
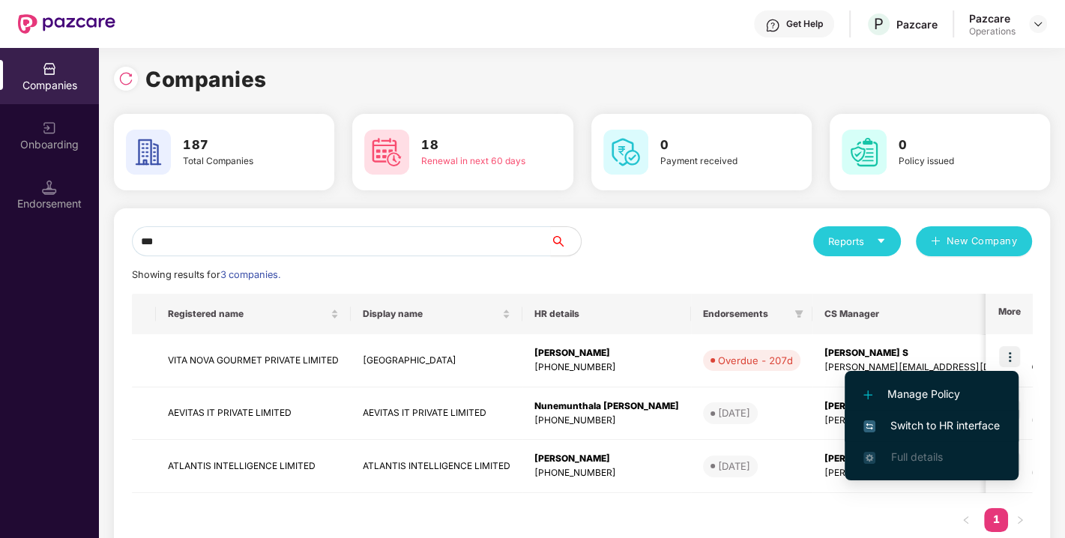
click at [914, 430] on span "Switch to HR interface" at bounding box center [931, 425] width 136 height 16
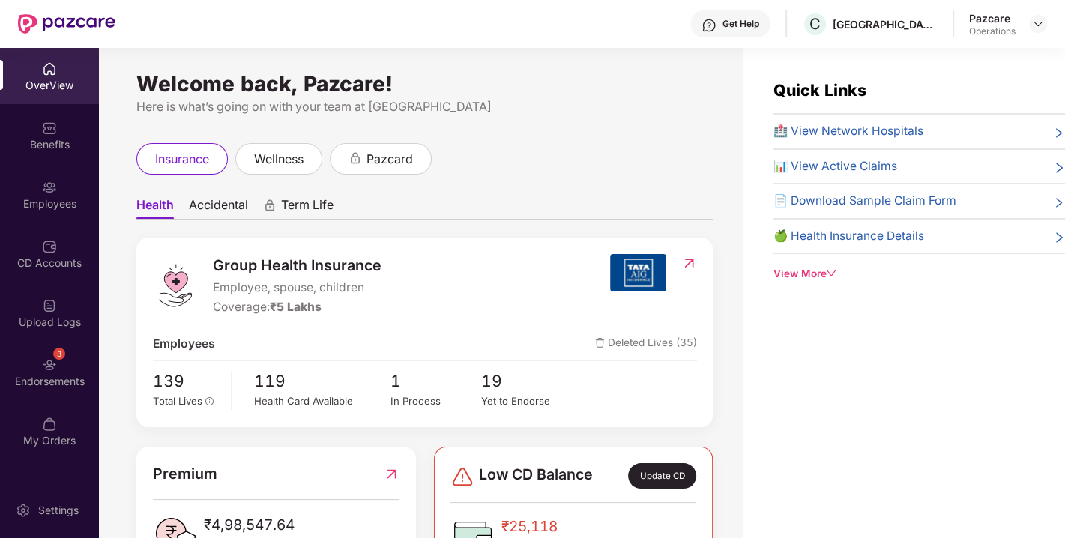
click at [24, 375] on div "Endorsements" at bounding box center [49, 381] width 99 height 15
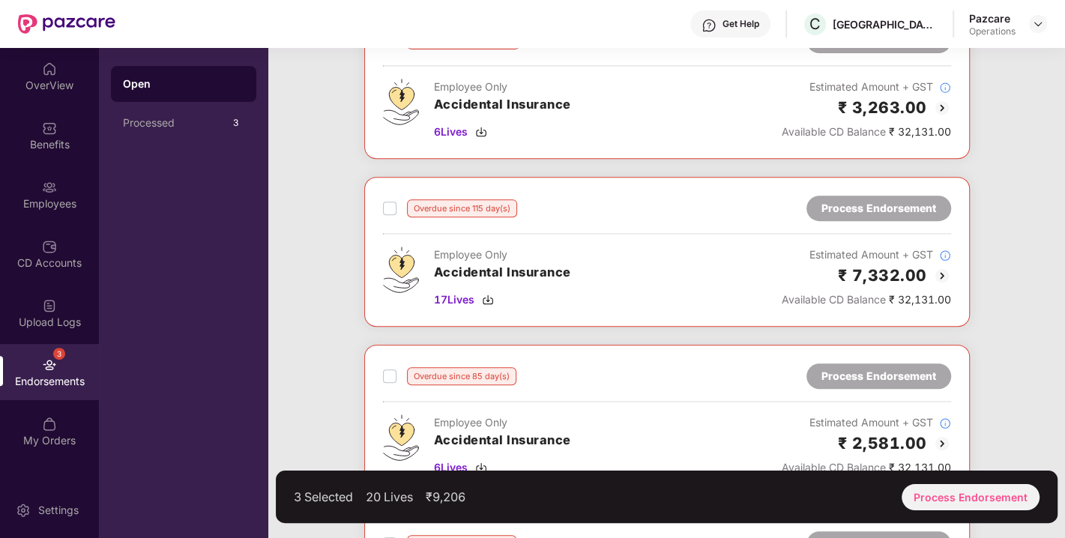
scroll to position [461, 0]
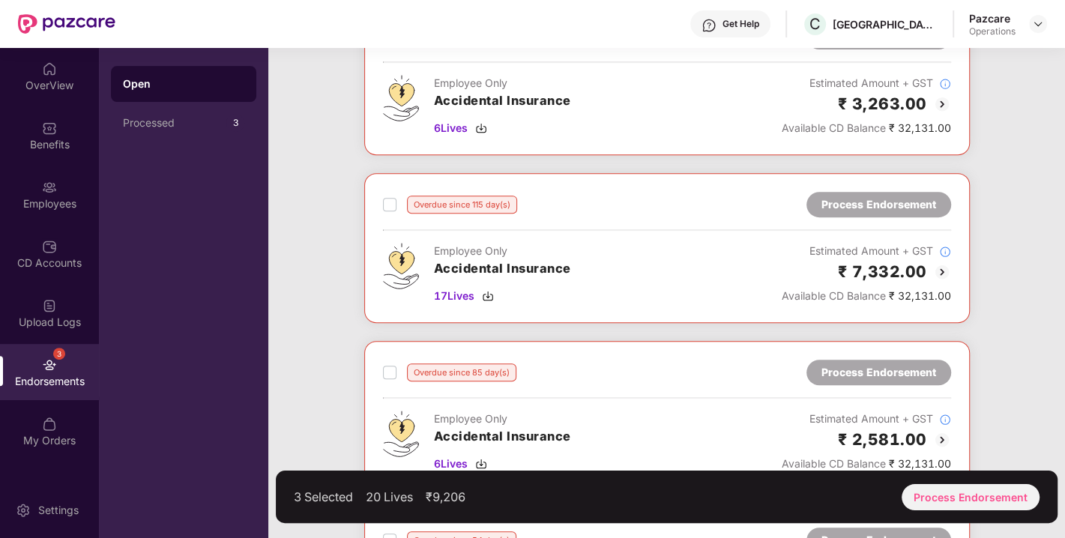
click at [388, 196] on label at bounding box center [389, 205] width 13 height 18
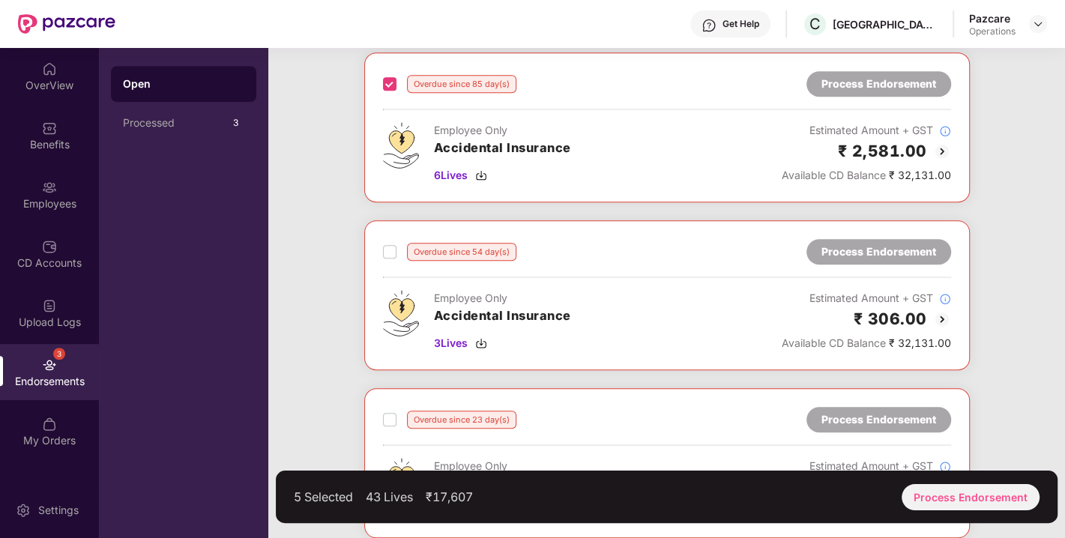
scroll to position [750, 0]
click at [432, 363] on div "Overdue since 54 day(s) Process Endorsement Employee Only Accidental Insurance …" at bounding box center [666, 294] width 605 height 150
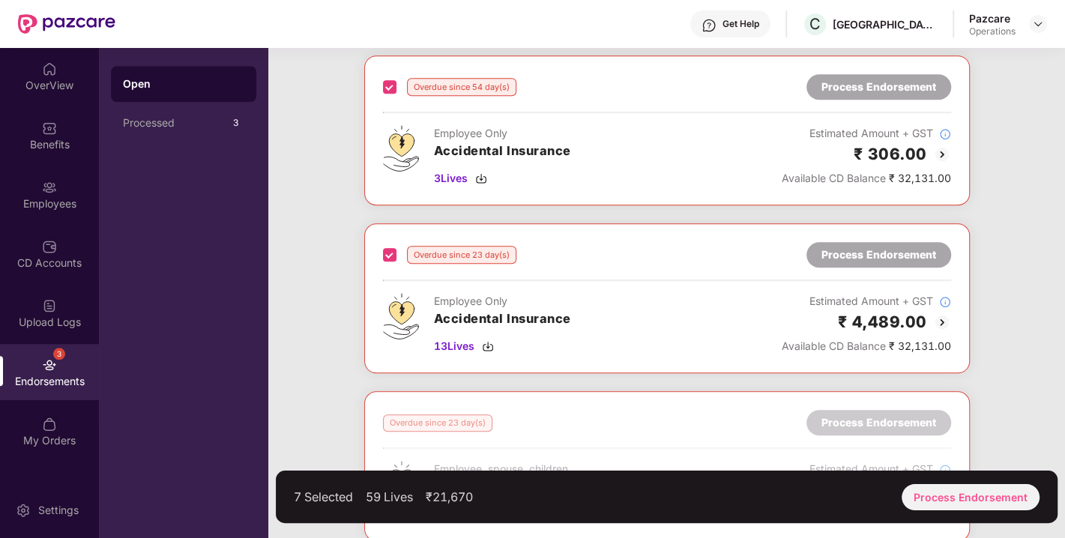
scroll to position [1146, 0]
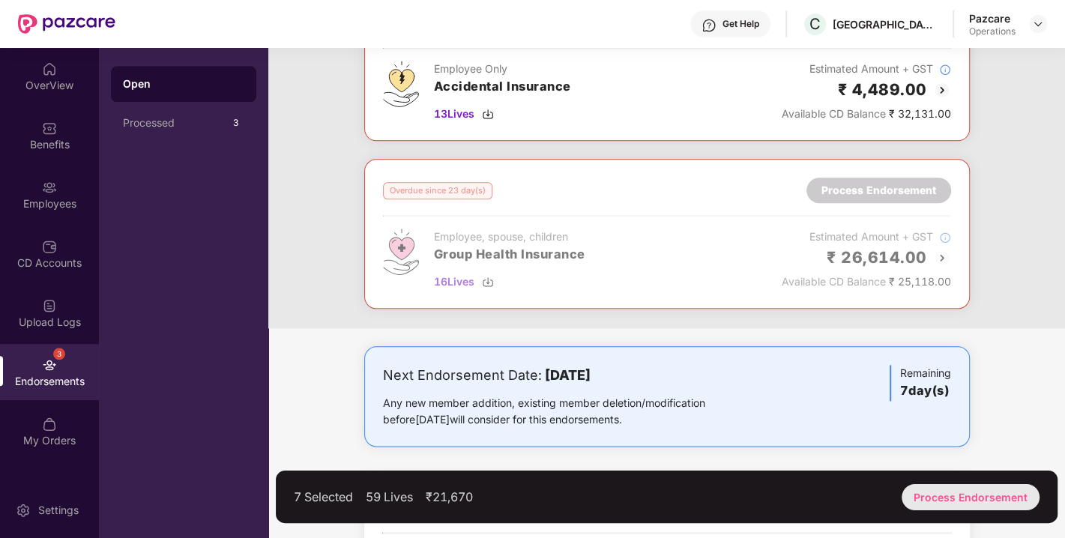
click at [960, 505] on div "Process Endorsement" at bounding box center [970, 497] width 138 height 26
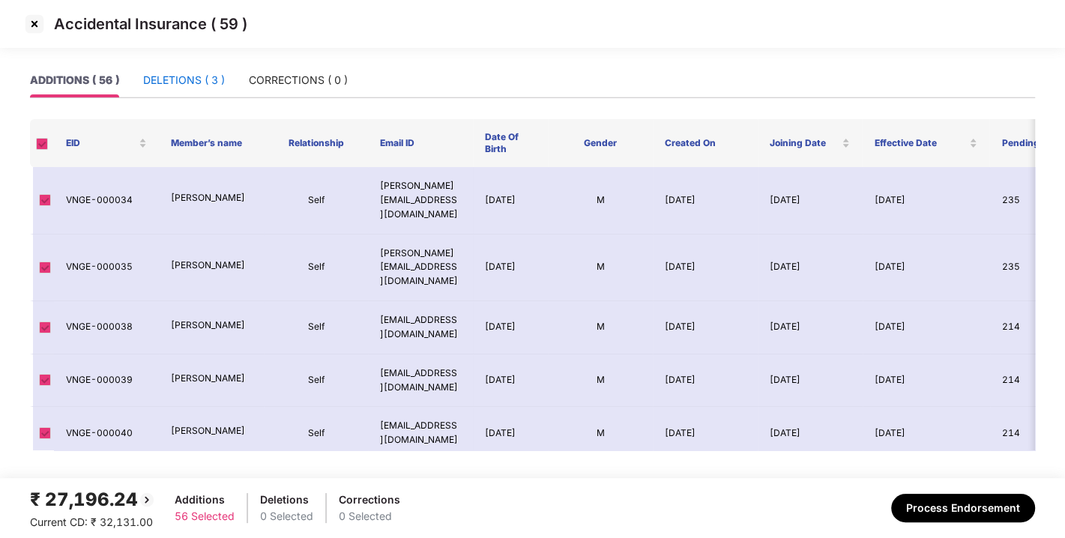
click at [193, 82] on div "DELETIONS ( 3 )" at bounding box center [184, 80] width 82 height 16
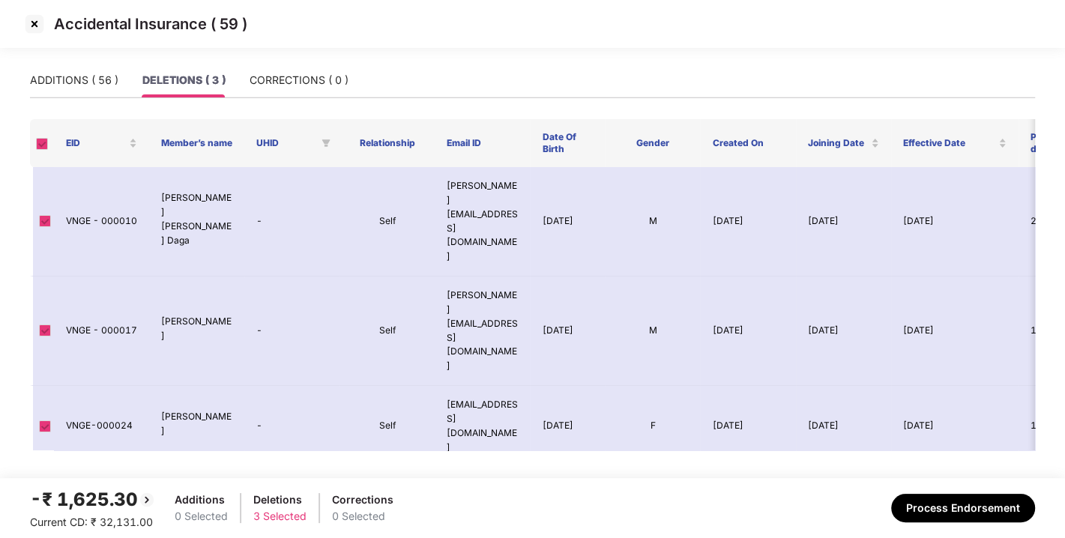
click at [39, 15] on img at bounding box center [34, 24] width 24 height 24
